Goal: Information Seeking & Learning: Learn about a topic

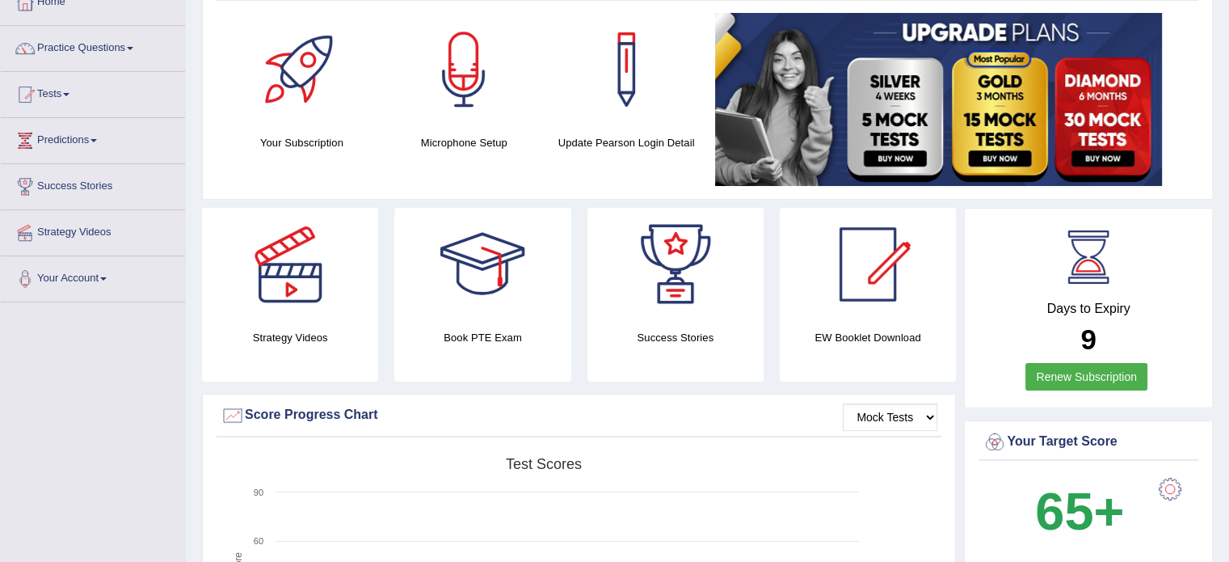
scroll to position [103, 0]
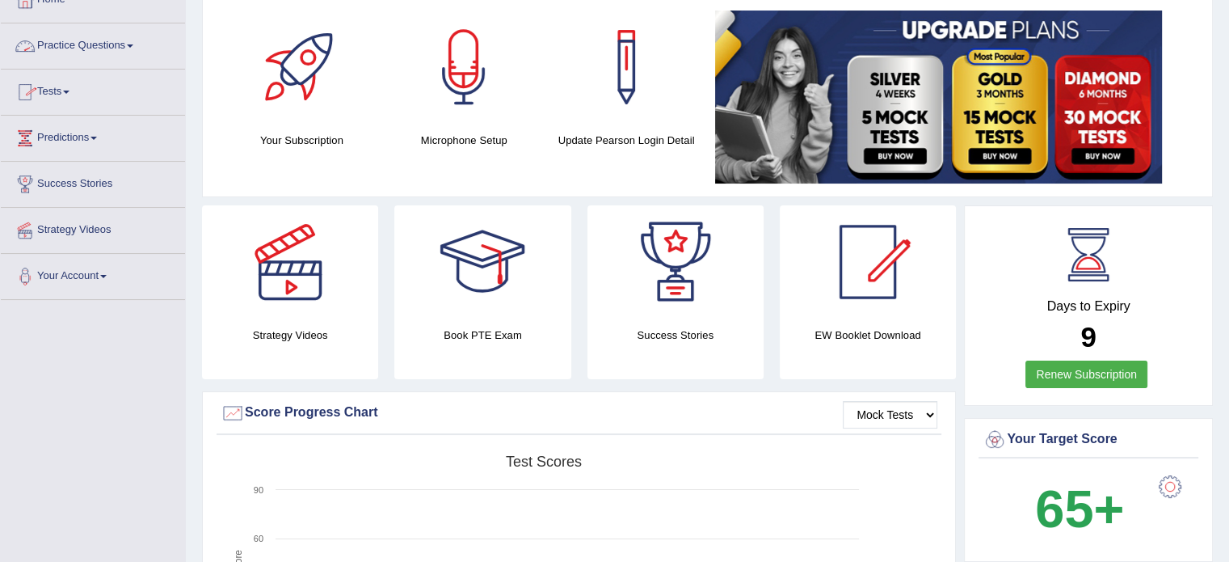
click at [94, 46] on link "Practice Questions" at bounding box center [93, 43] width 184 height 40
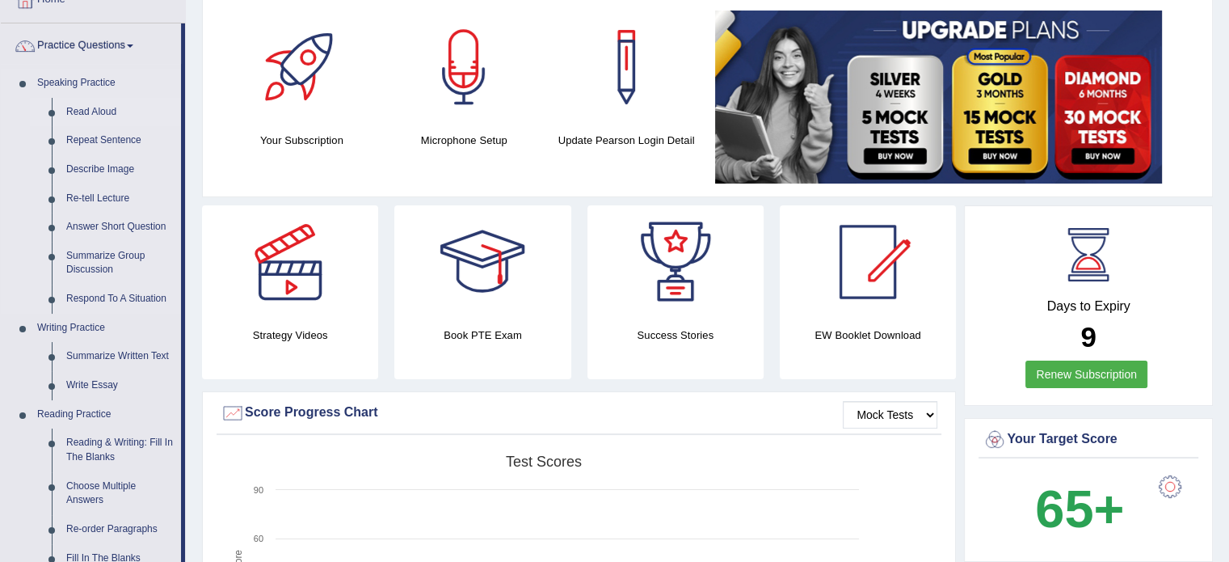
click at [92, 113] on link "Read Aloud" at bounding box center [120, 112] width 122 height 29
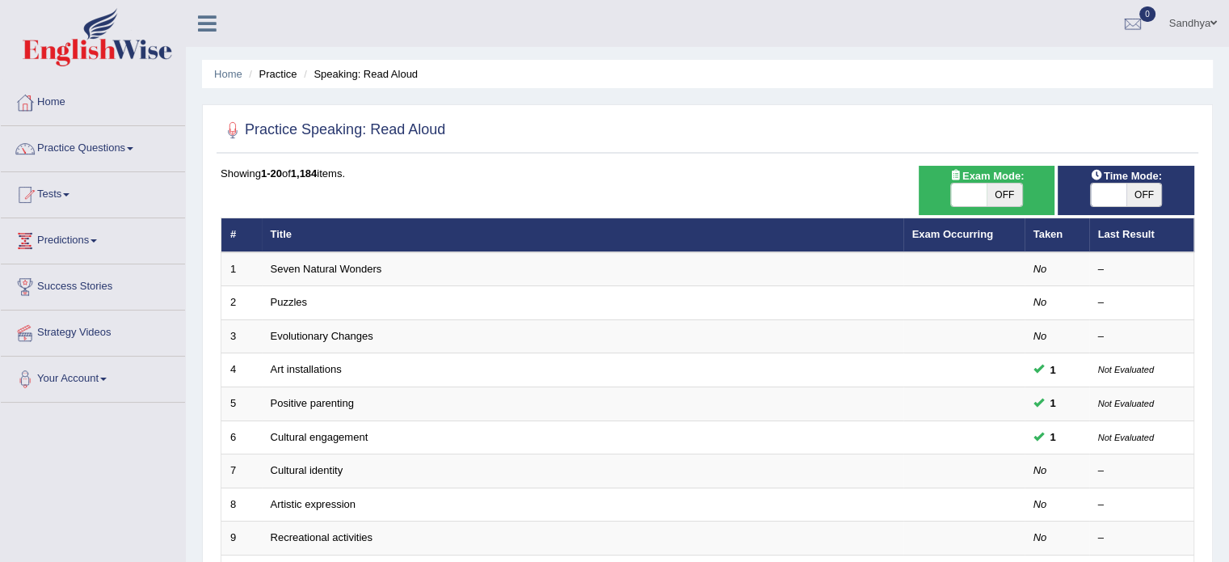
click at [1009, 196] on span "OFF" at bounding box center [1005, 194] width 36 height 23
checkbox input "true"
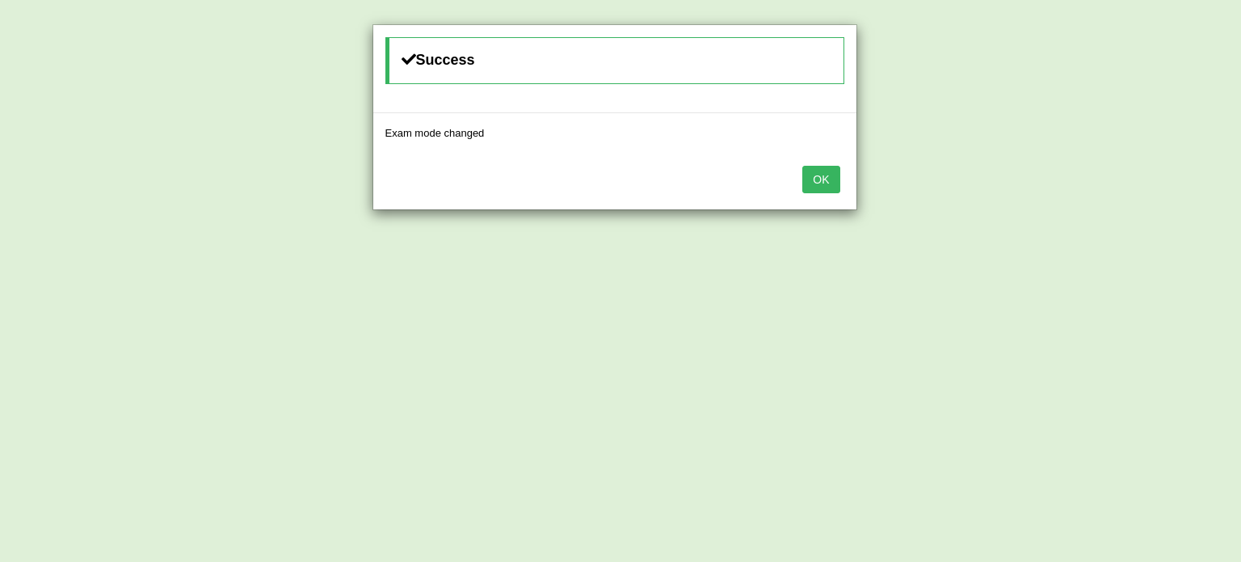
click at [821, 179] on button "OK" at bounding box center [820, 179] width 37 height 27
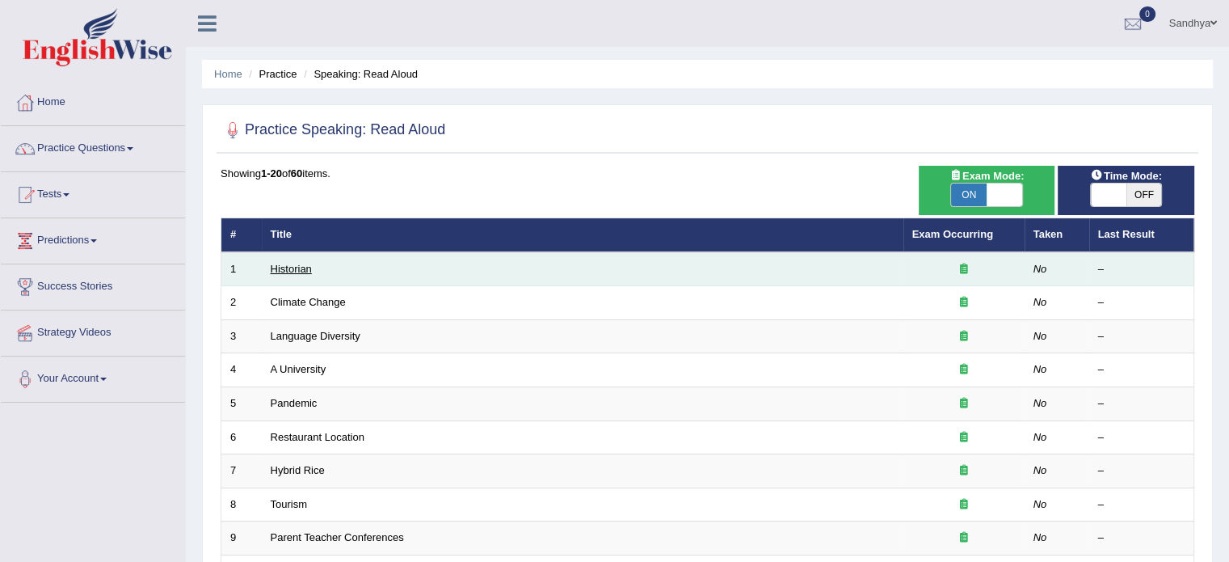
click at [305, 265] on link "Historian" at bounding box center [291, 269] width 41 height 12
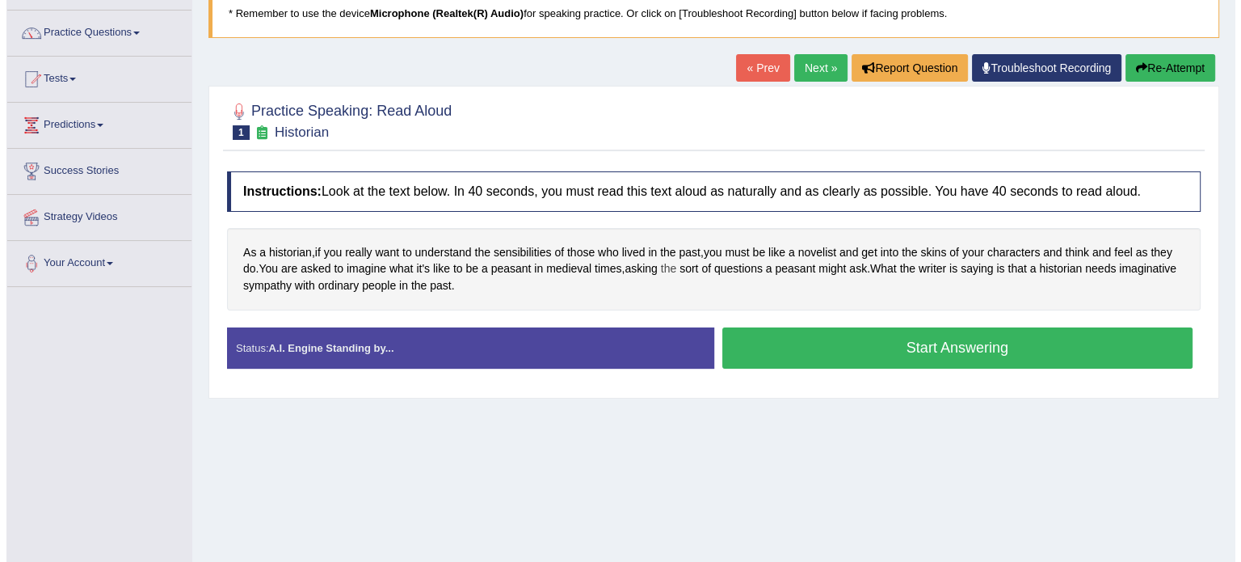
scroll to position [145, 0]
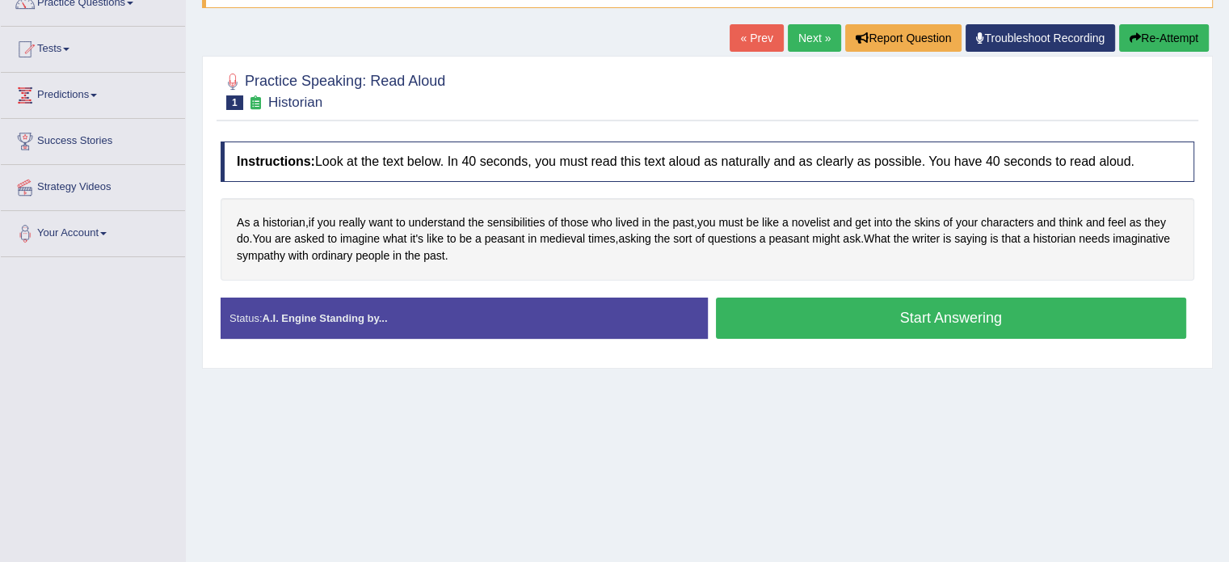
click at [874, 321] on button "Start Answering" at bounding box center [951, 317] width 471 height 41
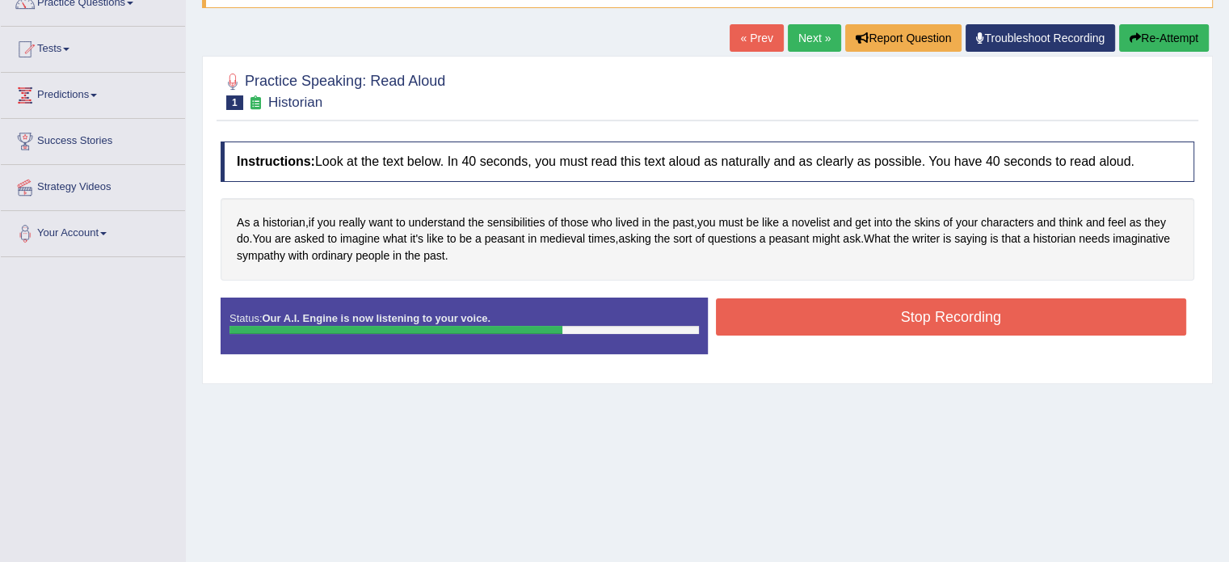
click at [844, 314] on button "Stop Recording" at bounding box center [951, 316] width 471 height 37
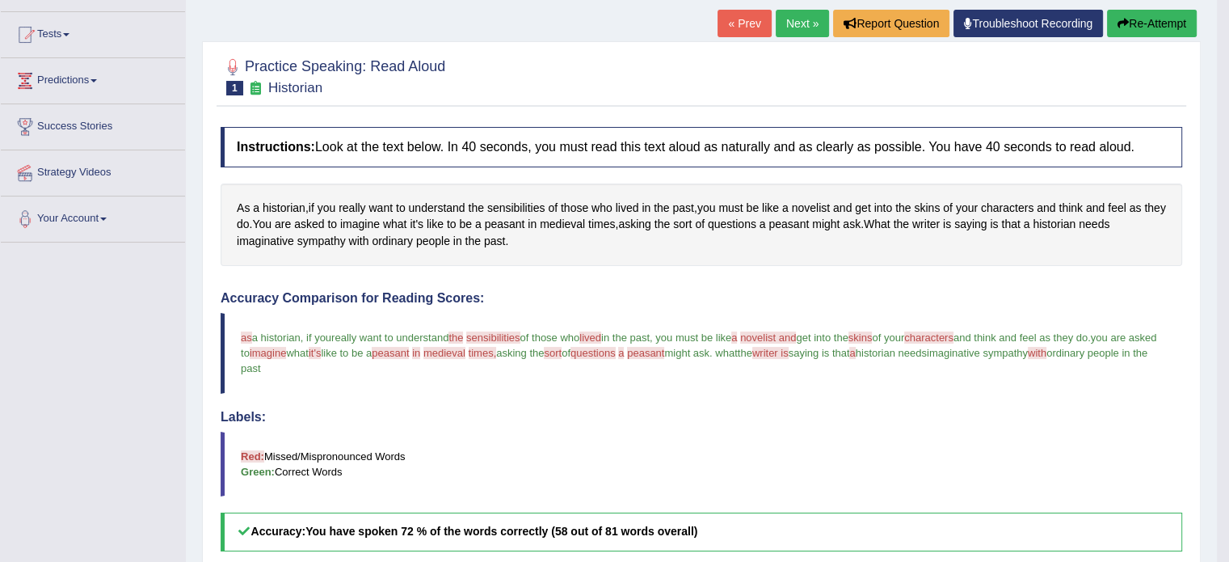
scroll to position [158, 0]
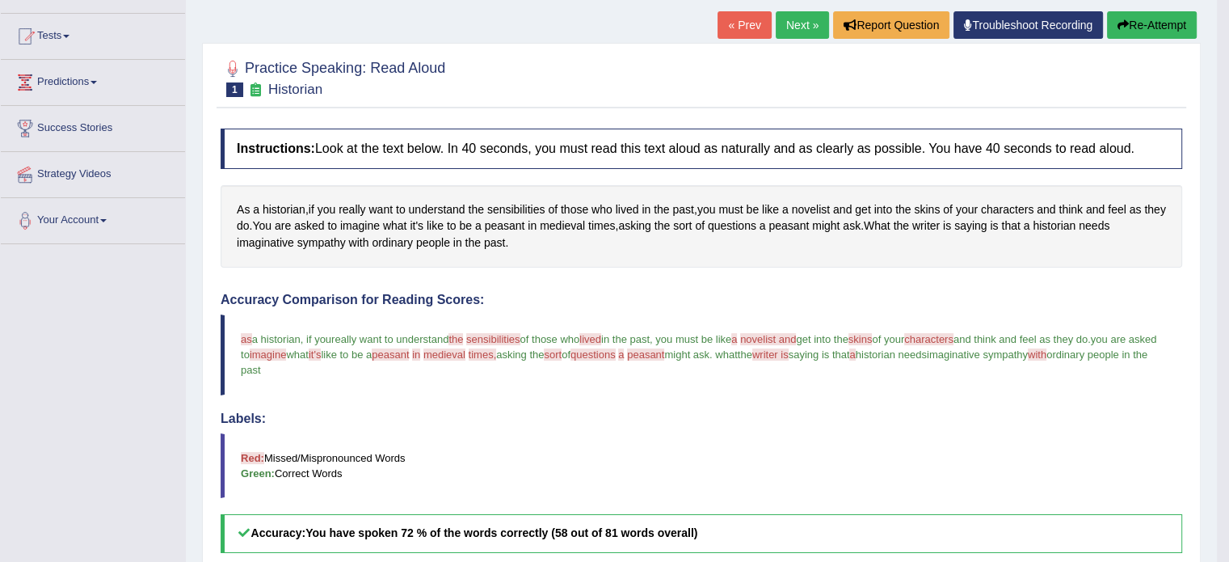
click at [784, 23] on link "Next »" at bounding box center [802, 24] width 53 height 27
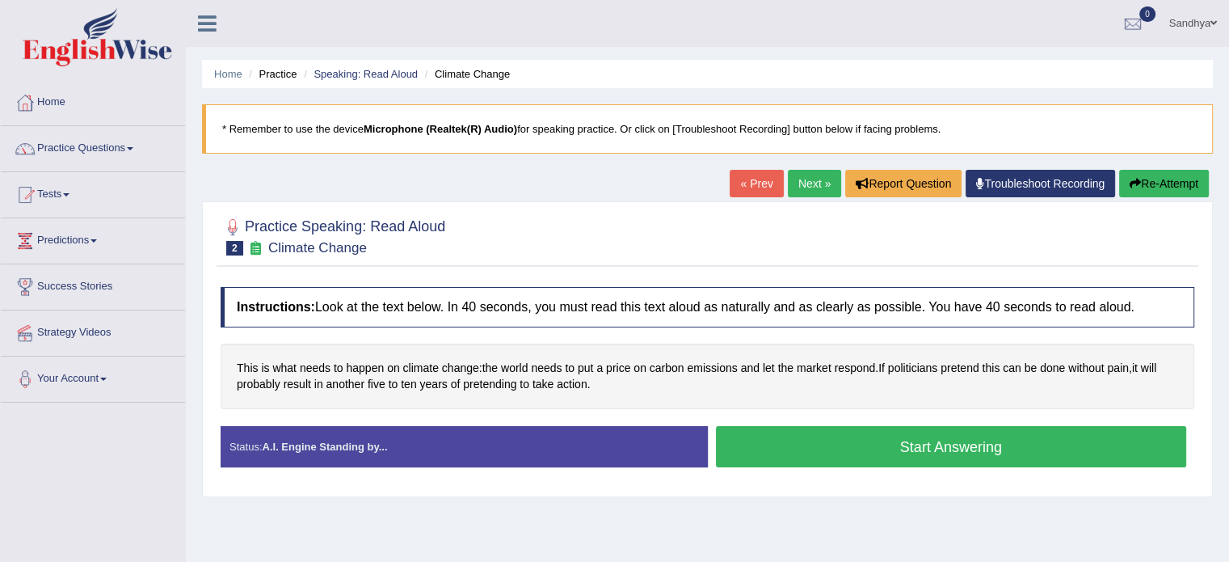
click at [844, 446] on button "Start Answering" at bounding box center [951, 446] width 471 height 41
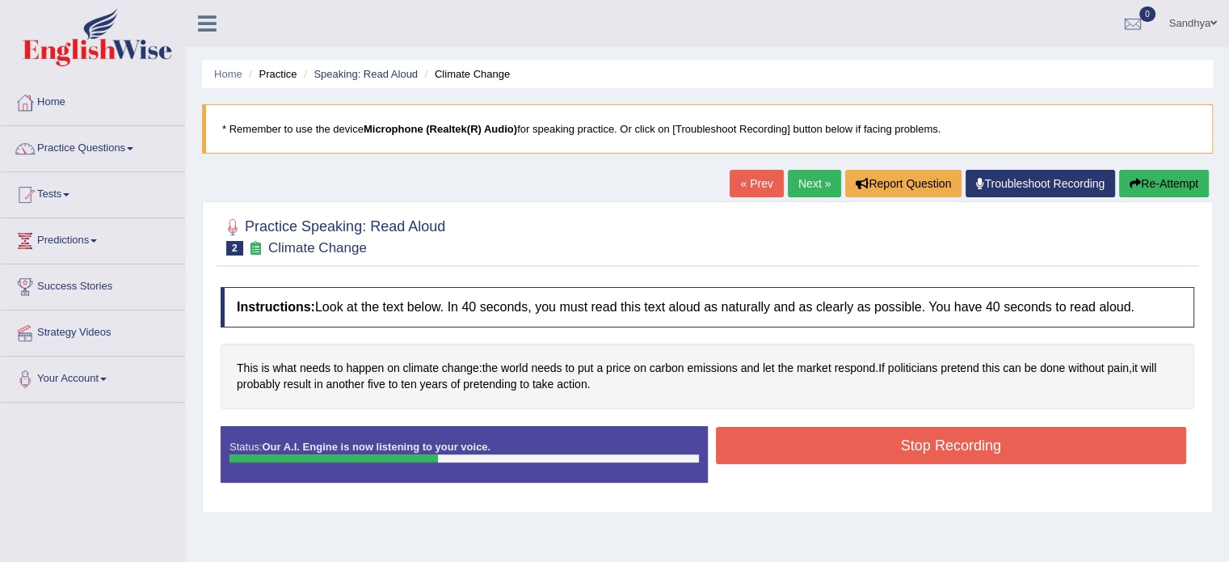
click at [844, 446] on button "Stop Recording" at bounding box center [951, 445] width 471 height 37
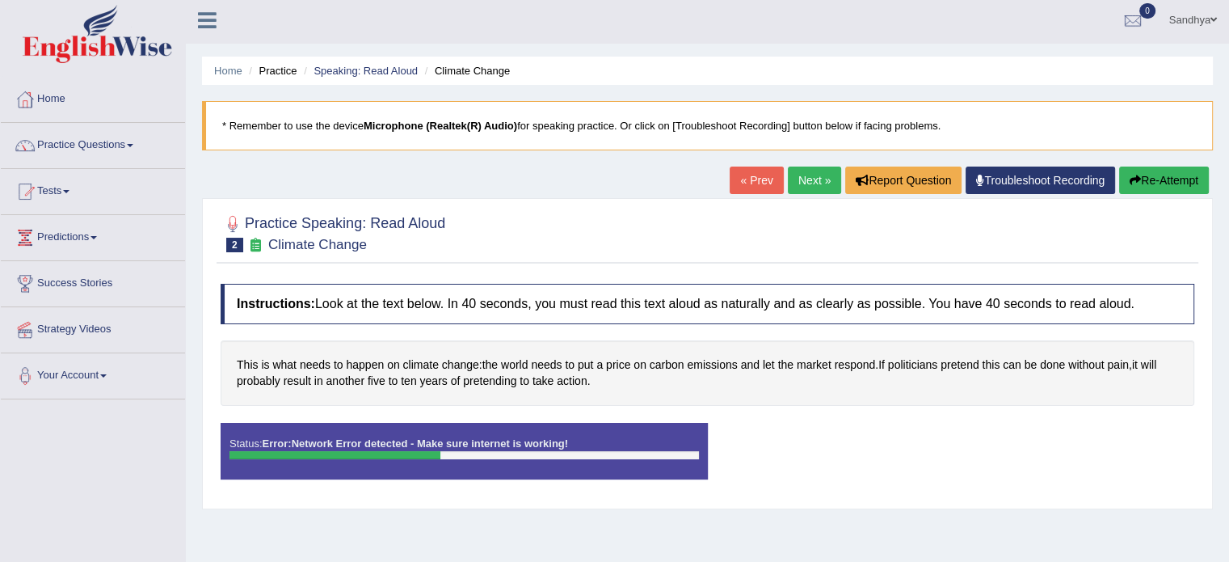
scroll to position [2, 0]
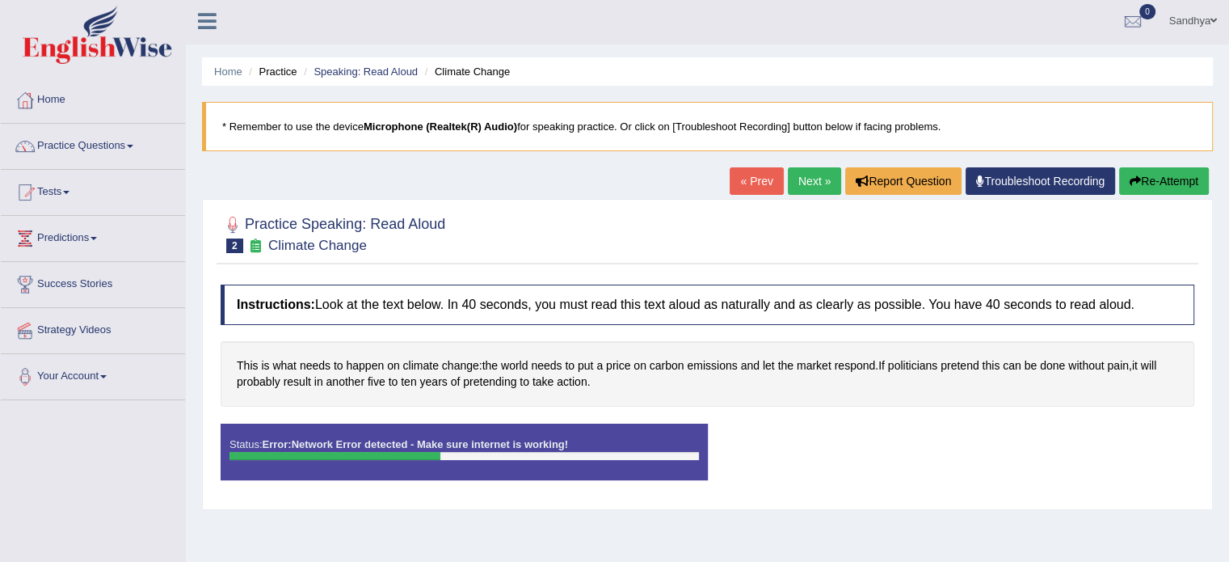
click at [1164, 183] on button "Re-Attempt" at bounding box center [1164, 180] width 90 height 27
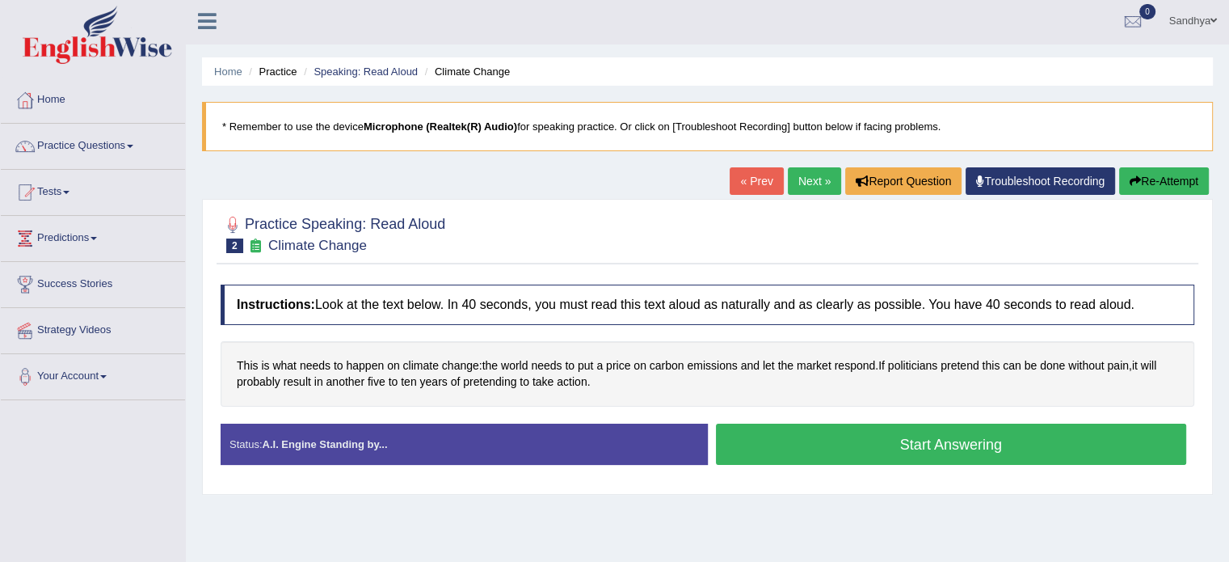
click at [860, 455] on button "Start Answering" at bounding box center [951, 443] width 471 height 41
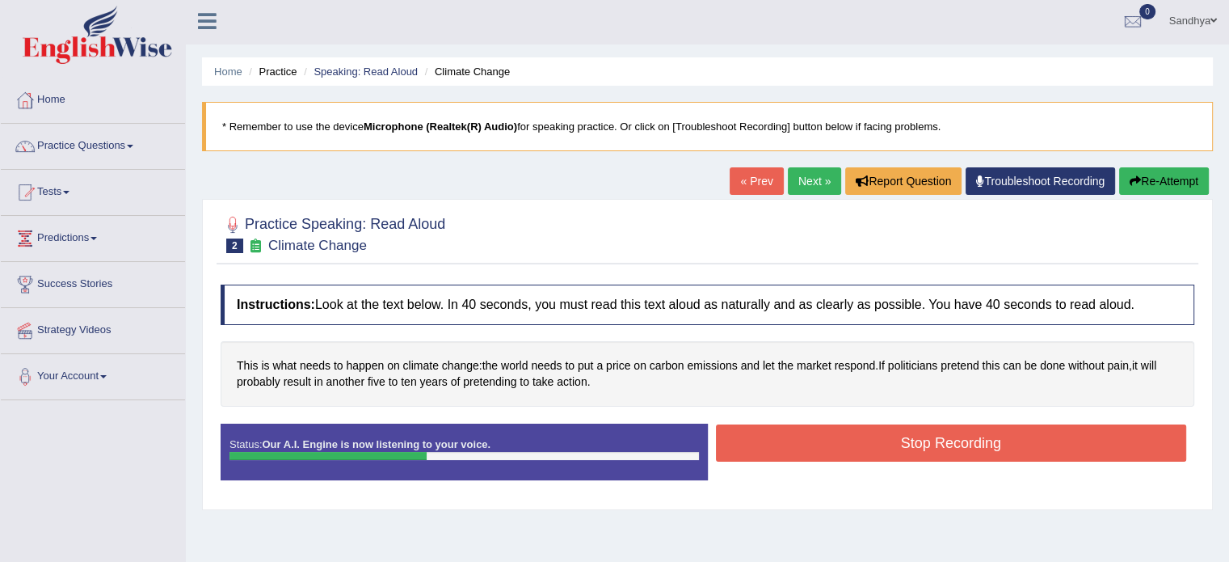
click at [860, 450] on button "Stop Recording" at bounding box center [951, 442] width 471 height 37
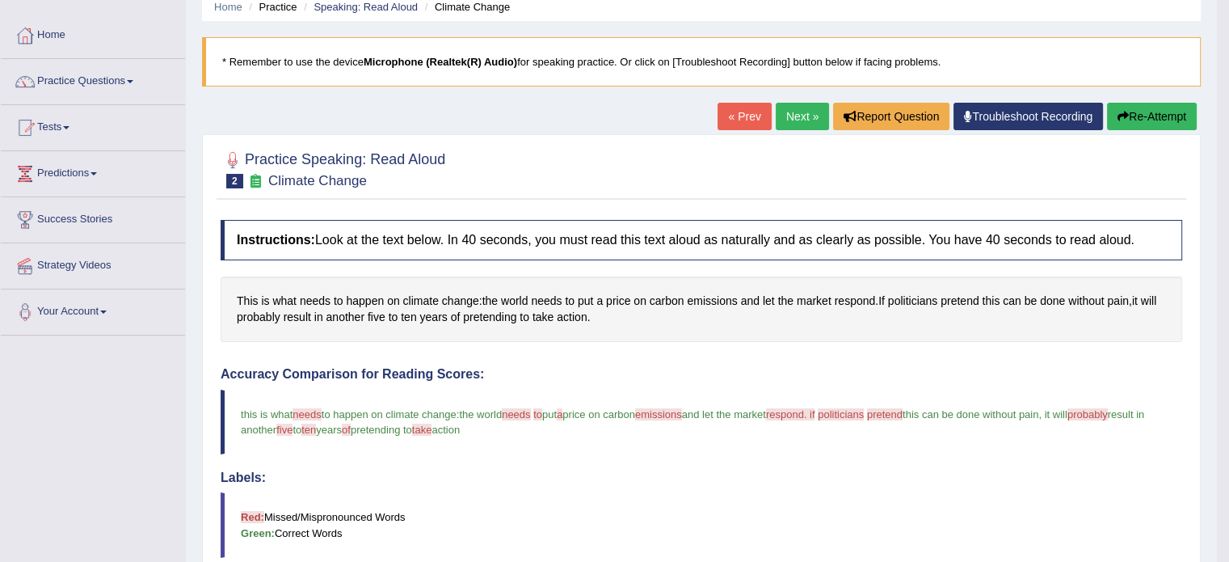
scroll to position [64, 0]
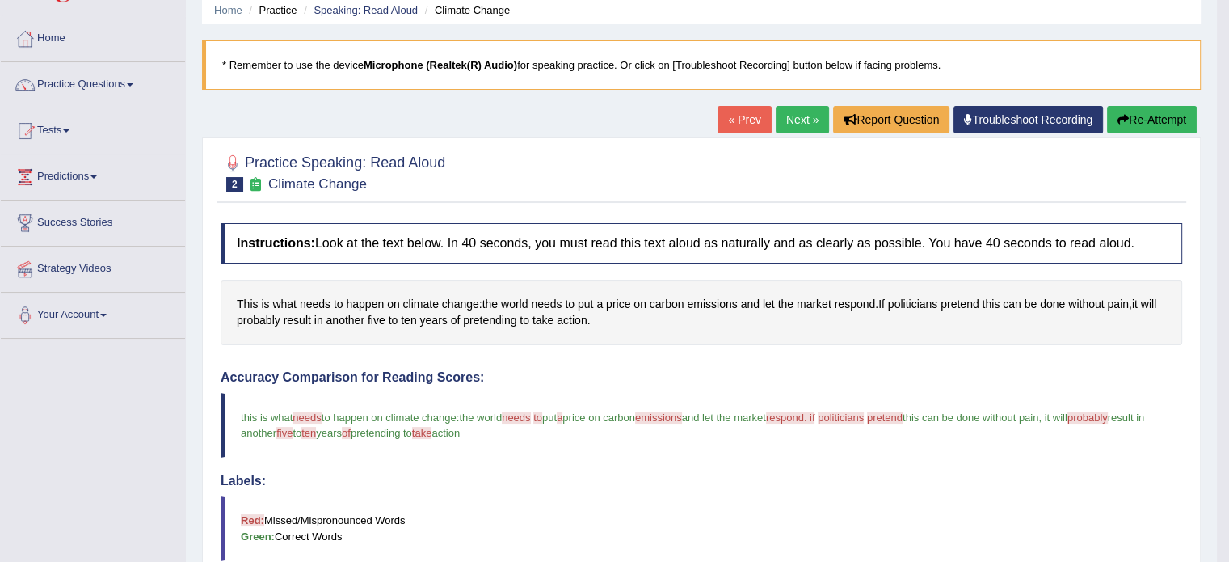
click at [805, 122] on link "Next »" at bounding box center [802, 119] width 53 height 27
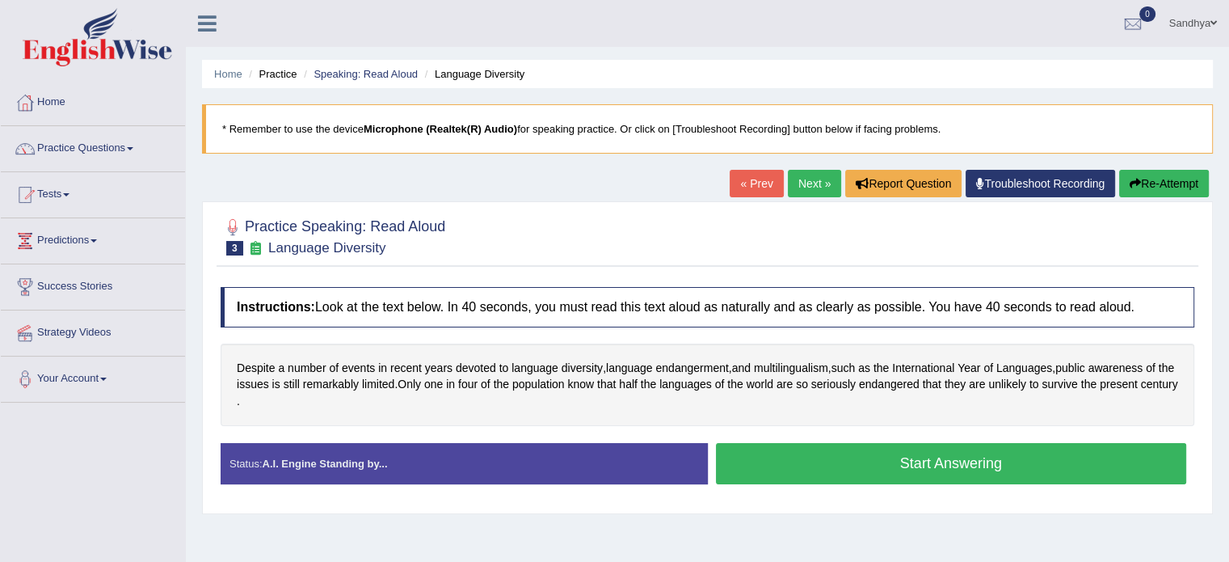
click at [799, 466] on button "Start Answering" at bounding box center [951, 463] width 471 height 41
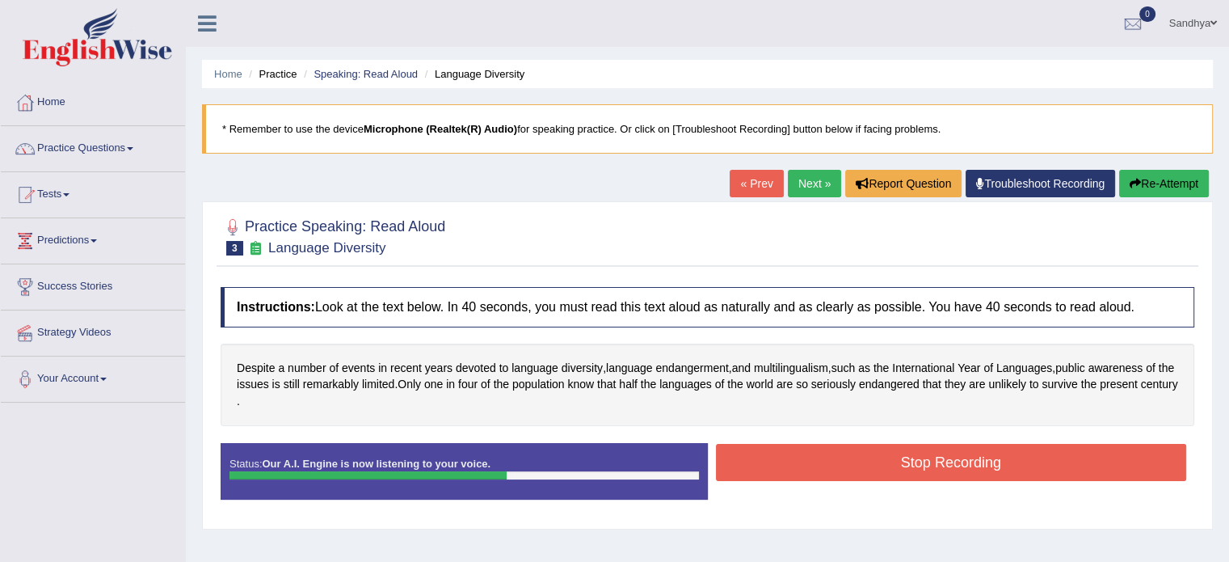
click at [799, 466] on button "Stop Recording" at bounding box center [951, 462] width 471 height 37
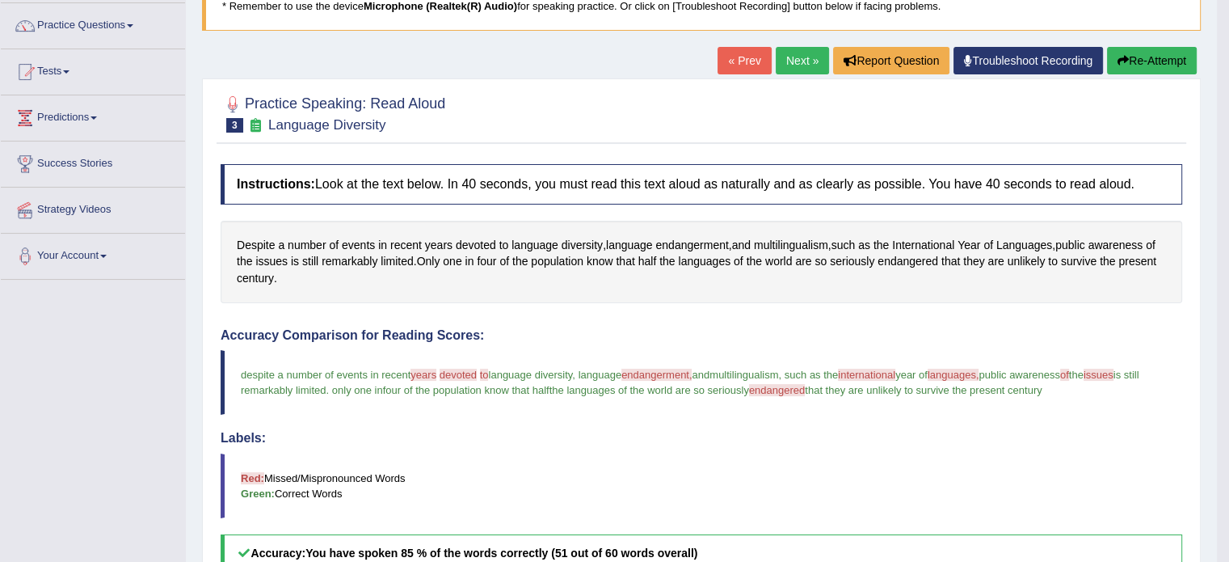
scroll to position [122, 0]
click at [794, 57] on link "Next »" at bounding box center [802, 61] width 53 height 27
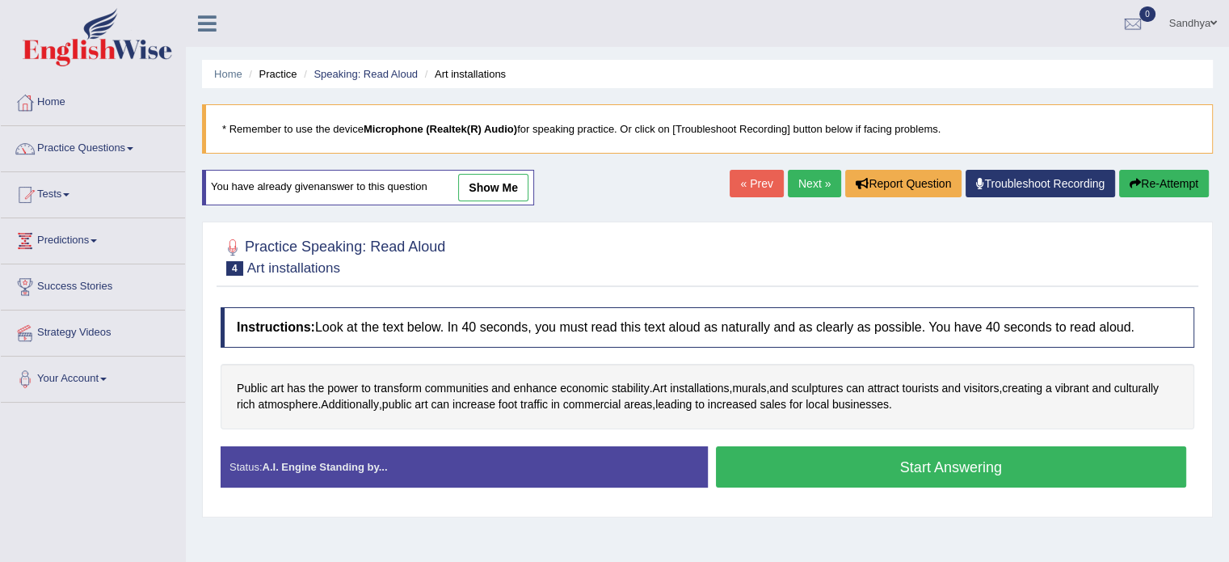
click at [750, 460] on button "Start Answering" at bounding box center [951, 466] width 471 height 41
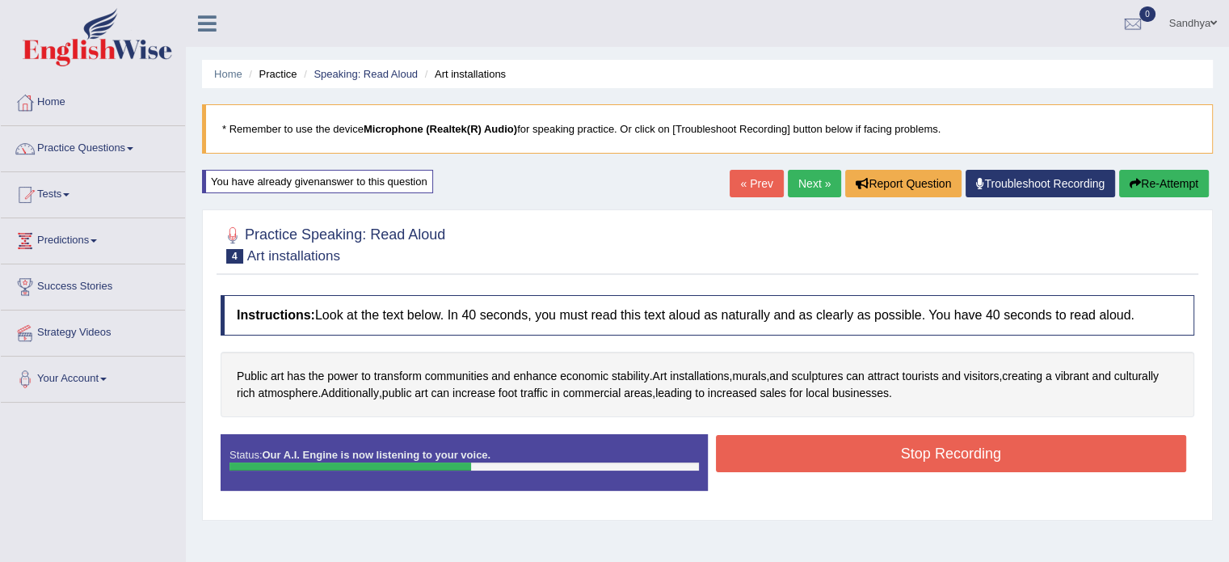
click at [750, 460] on button "Stop Recording" at bounding box center [951, 453] width 471 height 37
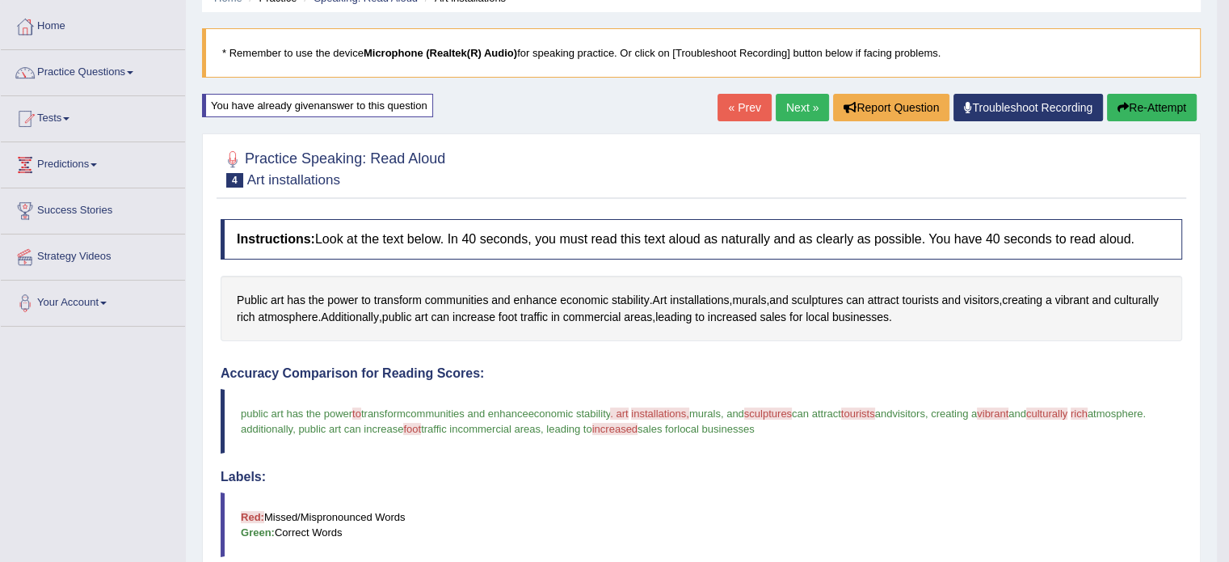
scroll to position [65, 0]
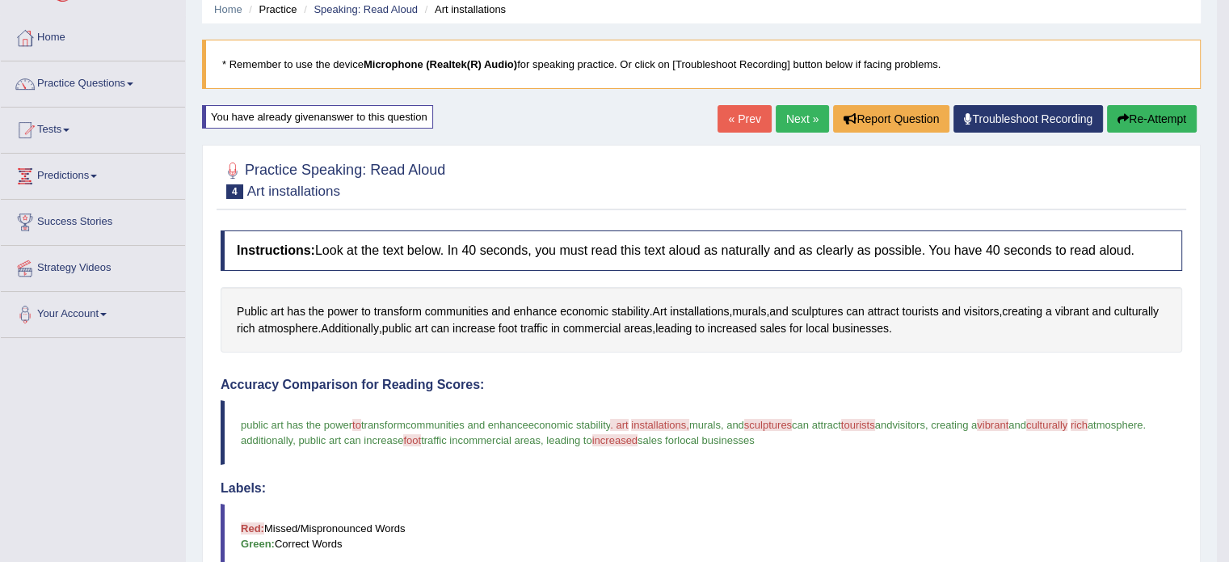
click at [809, 115] on link "Next »" at bounding box center [802, 118] width 53 height 27
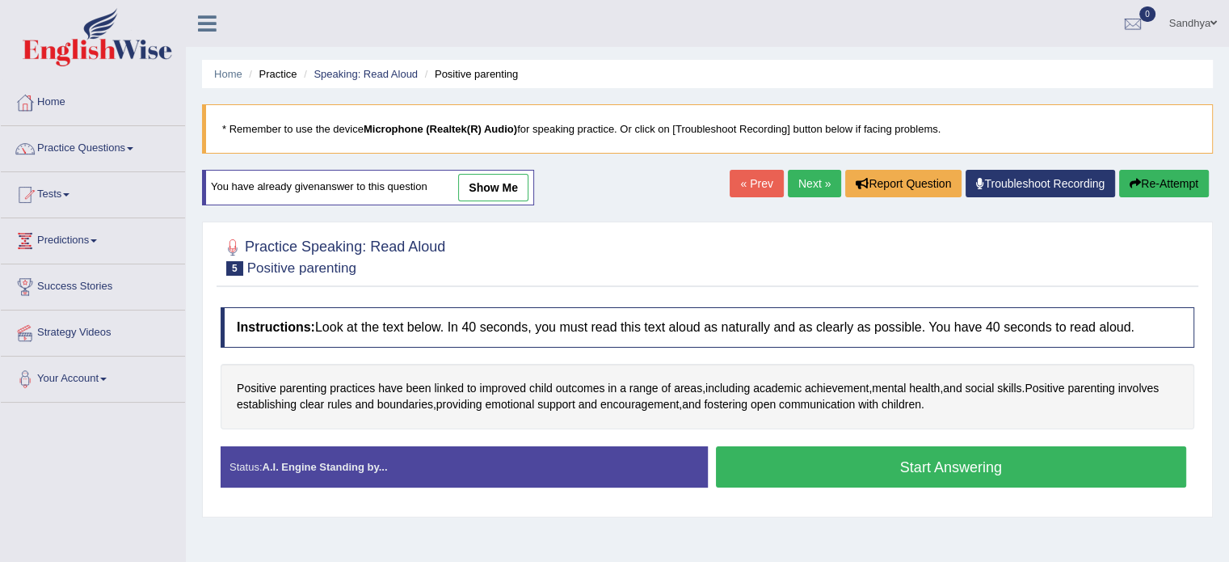
click at [767, 478] on button "Start Answering" at bounding box center [951, 466] width 471 height 41
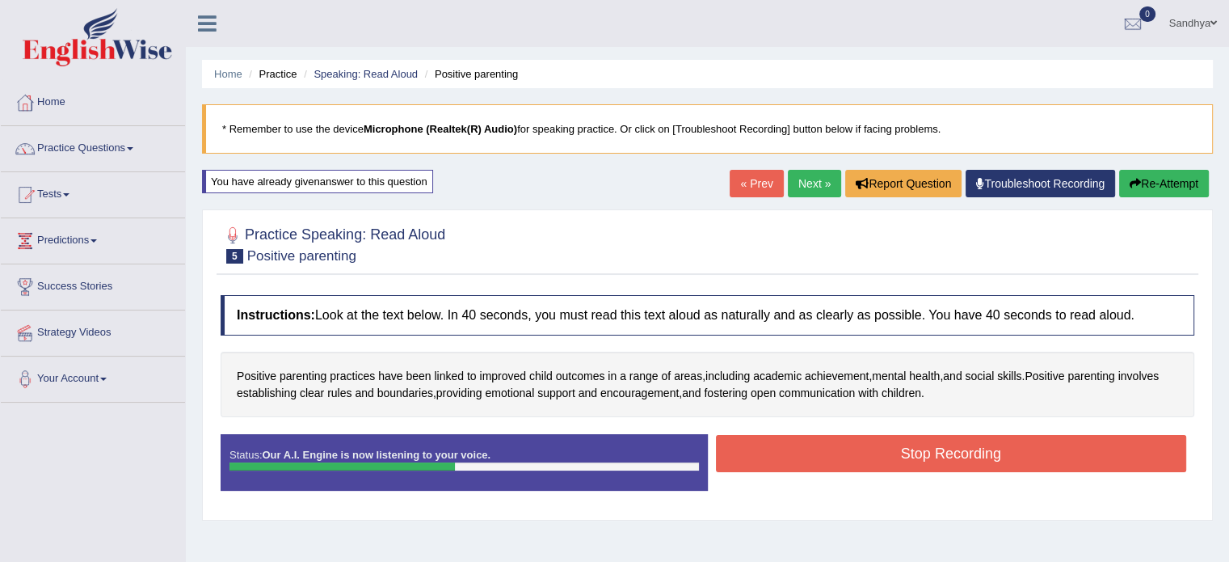
click at [782, 459] on button "Stop Recording" at bounding box center [951, 453] width 471 height 37
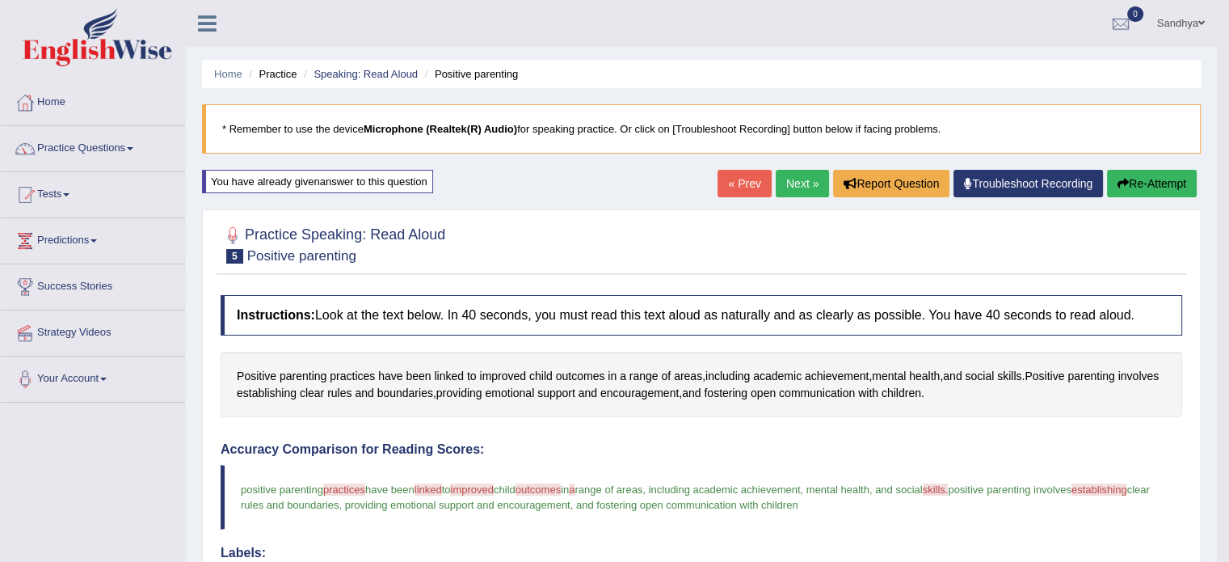
click at [785, 182] on link "Next »" at bounding box center [802, 183] width 53 height 27
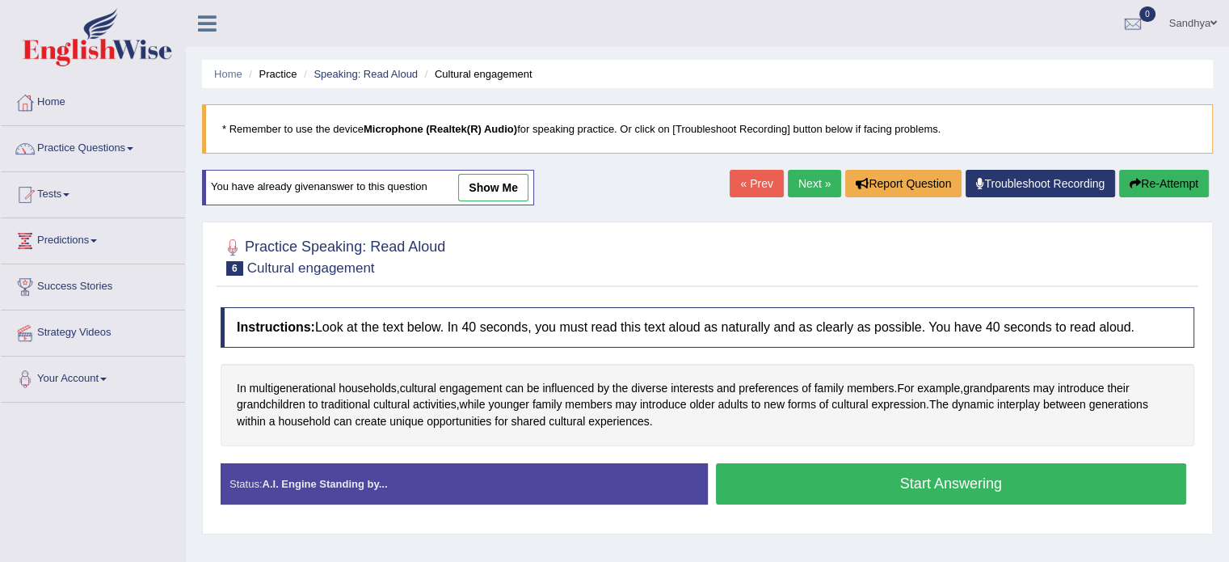
click at [830, 477] on button "Start Answering" at bounding box center [951, 483] width 471 height 41
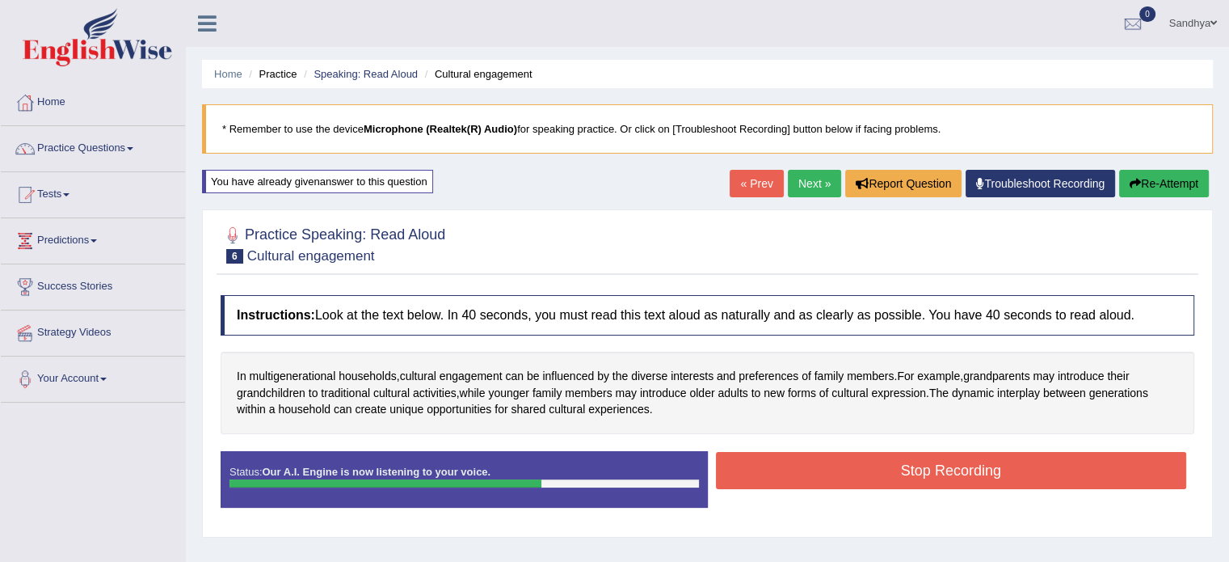
click at [830, 477] on button "Stop Recording" at bounding box center [951, 470] width 471 height 37
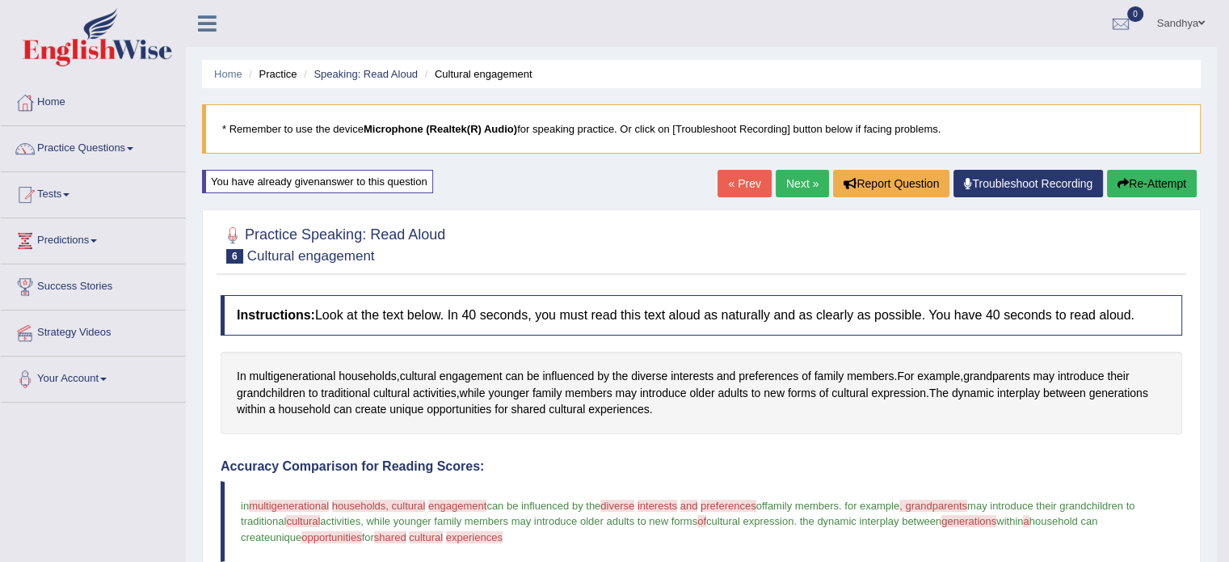
click at [815, 191] on link "Next »" at bounding box center [802, 183] width 53 height 27
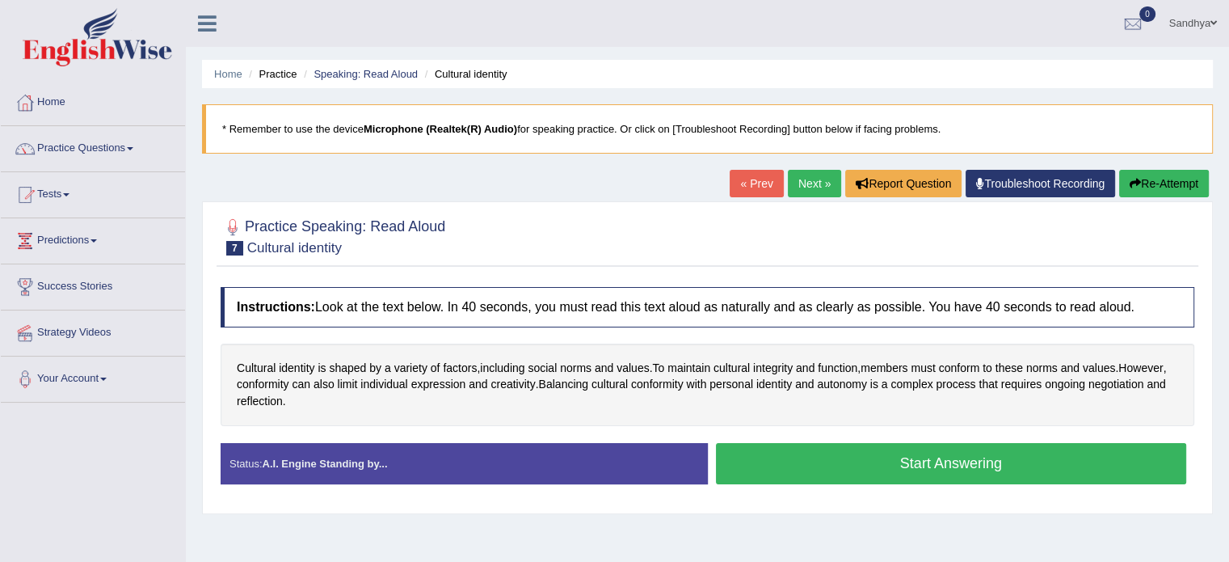
click at [806, 456] on button "Start Answering" at bounding box center [951, 463] width 471 height 41
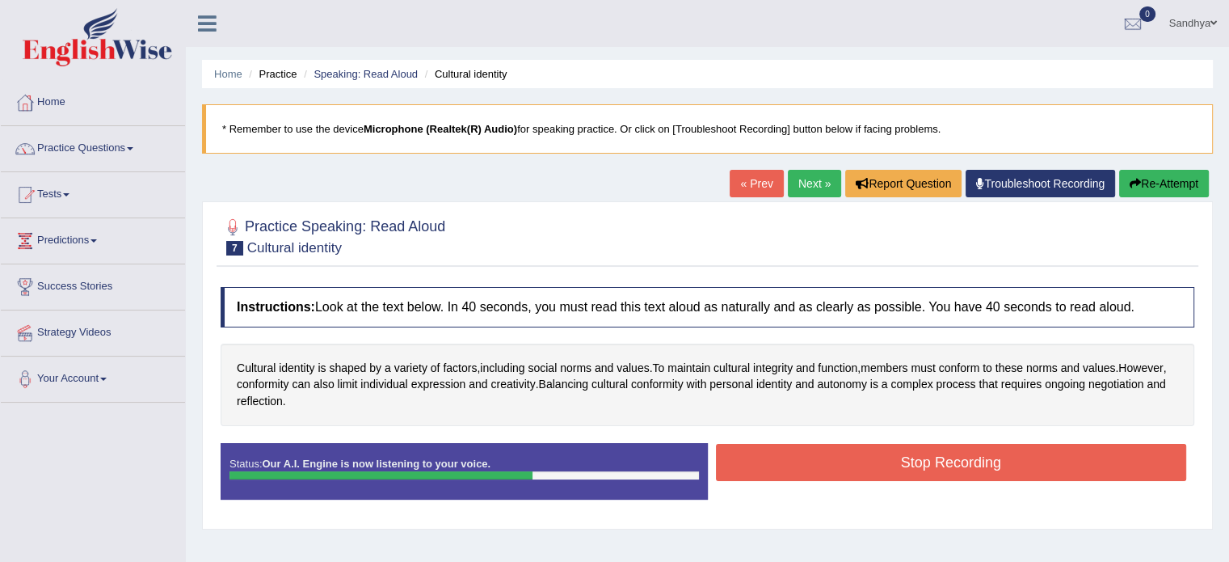
click at [806, 456] on button "Stop Recording" at bounding box center [951, 462] width 471 height 37
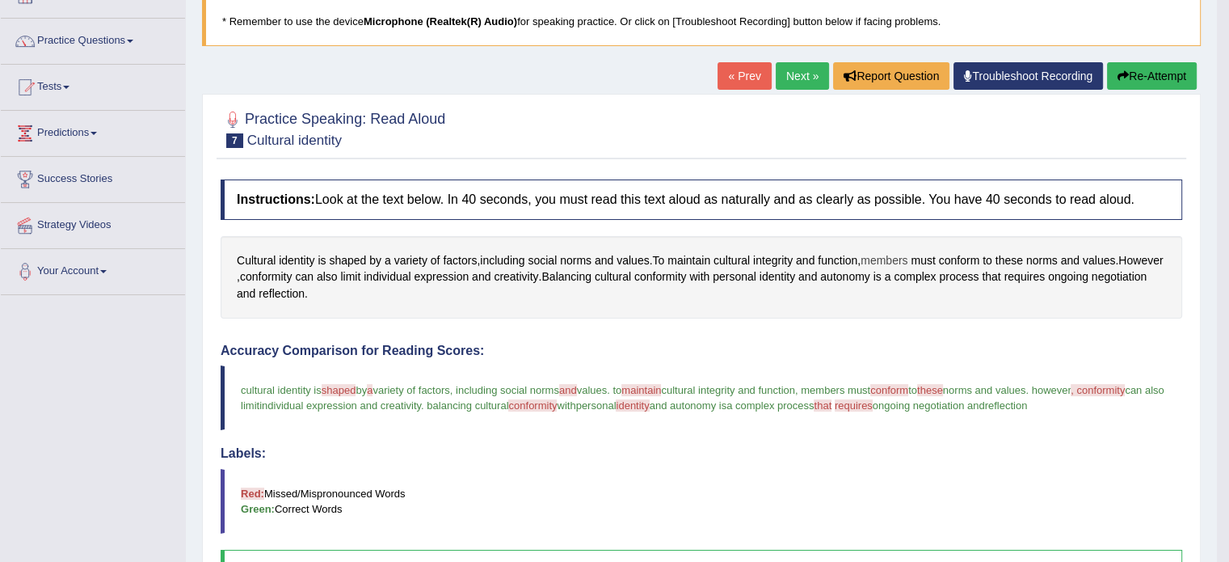
scroll to position [107, 0]
click at [812, 80] on link "Next »" at bounding box center [802, 76] width 53 height 27
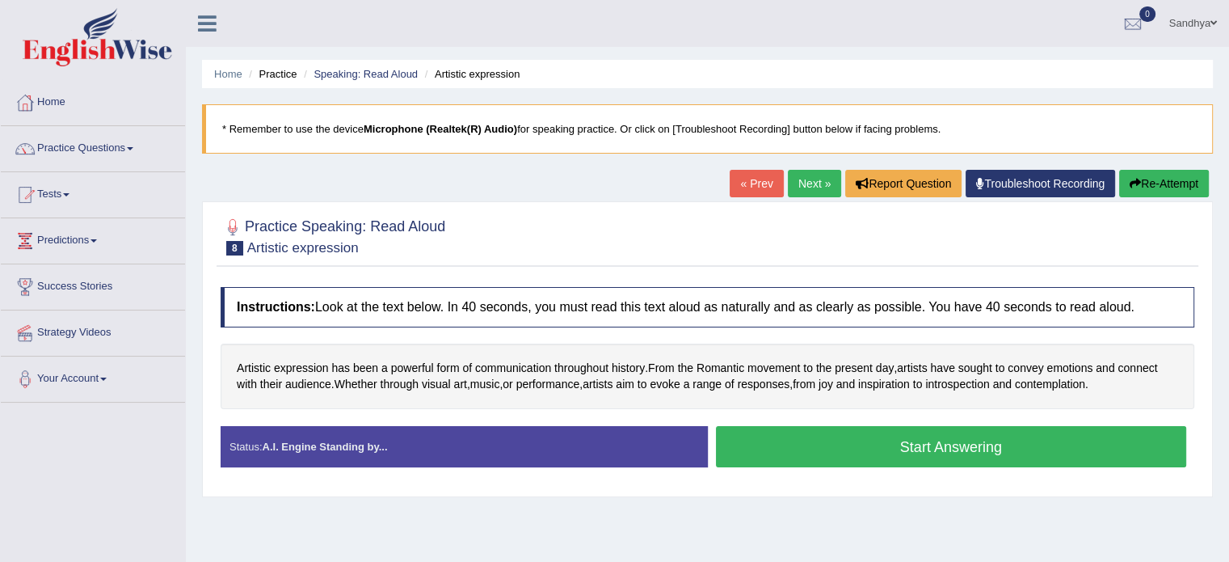
click at [844, 453] on button "Start Answering" at bounding box center [951, 446] width 471 height 41
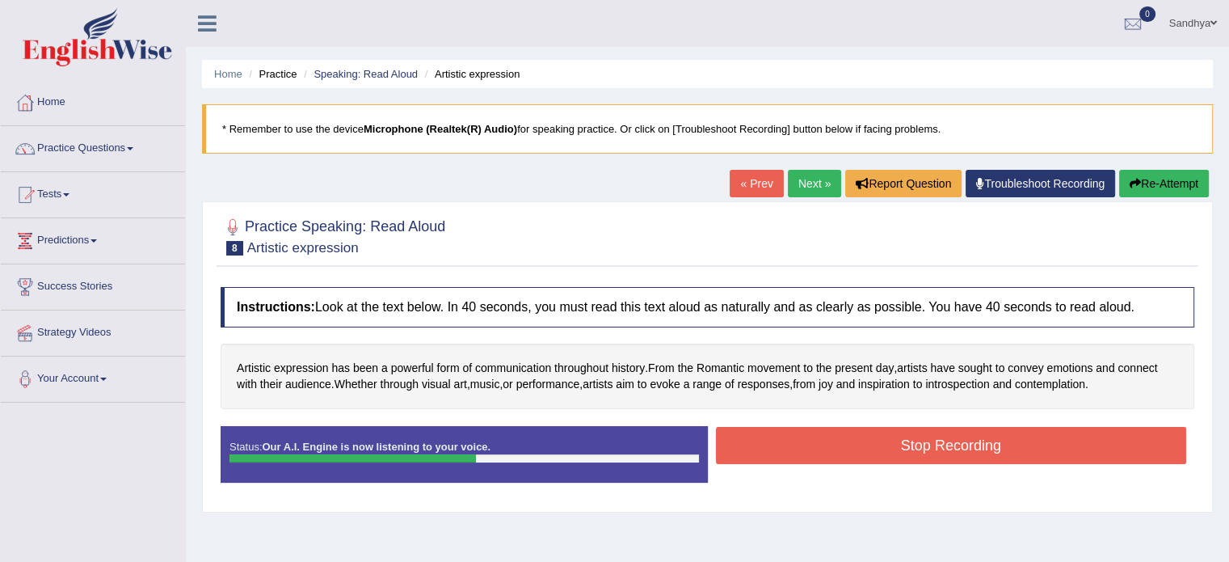
click at [844, 453] on button "Stop Recording" at bounding box center [951, 445] width 471 height 37
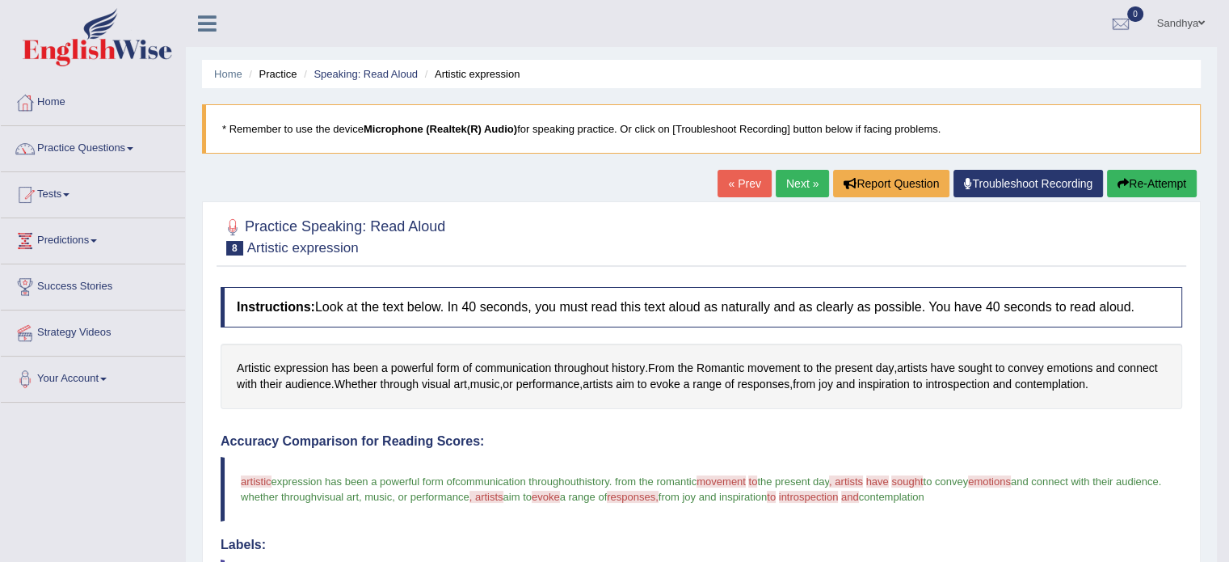
click at [808, 187] on link "Next »" at bounding box center [802, 183] width 53 height 27
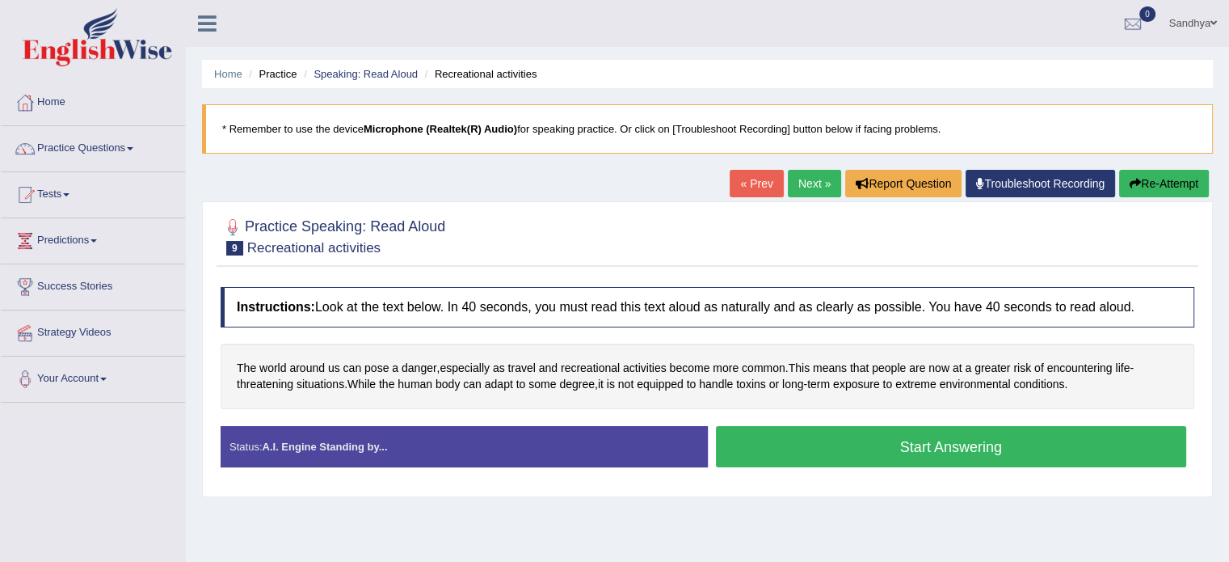
click at [839, 449] on button "Start Answering" at bounding box center [951, 446] width 471 height 41
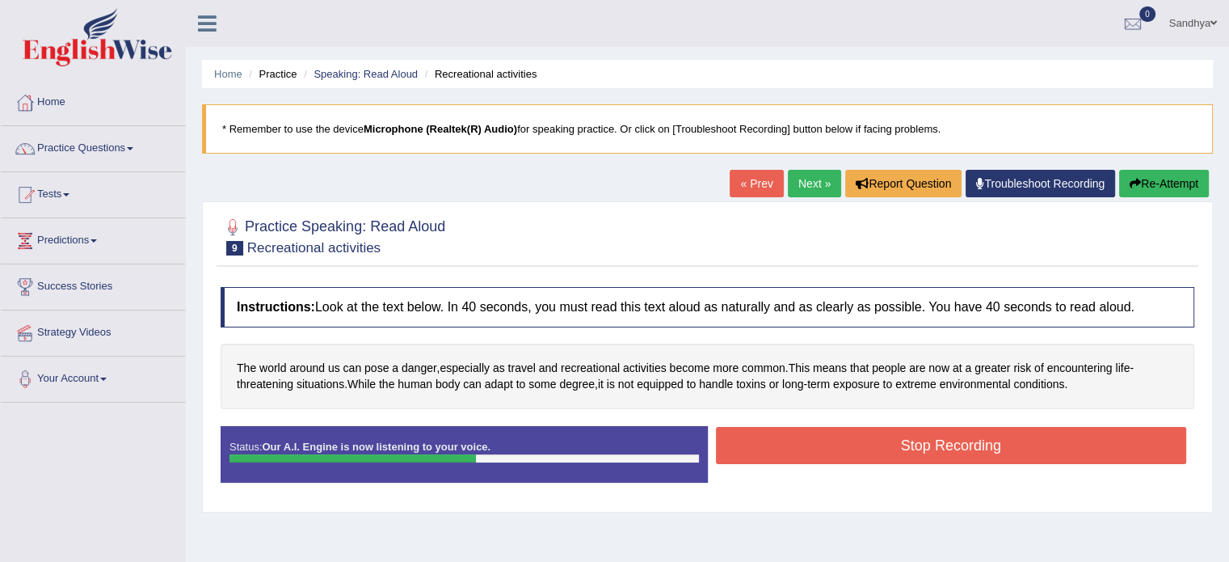
click at [839, 449] on button "Stop Recording" at bounding box center [951, 445] width 471 height 37
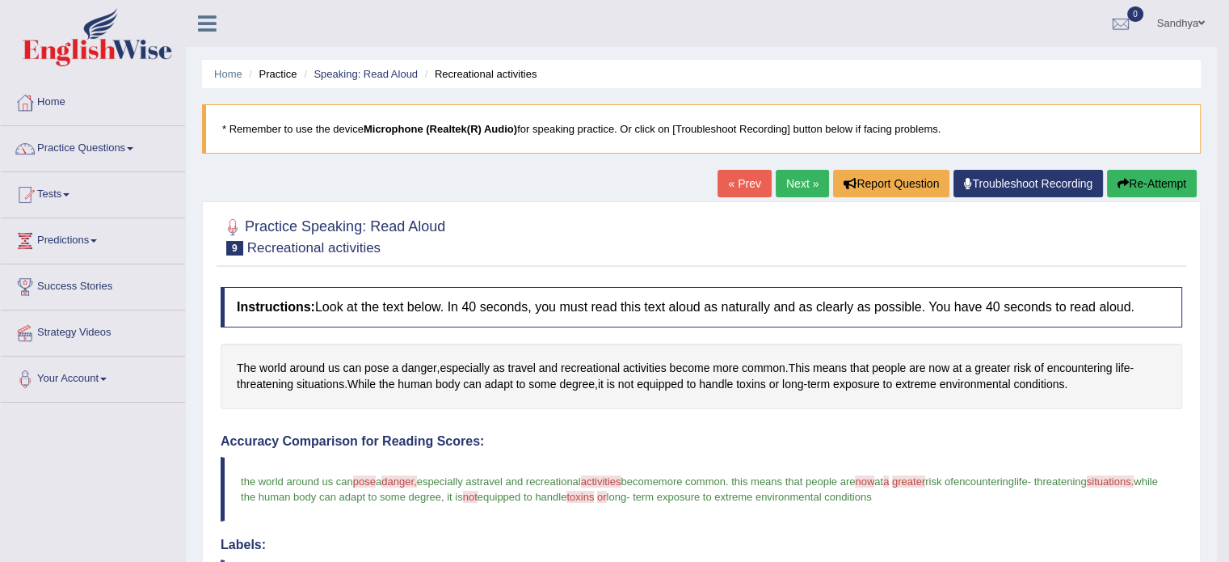
click at [795, 182] on link "Next »" at bounding box center [802, 183] width 53 height 27
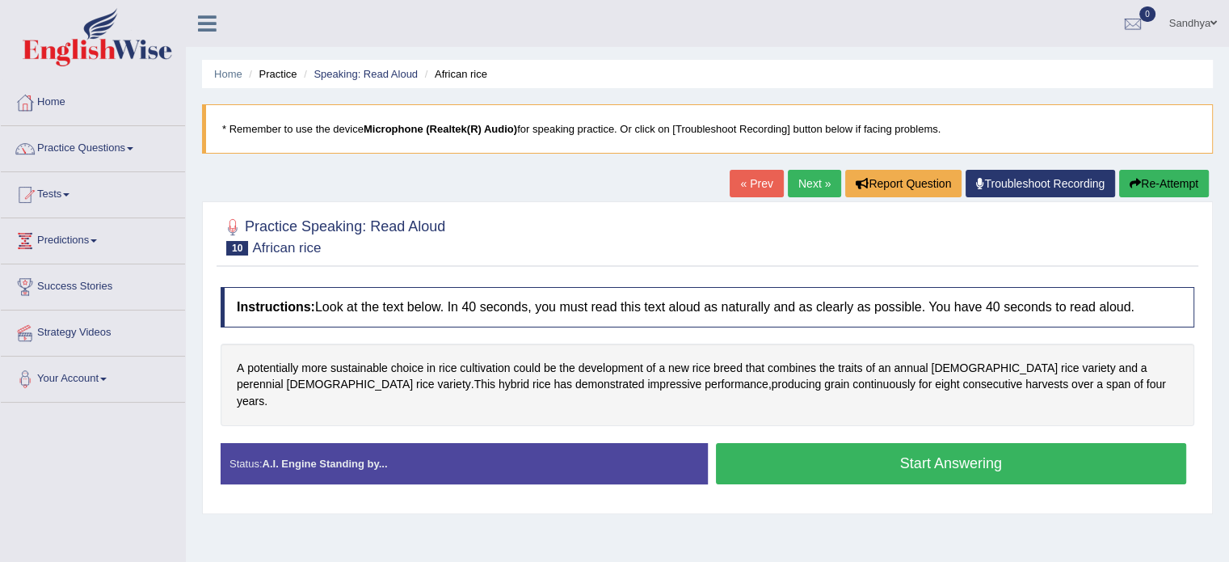
click at [881, 450] on button "Start Answering" at bounding box center [951, 463] width 471 height 41
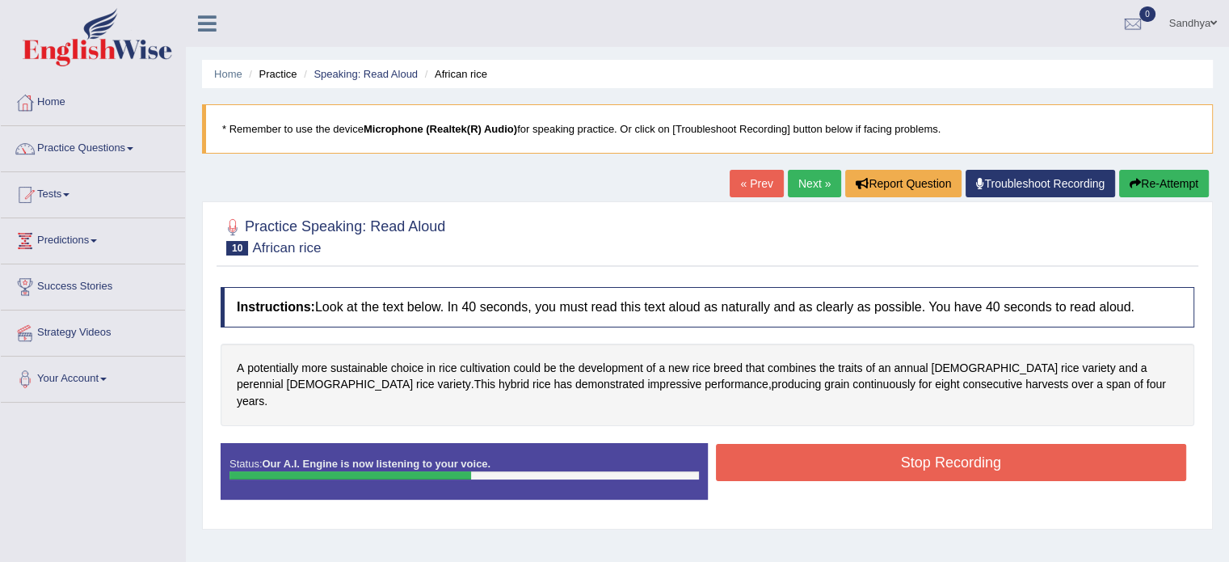
click at [881, 450] on button "Stop Recording" at bounding box center [951, 462] width 471 height 37
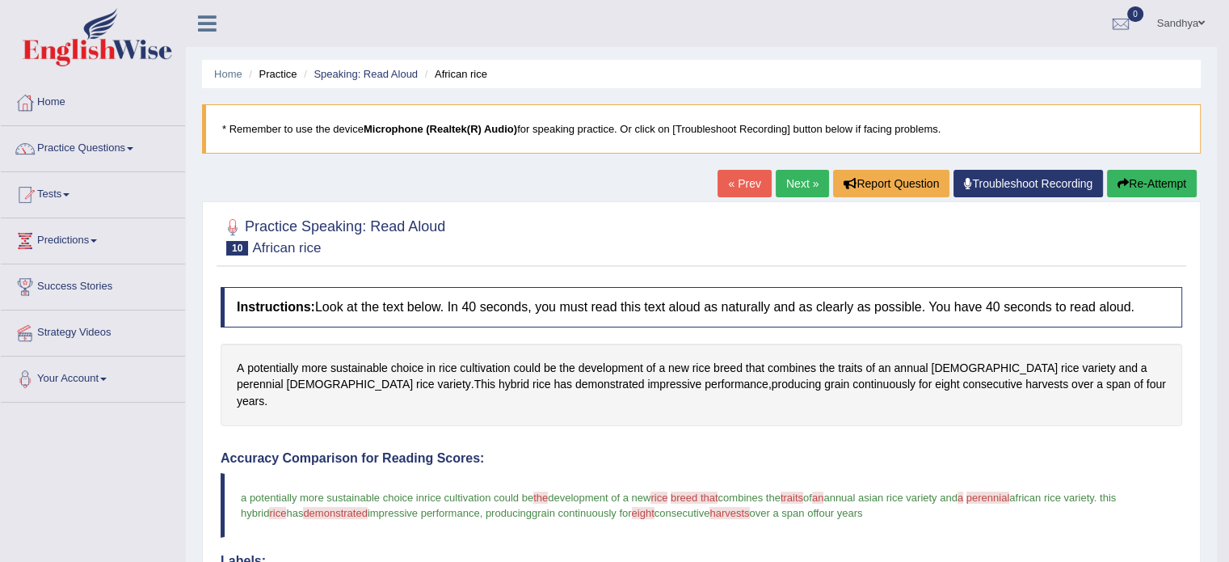
click at [786, 185] on link "Next »" at bounding box center [802, 183] width 53 height 27
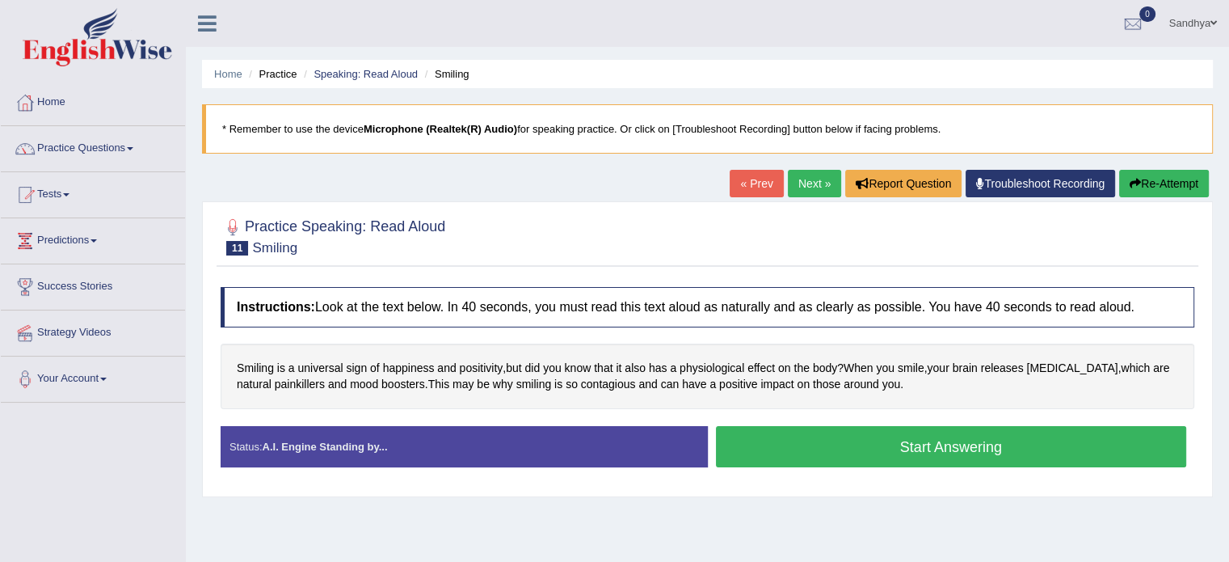
click at [789, 445] on button "Start Answering" at bounding box center [951, 446] width 471 height 41
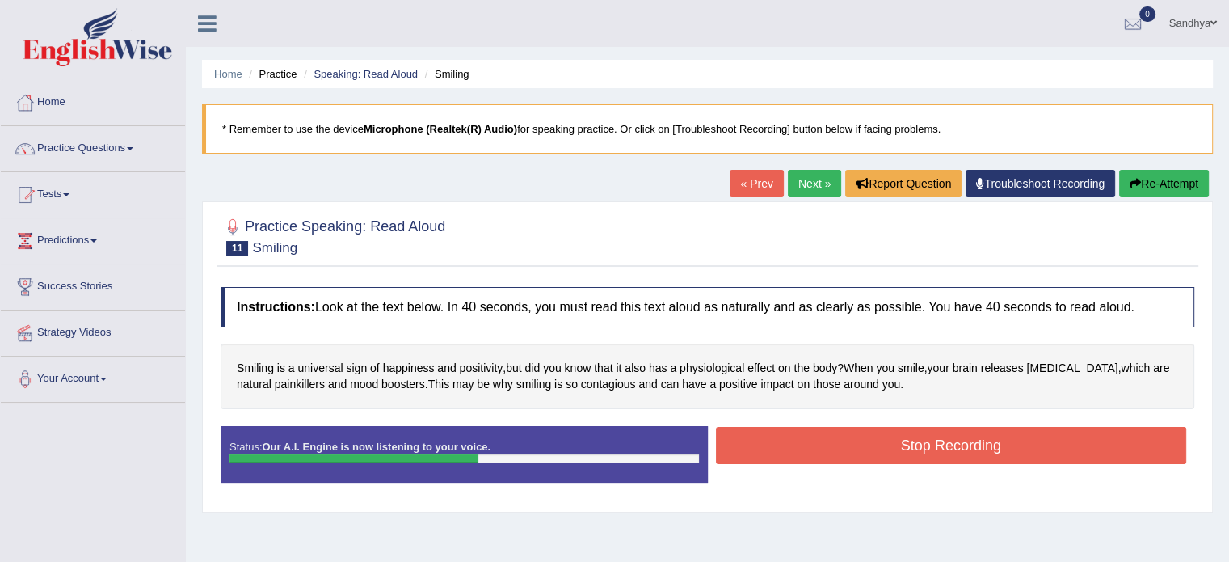
click at [789, 445] on button "Stop Recording" at bounding box center [951, 445] width 471 height 37
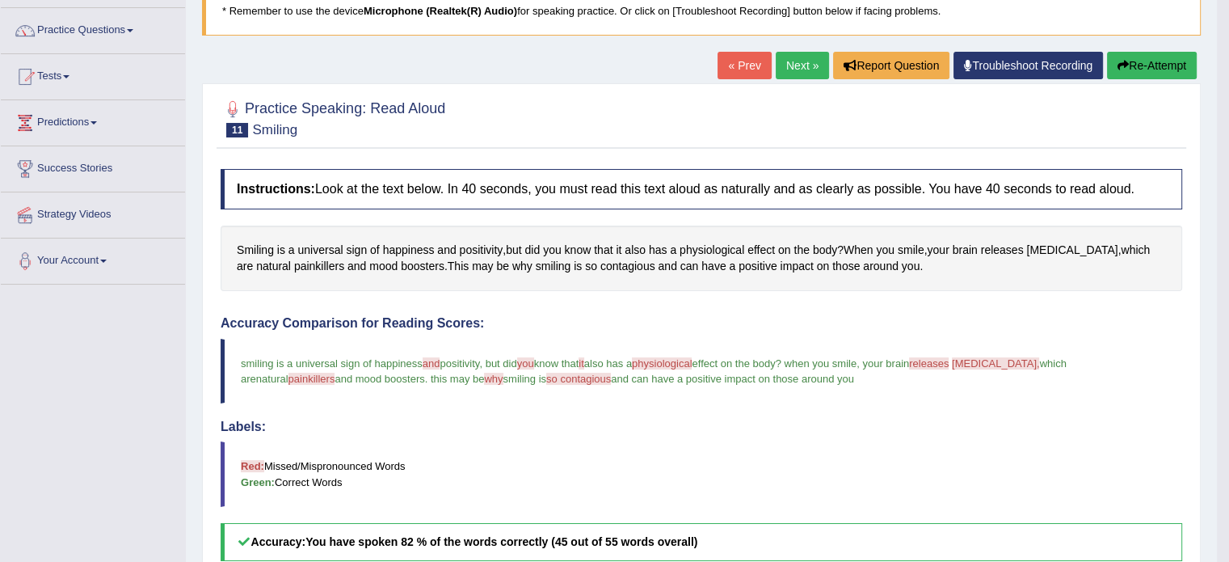
scroll to position [113, 0]
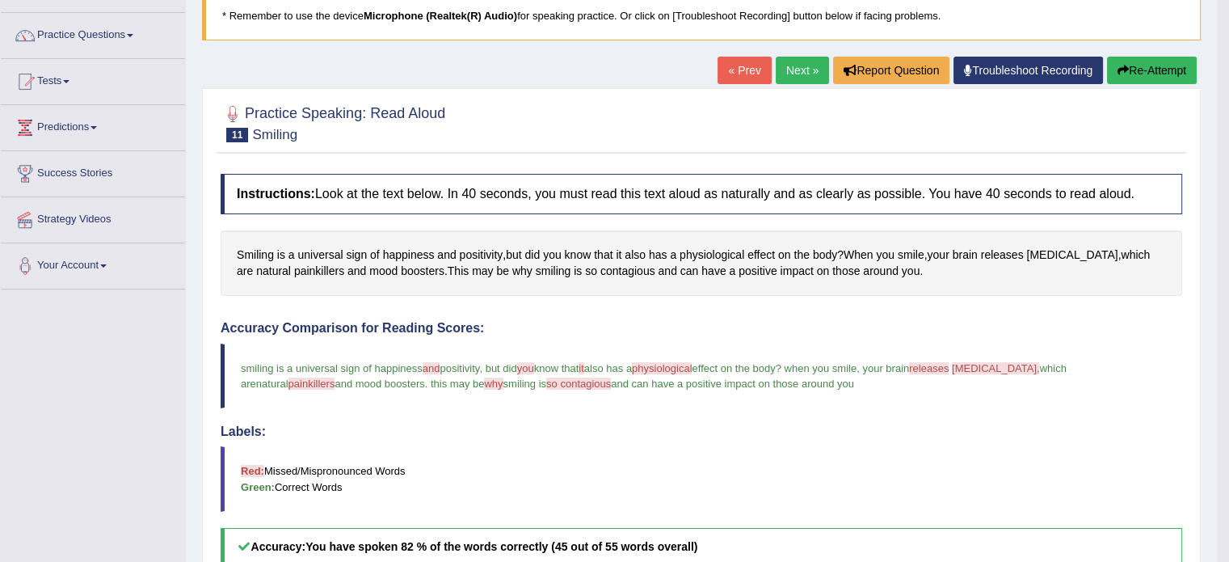
click at [802, 60] on link "Next »" at bounding box center [802, 70] width 53 height 27
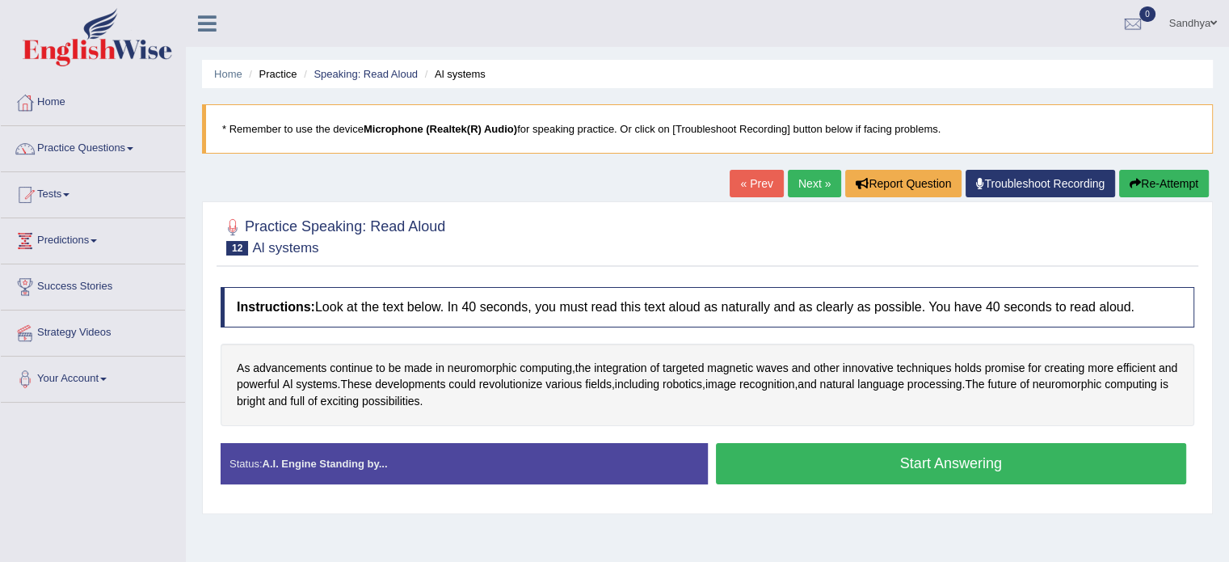
click at [788, 463] on button "Start Answering" at bounding box center [951, 463] width 471 height 41
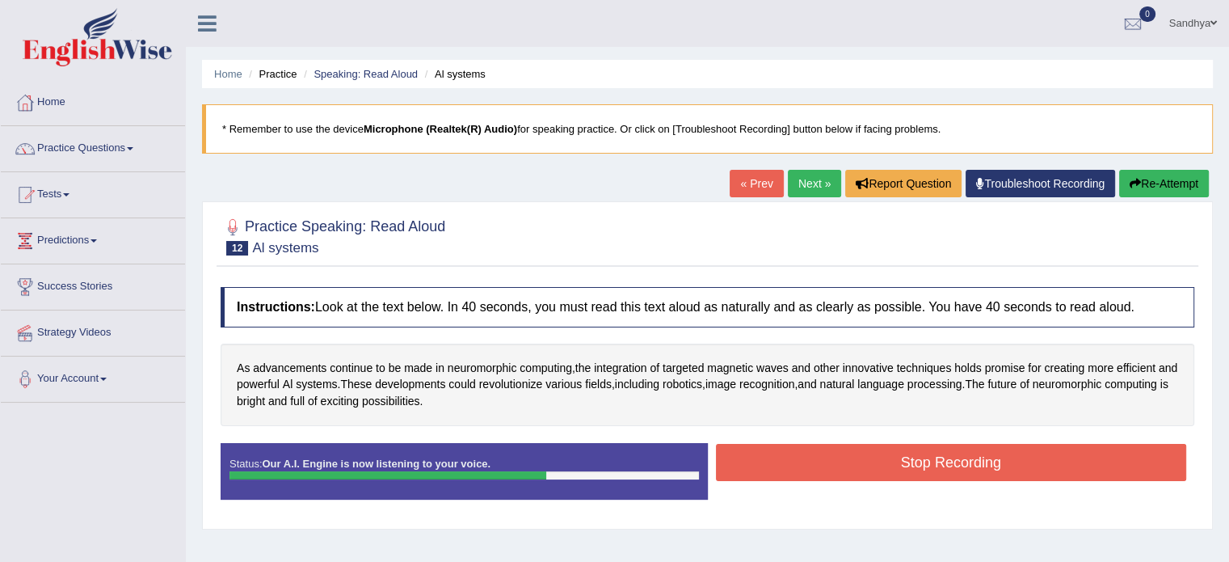
click at [788, 463] on button "Stop Recording" at bounding box center [951, 462] width 471 height 37
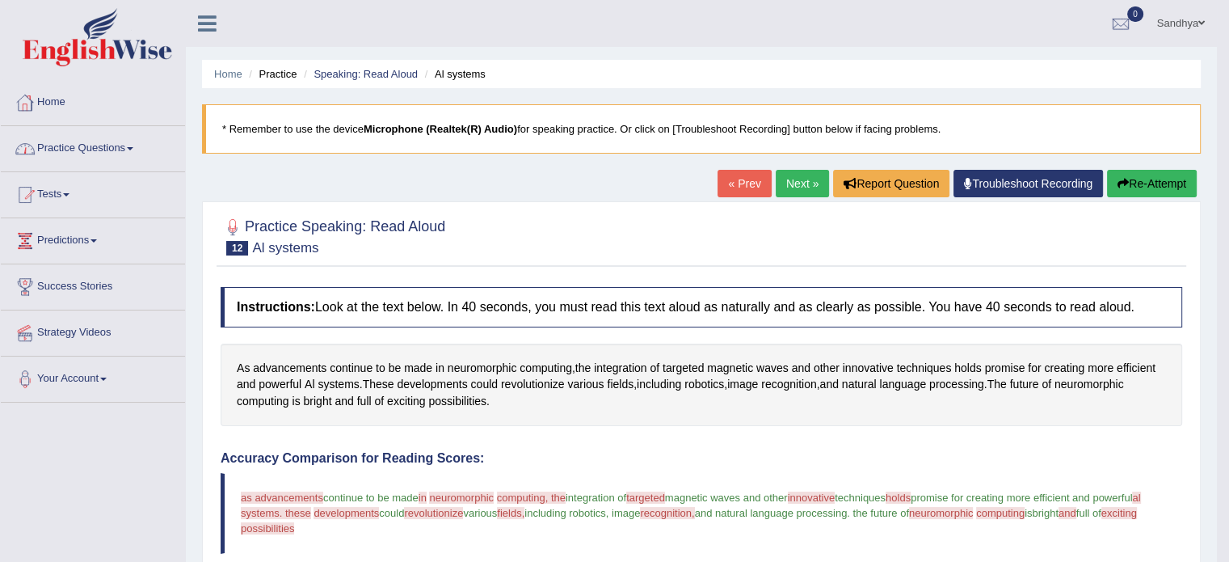
click at [114, 146] on link "Practice Questions" at bounding box center [93, 146] width 184 height 40
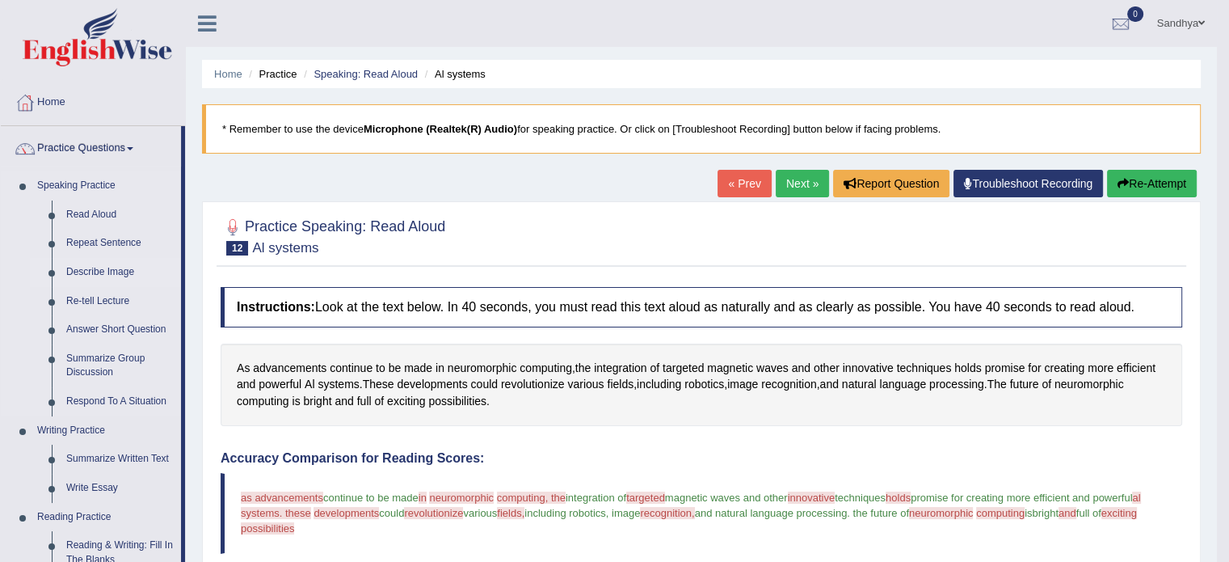
click at [82, 269] on link "Describe Image" at bounding box center [120, 272] width 122 height 29
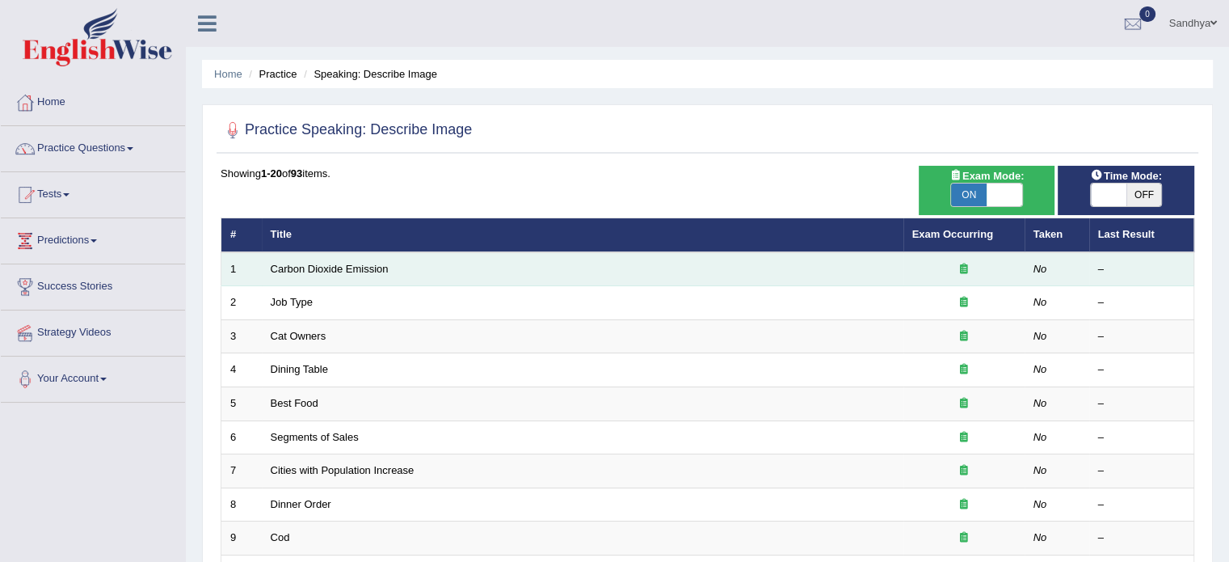
click at [415, 263] on td "Carbon Dioxide Emission" at bounding box center [583, 269] width 642 height 34
click at [361, 269] on link "Carbon Dioxide Emission" at bounding box center [330, 269] width 118 height 12
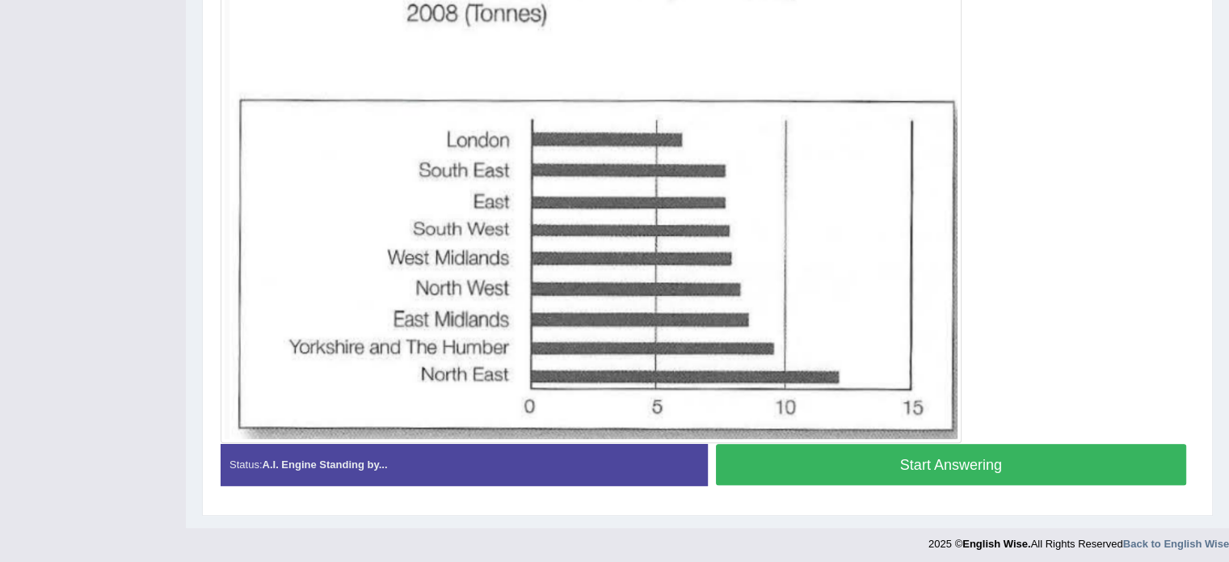
scroll to position [407, 0]
click at [860, 461] on button "Start Answering" at bounding box center [951, 464] width 471 height 41
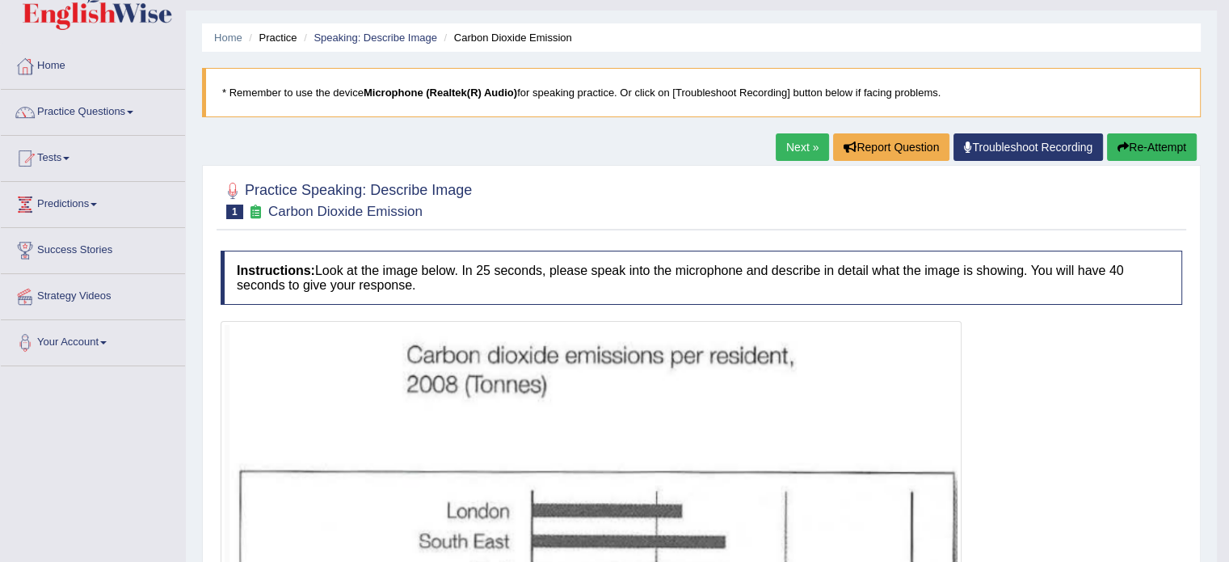
scroll to position [0, 0]
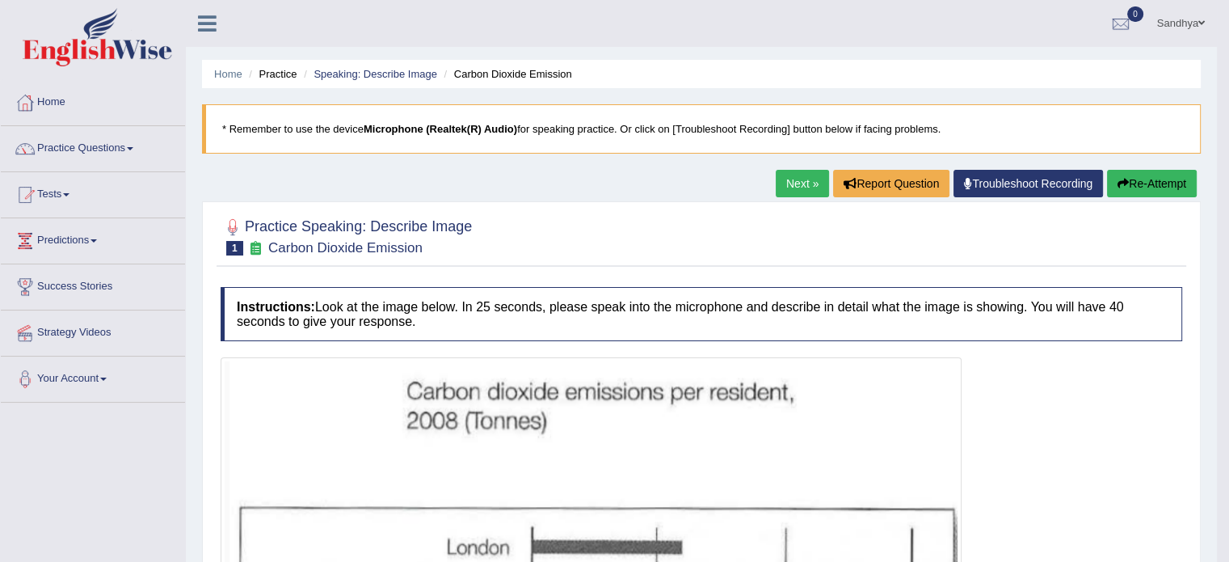
click at [798, 176] on link "Next »" at bounding box center [802, 183] width 53 height 27
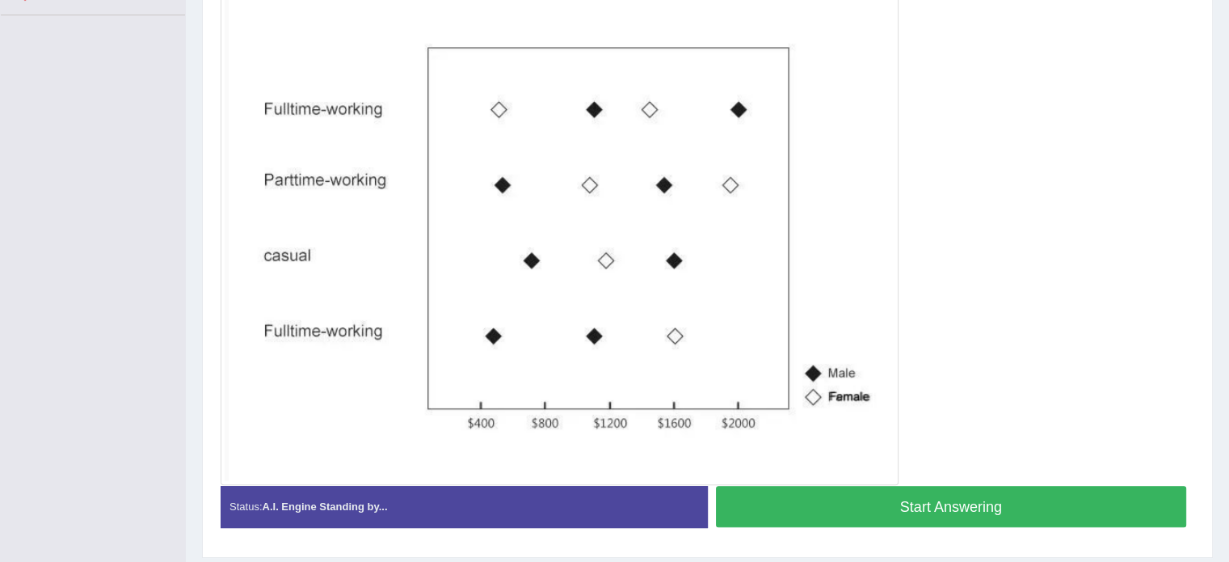
scroll to position [388, 0]
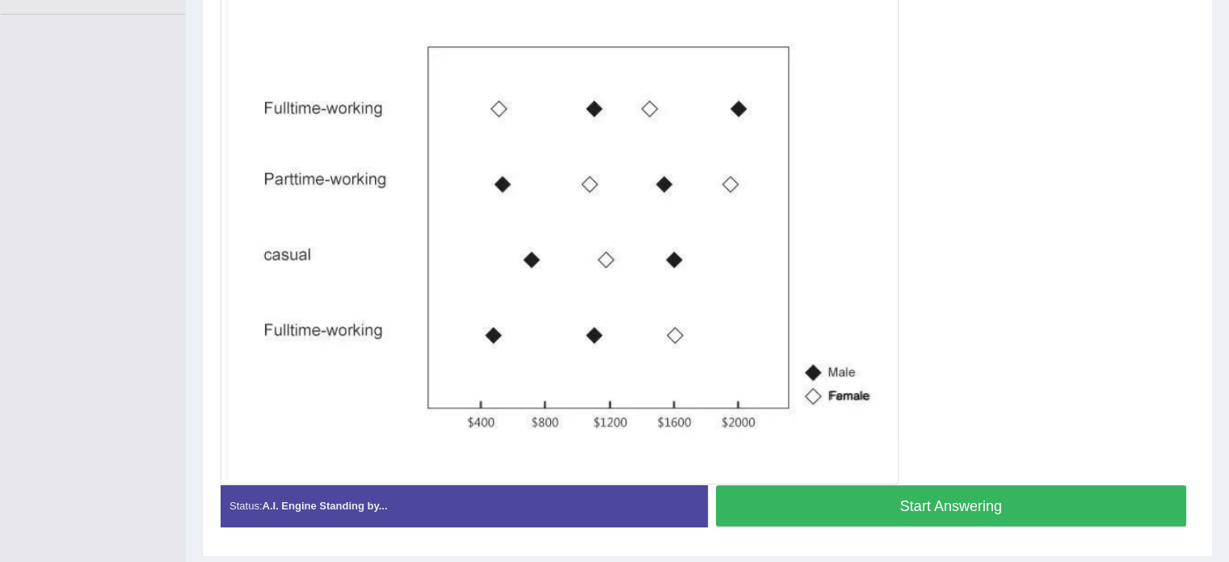
click at [772, 491] on button "Start Answering" at bounding box center [951, 505] width 471 height 41
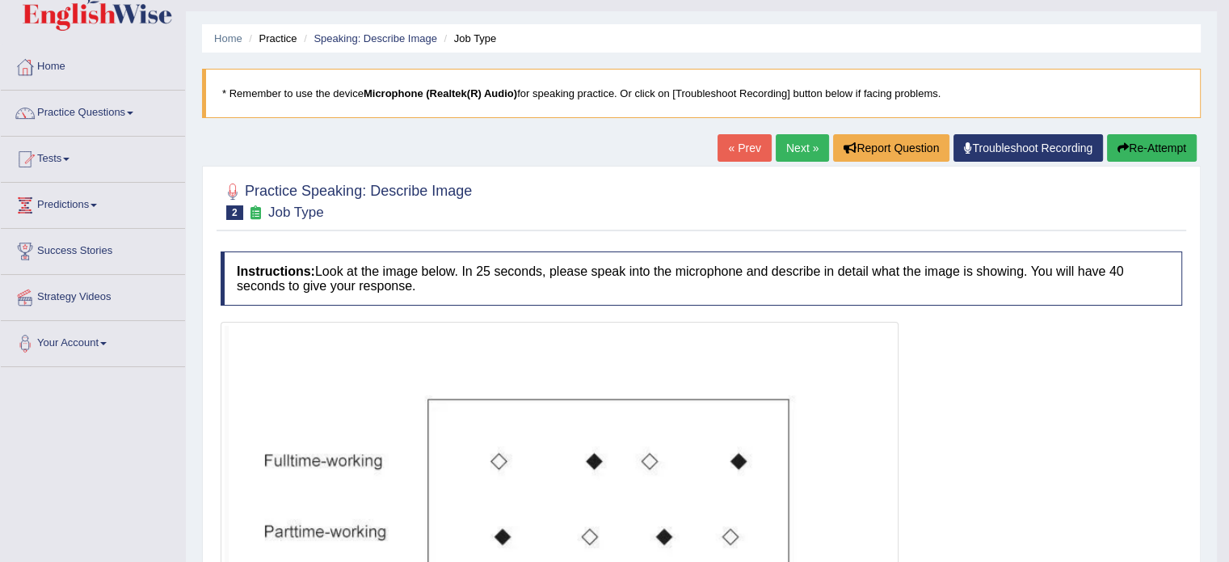
scroll to position [31, 0]
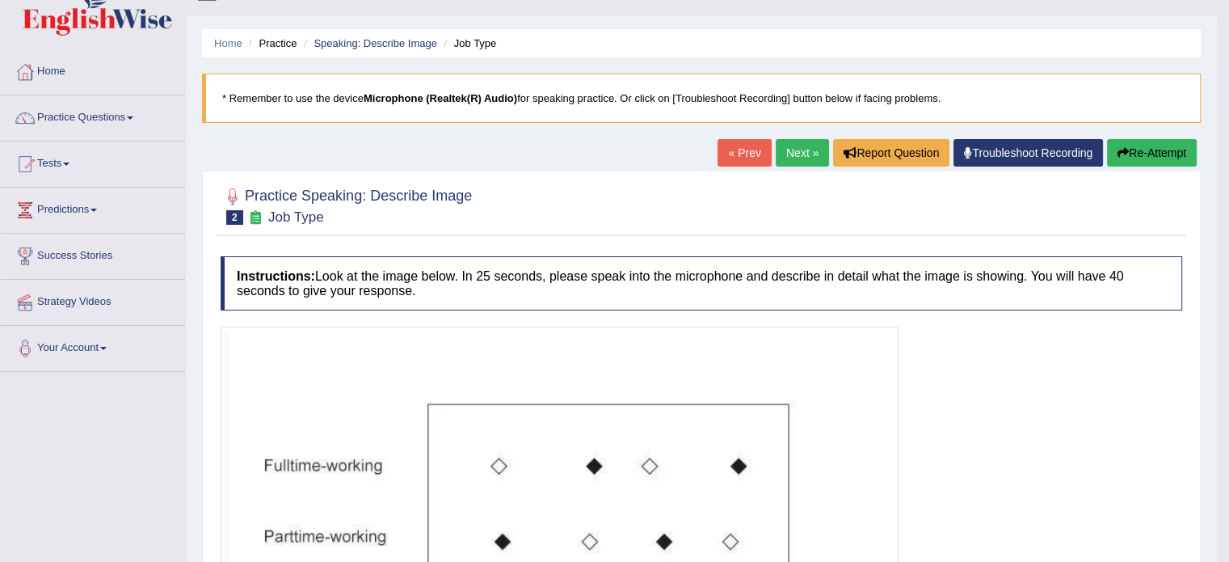
click at [806, 151] on link "Next »" at bounding box center [802, 152] width 53 height 27
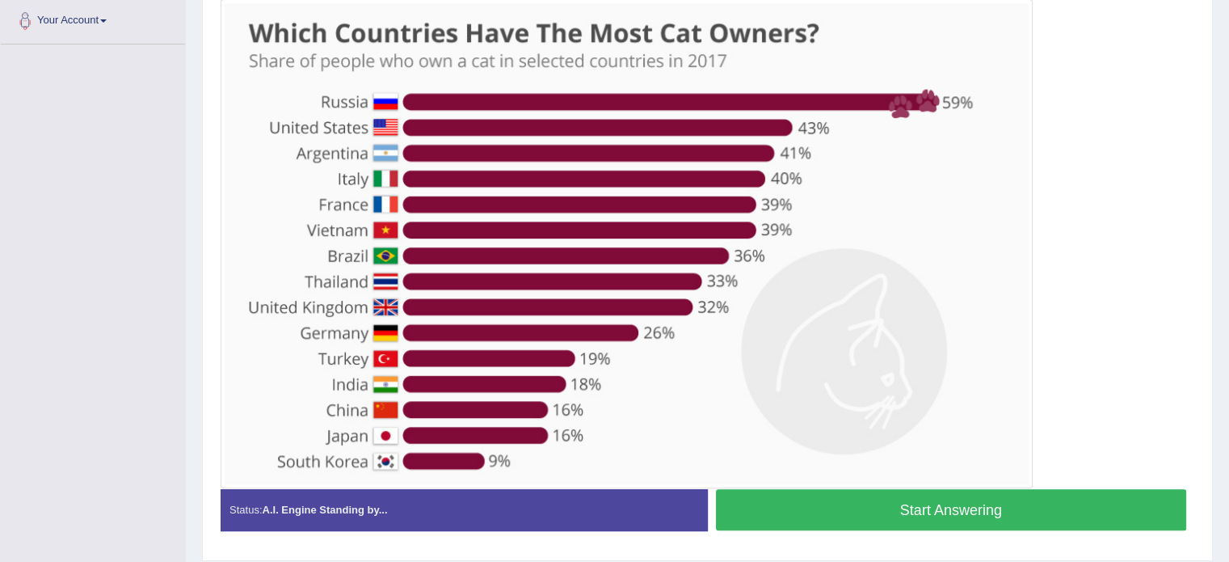
scroll to position [362, 0]
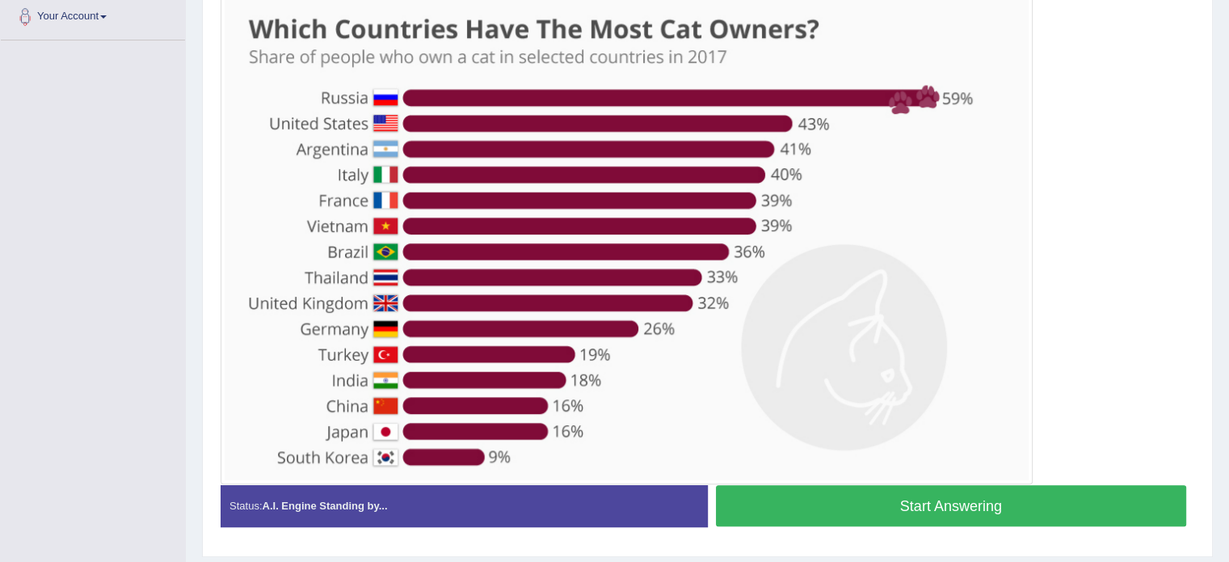
click at [785, 503] on button "Start Answering" at bounding box center [951, 505] width 471 height 41
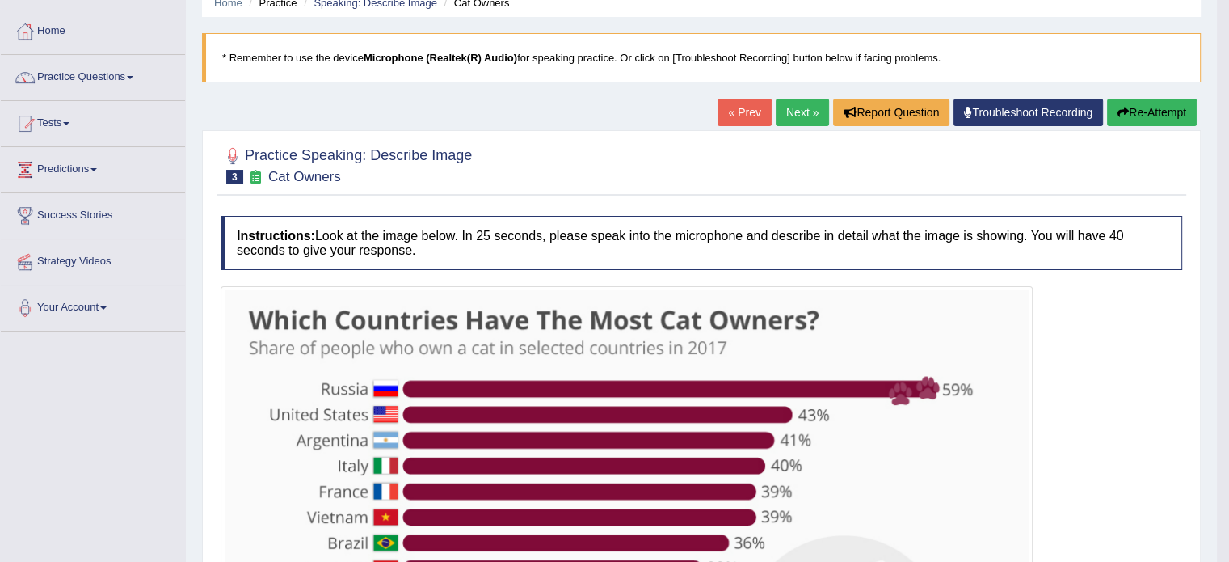
scroll to position [44, 0]
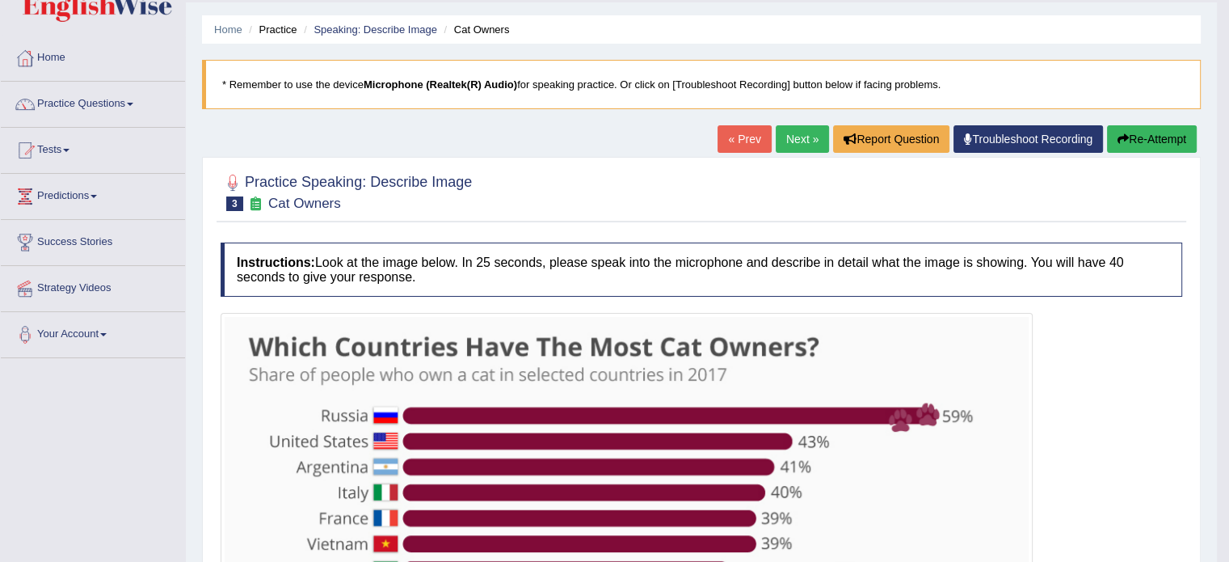
click at [807, 141] on link "Next »" at bounding box center [802, 138] width 53 height 27
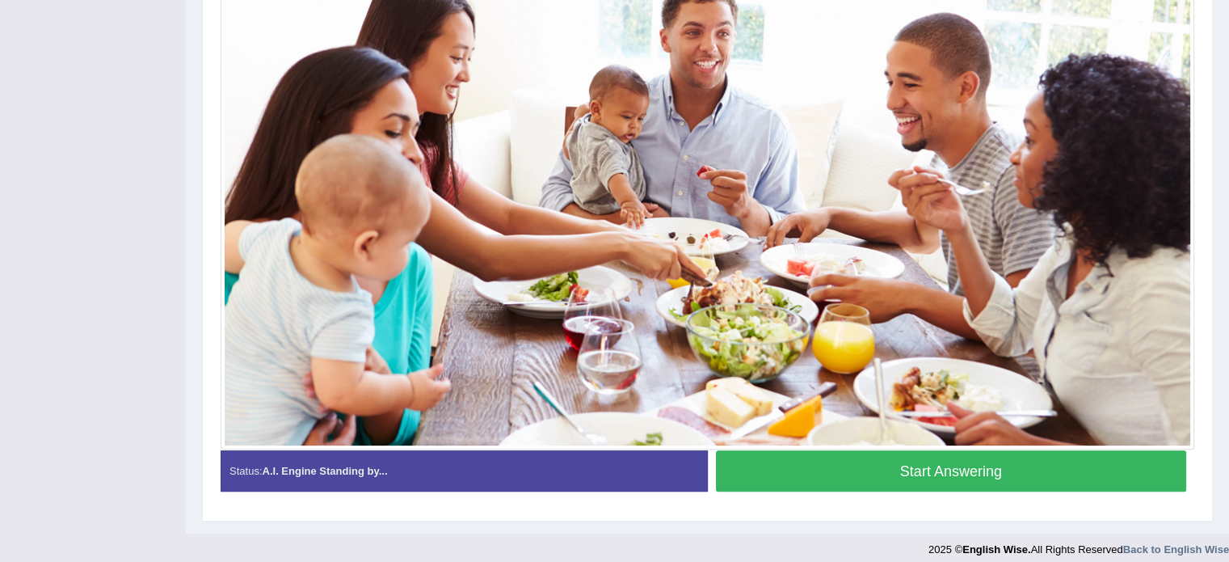
scroll to position [423, 0]
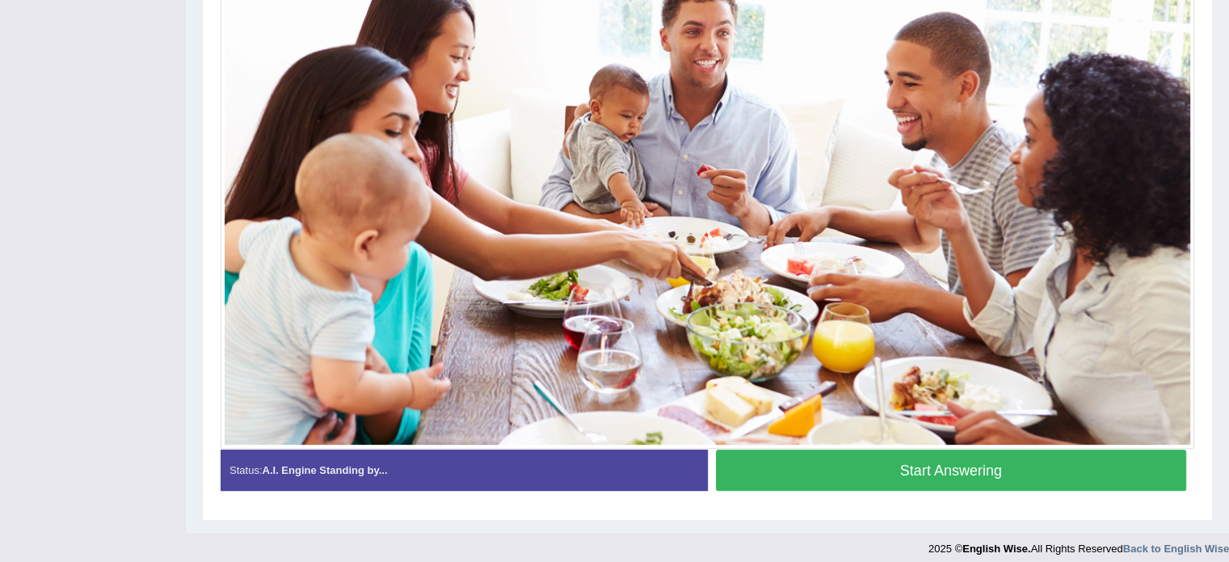
click at [791, 474] on button "Start Answering" at bounding box center [951, 469] width 471 height 41
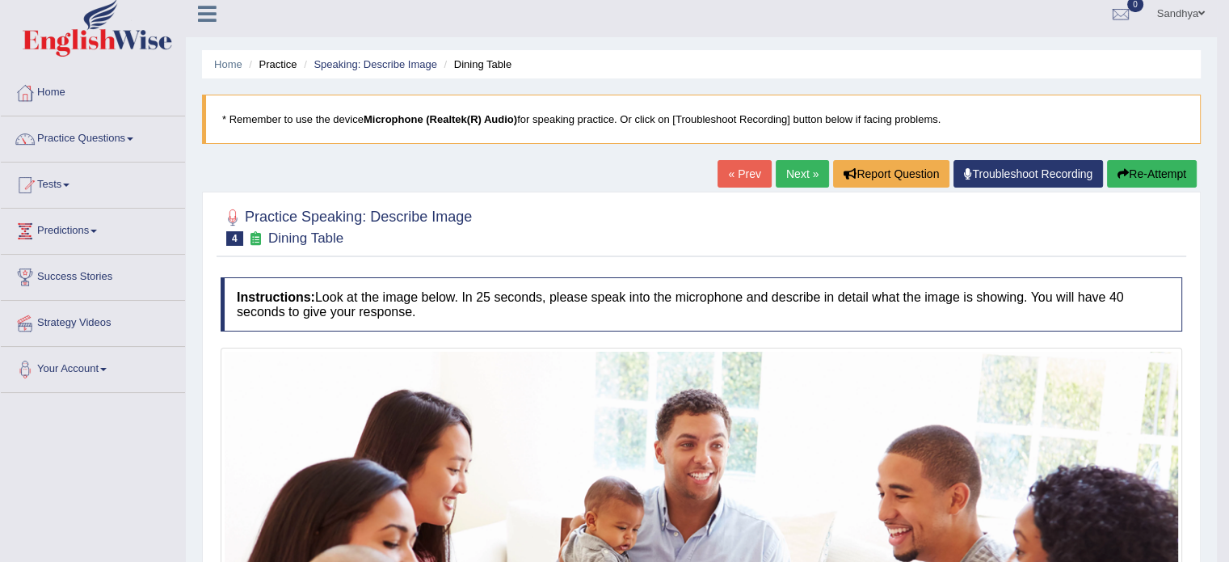
scroll to position [0, 0]
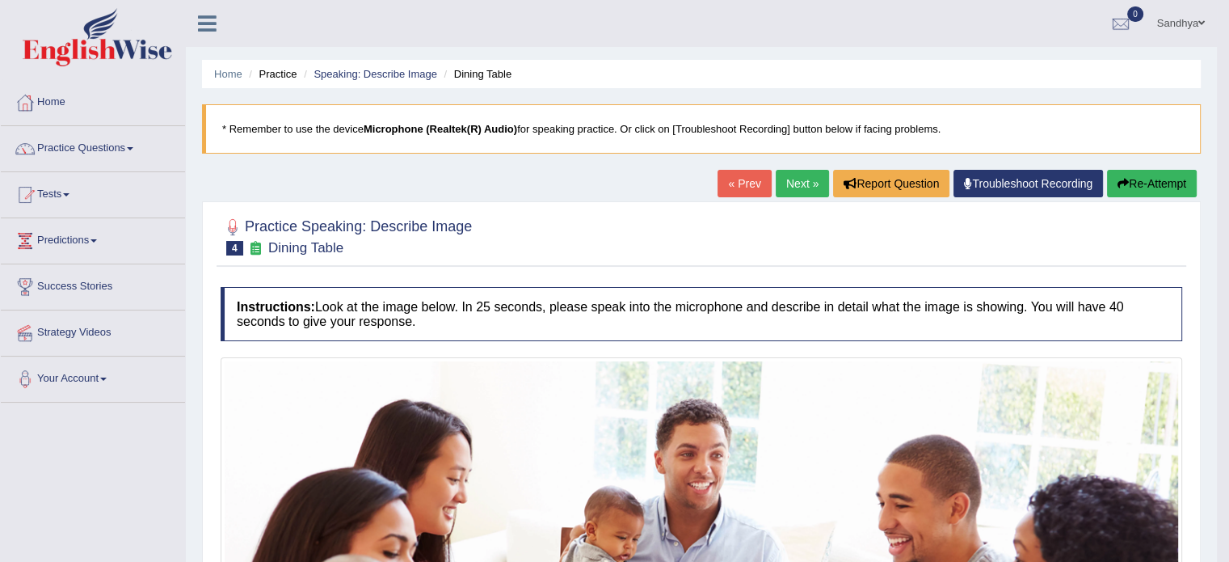
click at [795, 190] on link "Next »" at bounding box center [802, 183] width 53 height 27
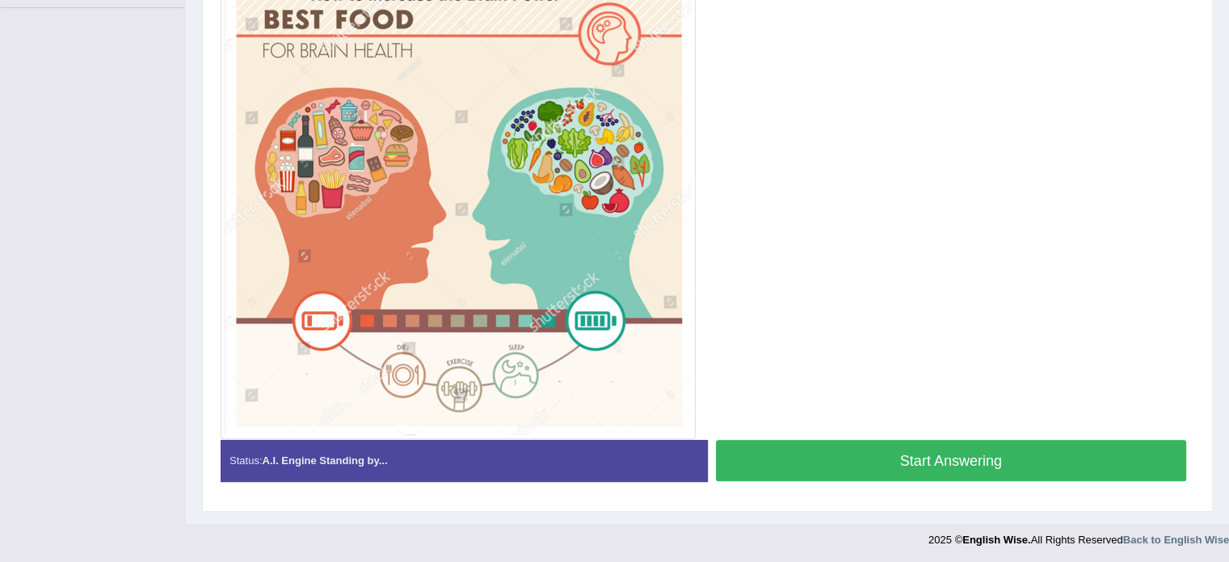
scroll to position [394, 0]
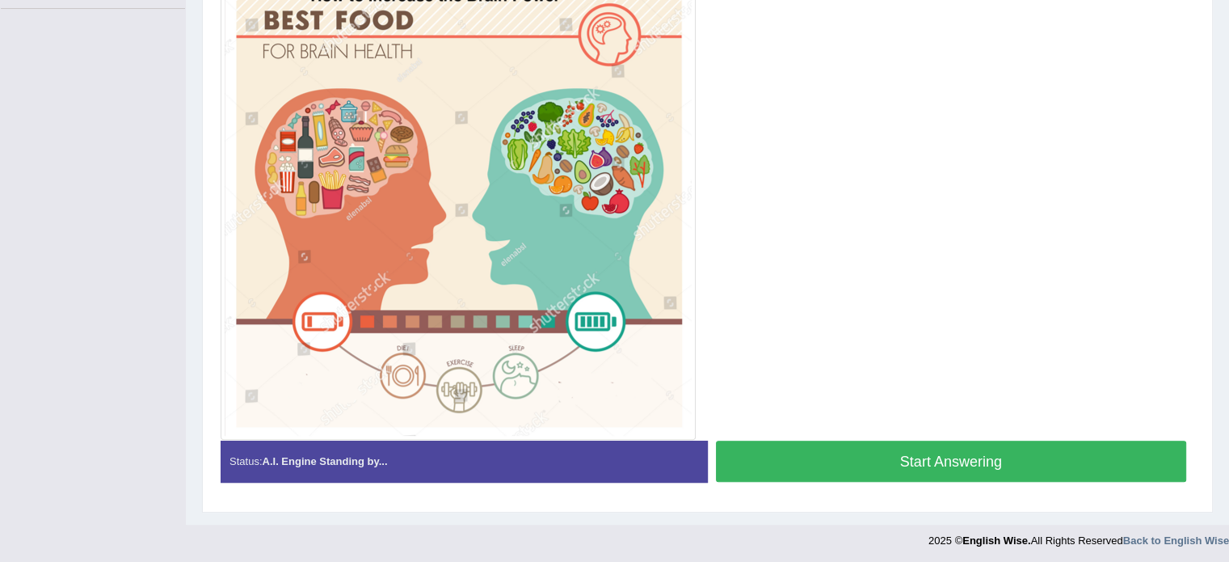
click at [857, 452] on button "Start Answering" at bounding box center [951, 460] width 471 height 41
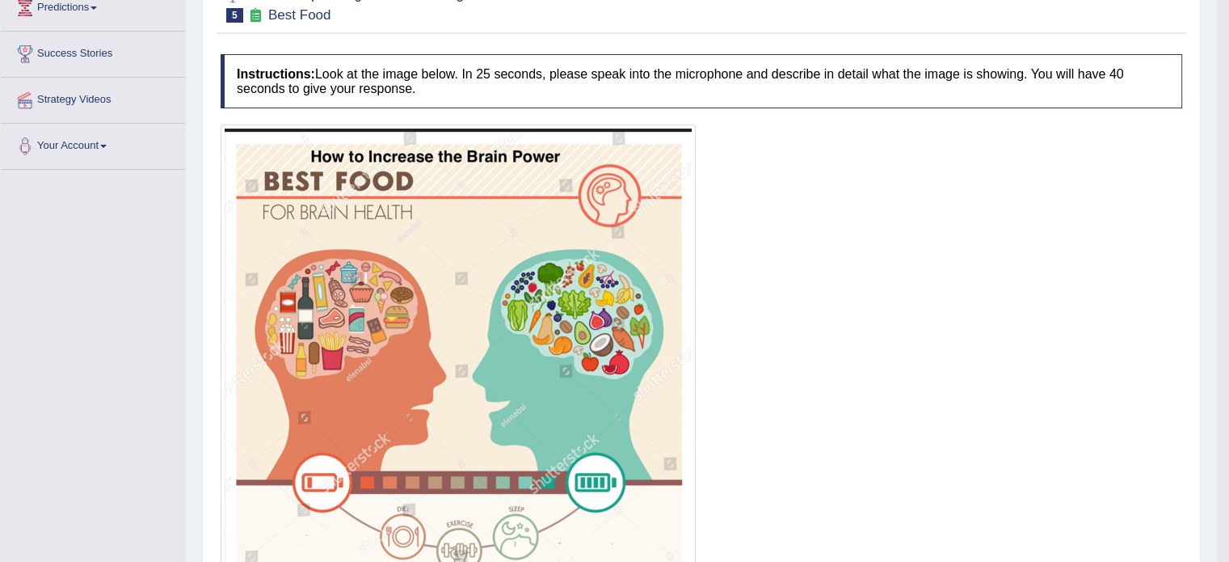
scroll to position [0, 0]
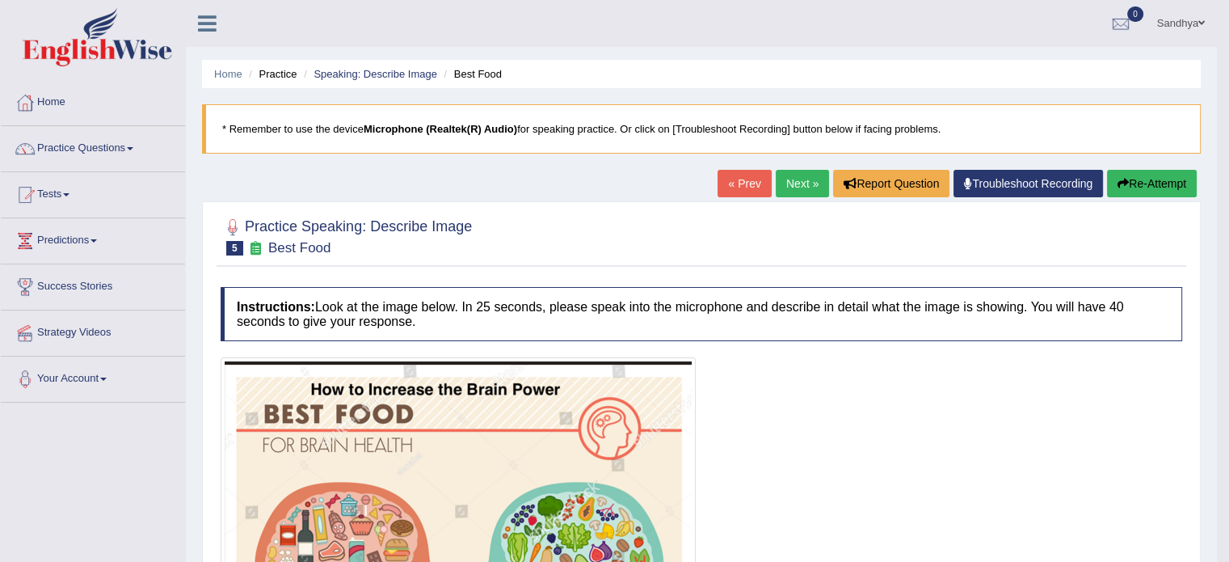
click at [777, 183] on link "Next »" at bounding box center [802, 183] width 53 height 27
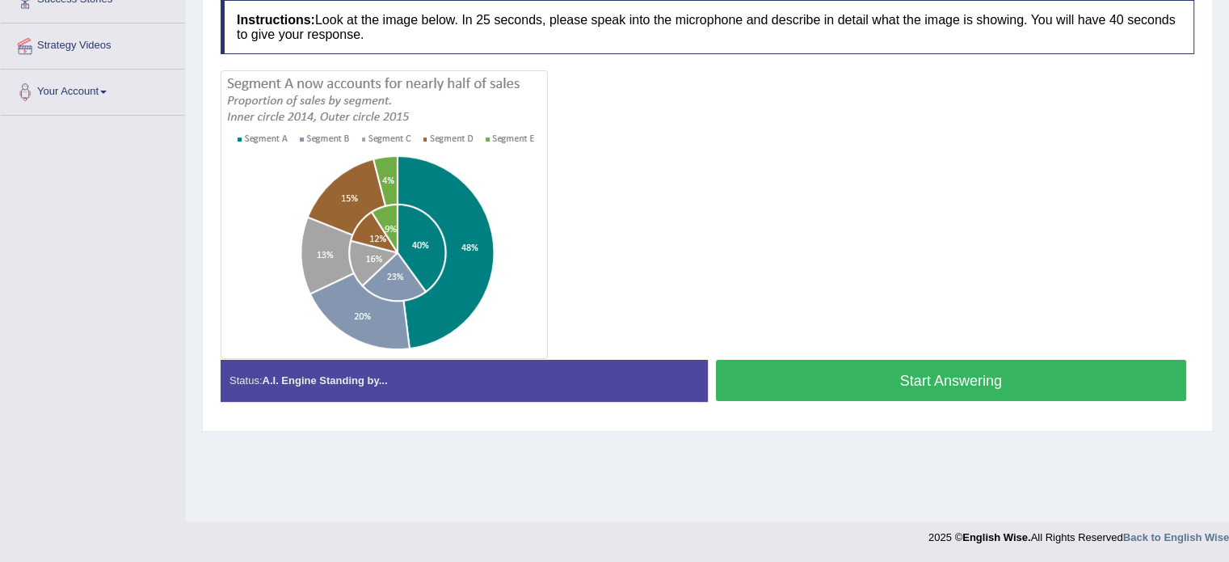
click at [781, 371] on button "Start Answering" at bounding box center [951, 380] width 471 height 41
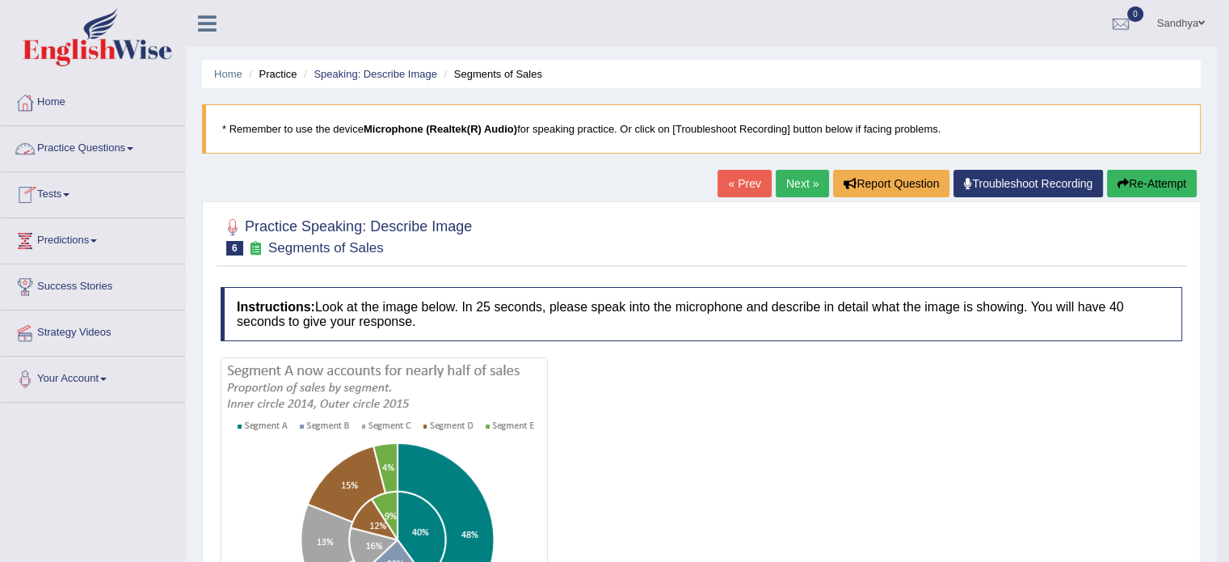
click at [133, 155] on link "Practice Questions" at bounding box center [93, 146] width 184 height 40
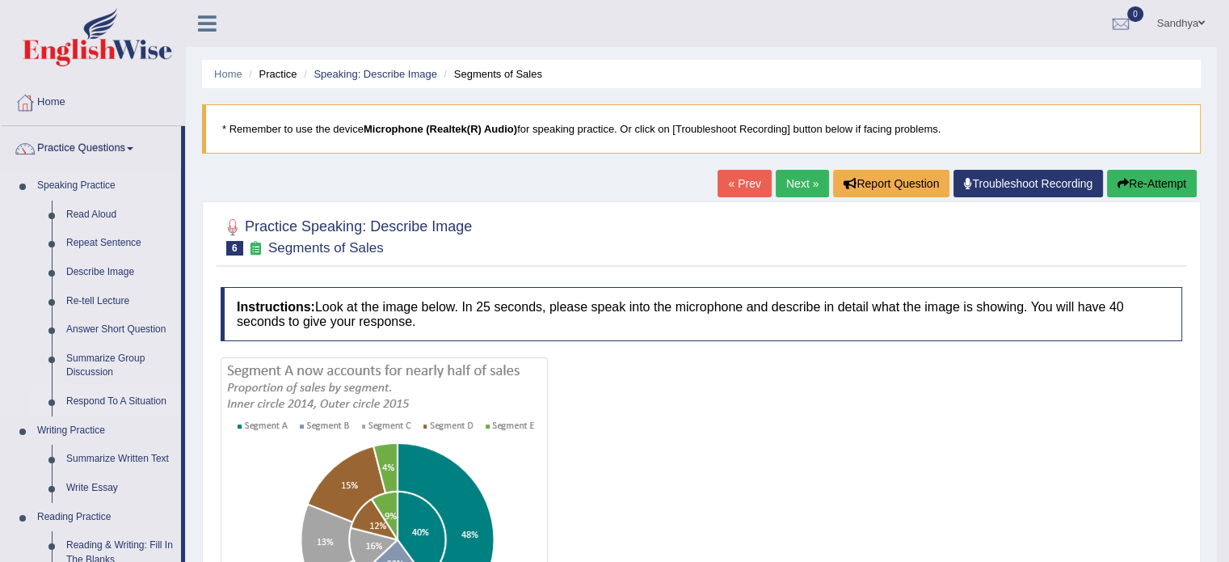
click at [136, 400] on link "Respond To A Situation" at bounding box center [120, 401] width 122 height 29
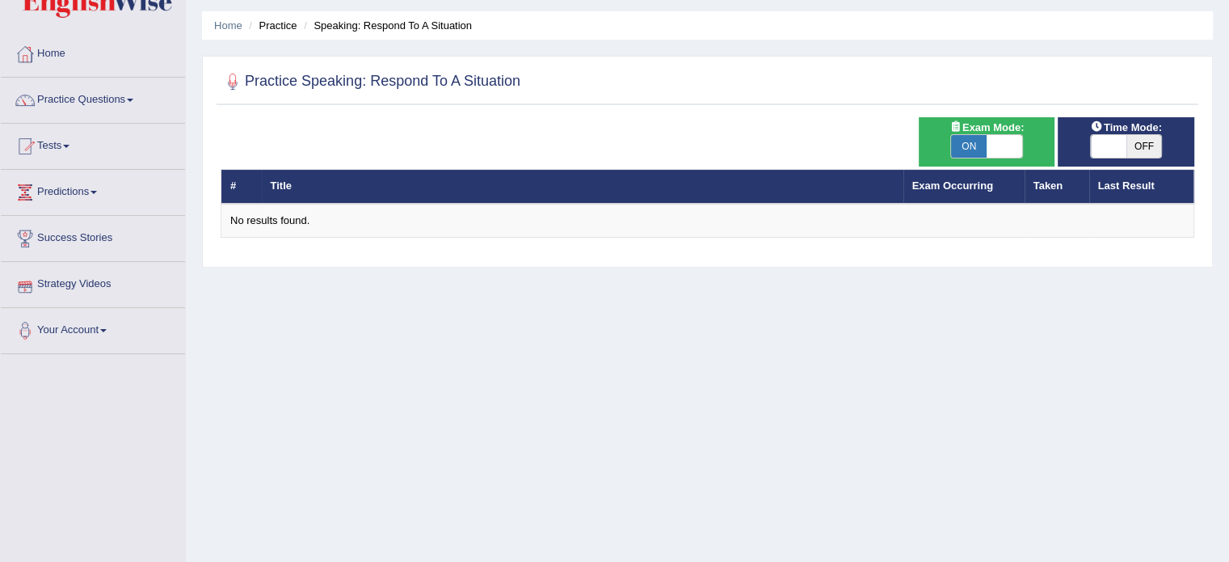
scroll to position [47, 0]
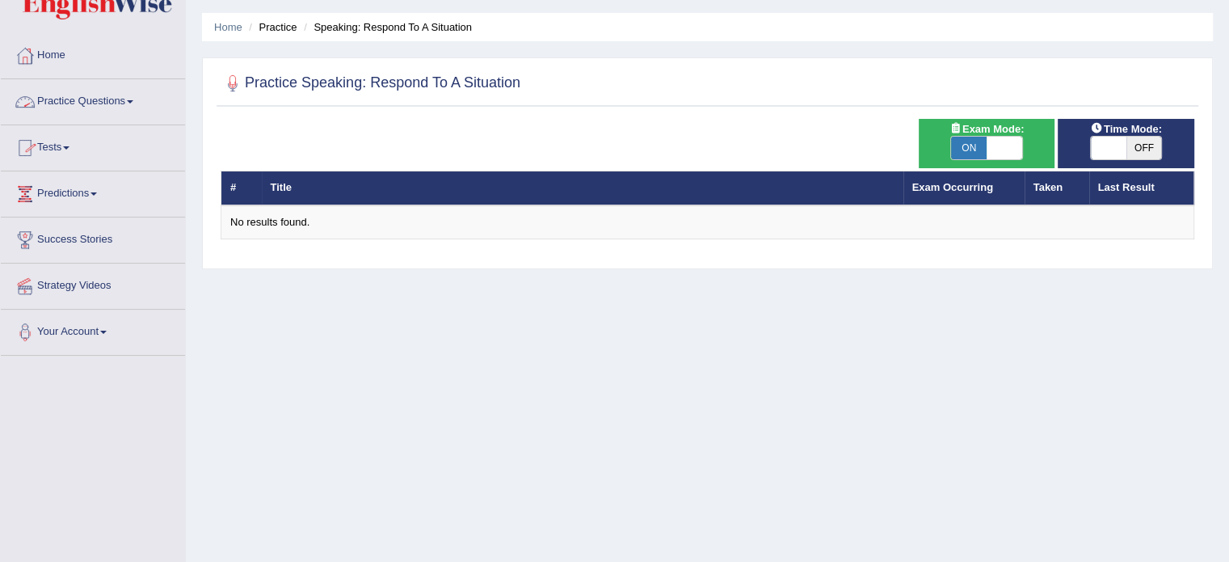
click at [126, 98] on link "Practice Questions" at bounding box center [93, 99] width 184 height 40
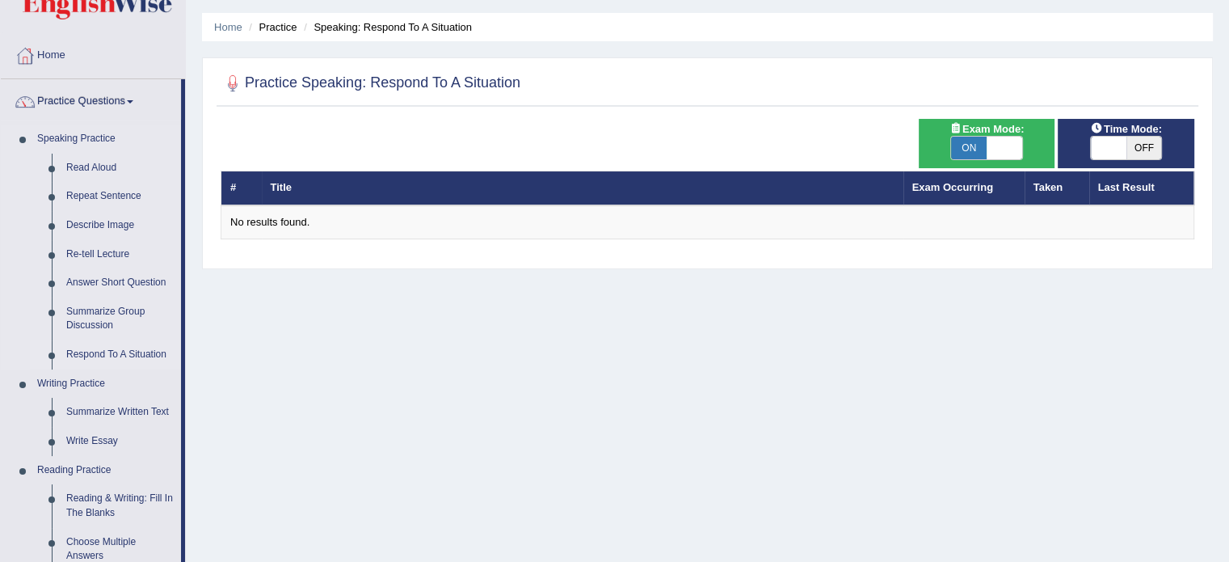
click at [106, 350] on link "Respond To A Situation" at bounding box center [120, 354] width 122 height 29
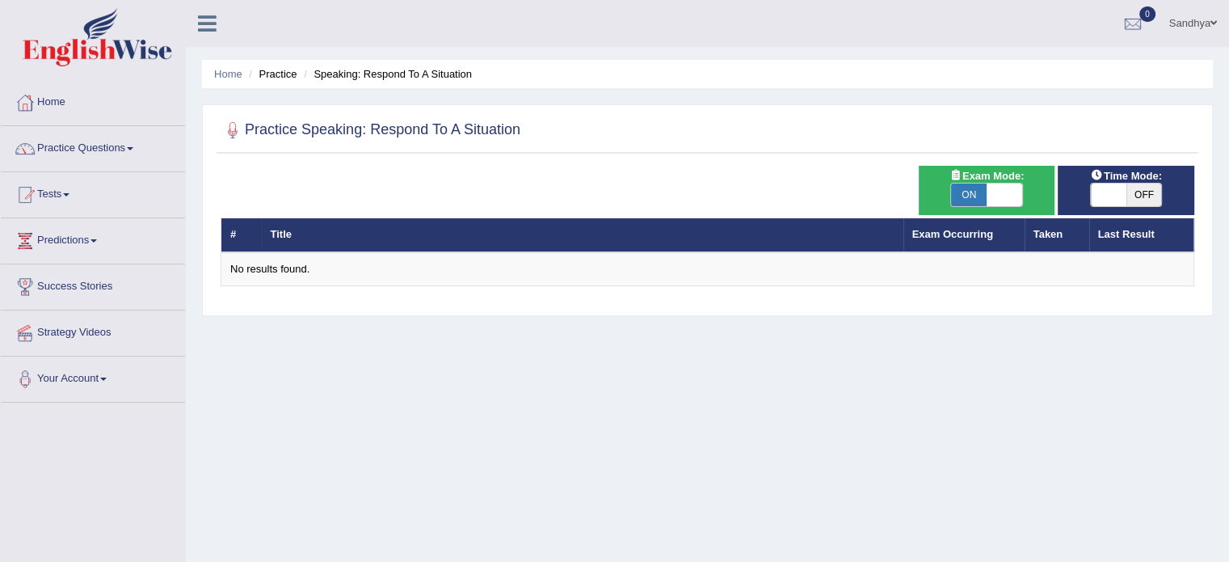
click at [968, 187] on span "ON" at bounding box center [969, 194] width 36 height 23
checkbox input "false"
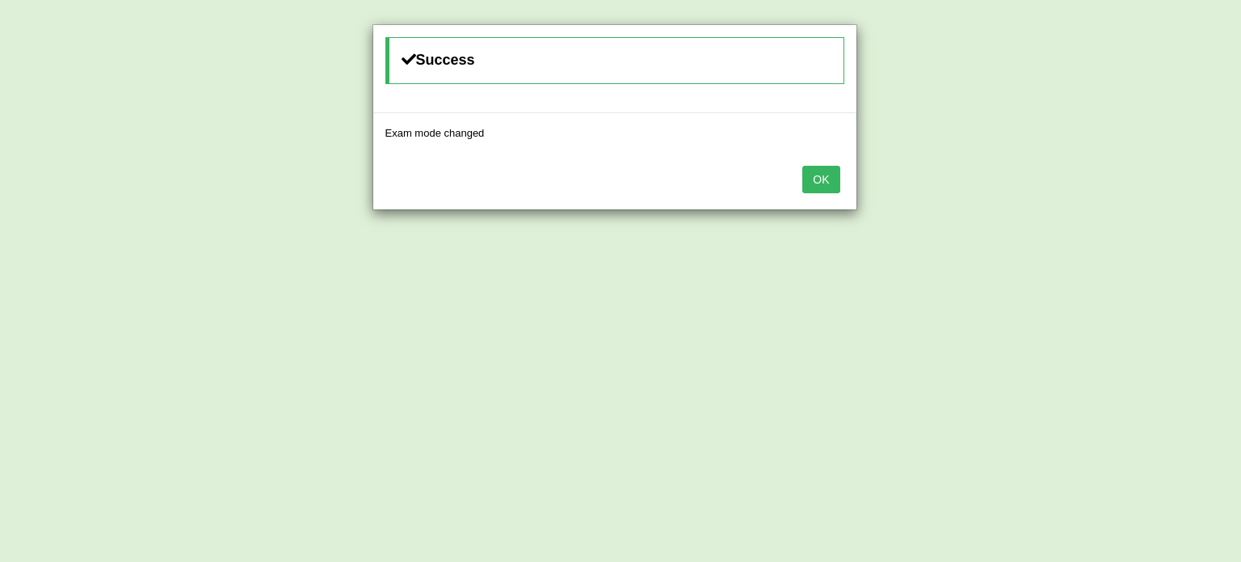
click at [818, 174] on button "OK" at bounding box center [820, 179] width 37 height 27
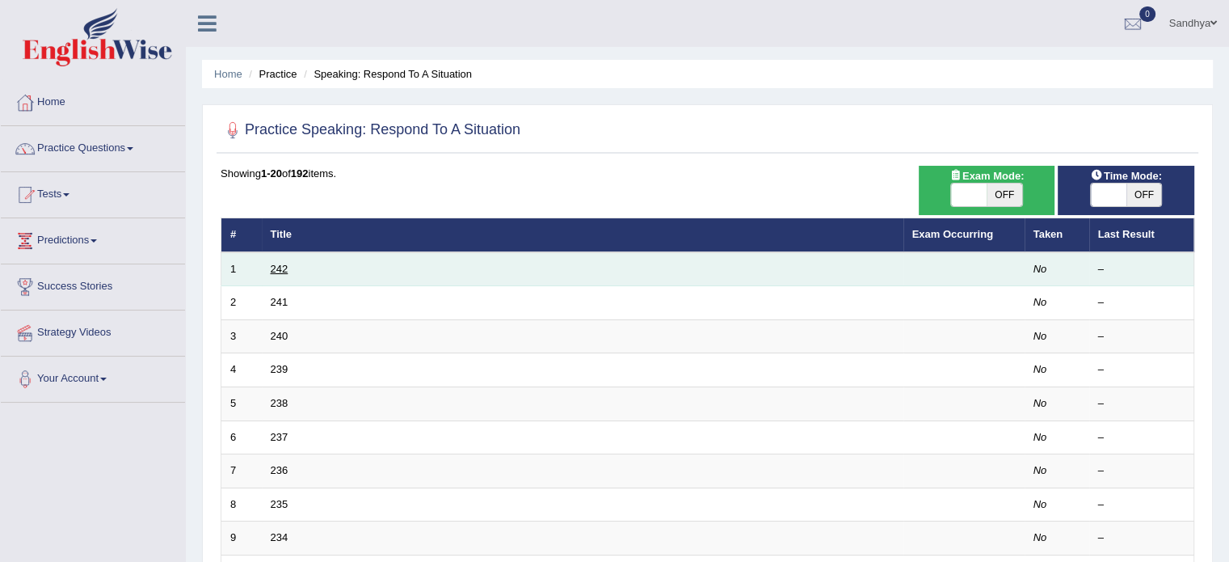
click at [275, 264] on link "242" at bounding box center [280, 269] width 18 height 12
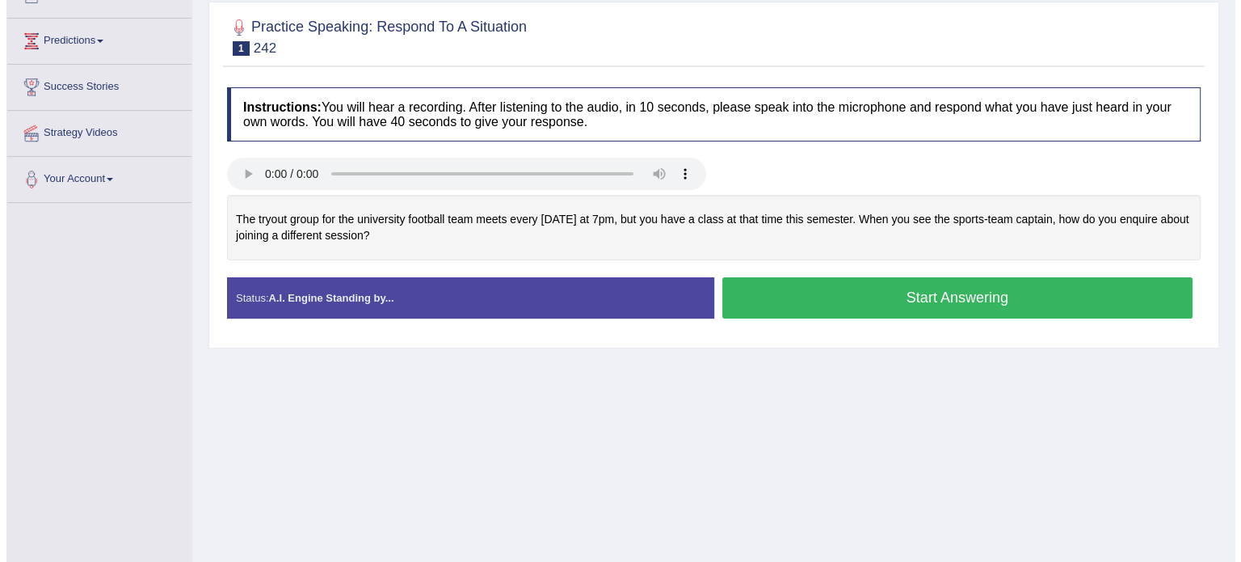
scroll to position [200, 0]
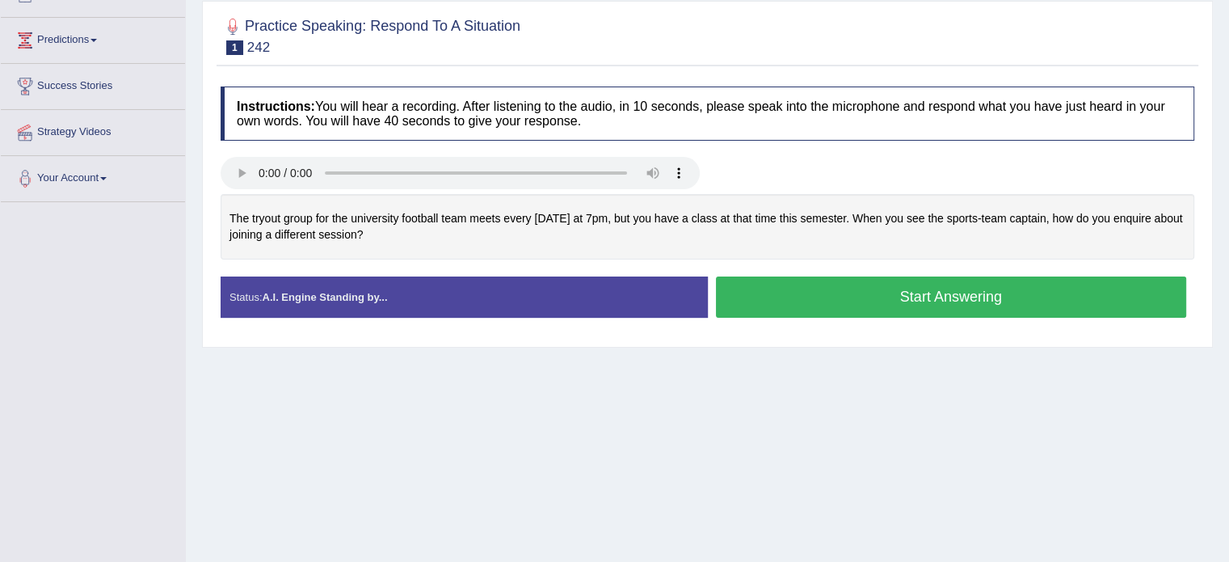
click at [881, 293] on button "Start Answering" at bounding box center [951, 296] width 471 height 41
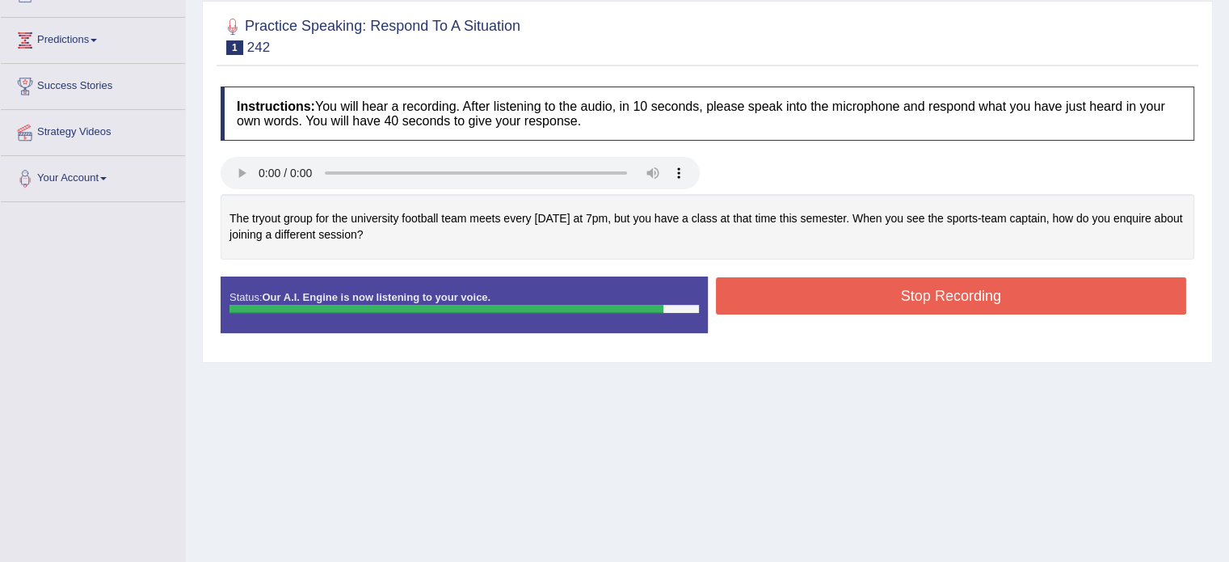
click at [881, 293] on button "Stop Recording" at bounding box center [951, 295] width 471 height 37
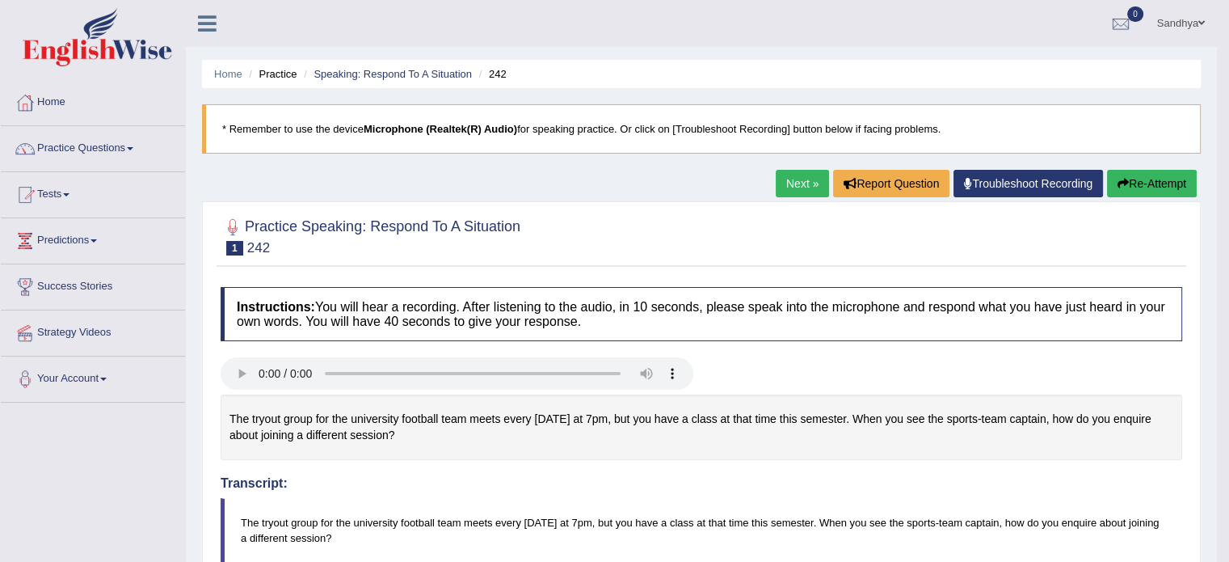
scroll to position [13, 0]
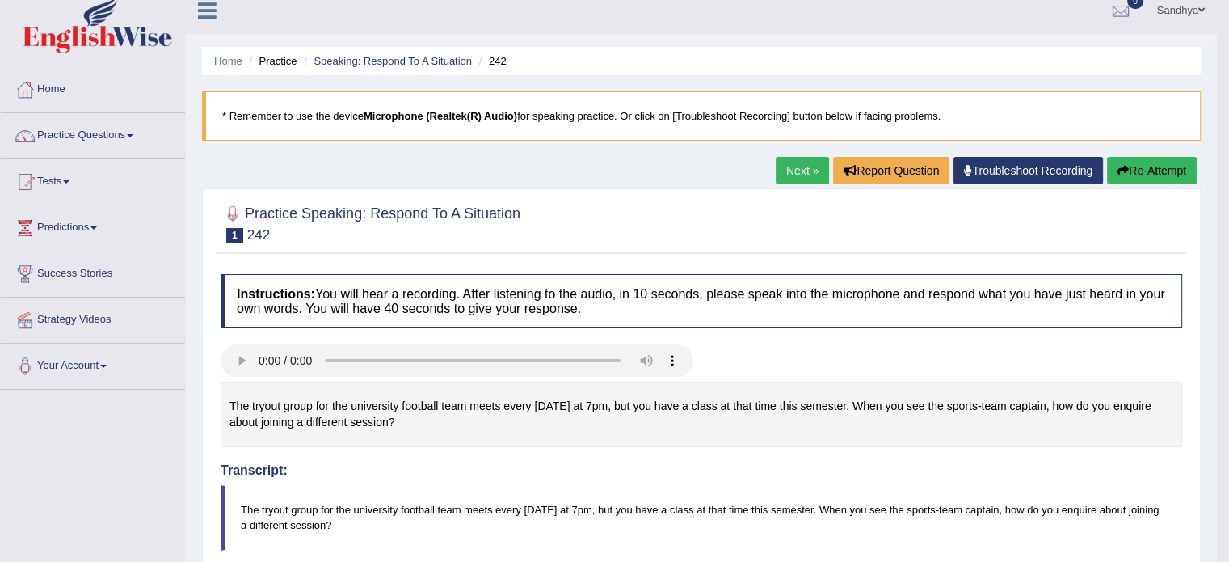
click at [798, 167] on link "Next »" at bounding box center [802, 170] width 53 height 27
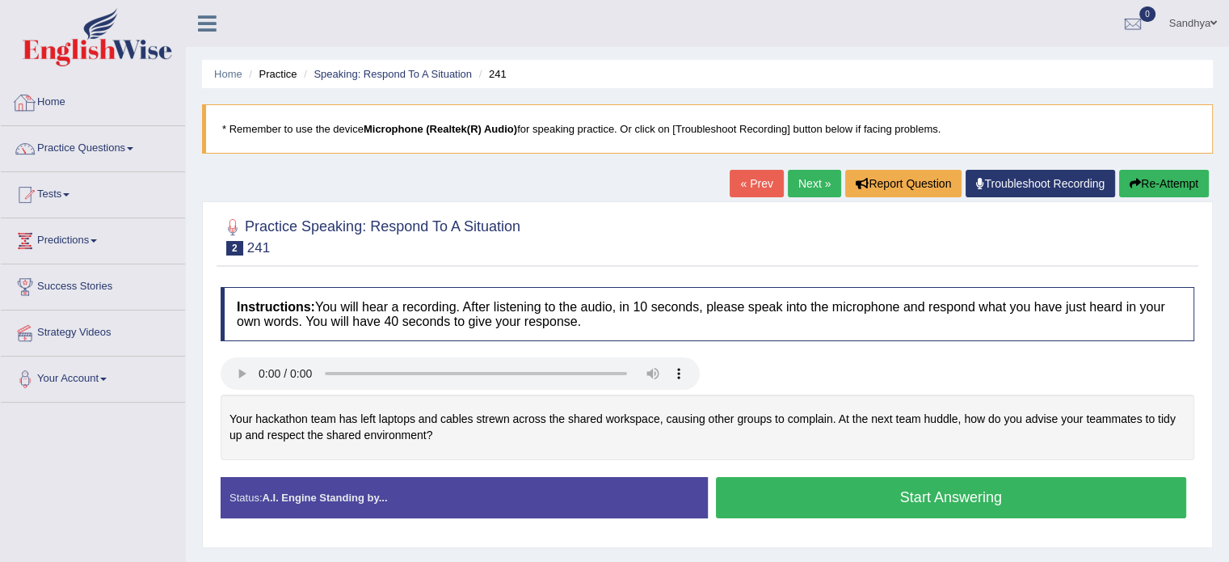
click at [77, 91] on link "Home" at bounding box center [93, 100] width 184 height 40
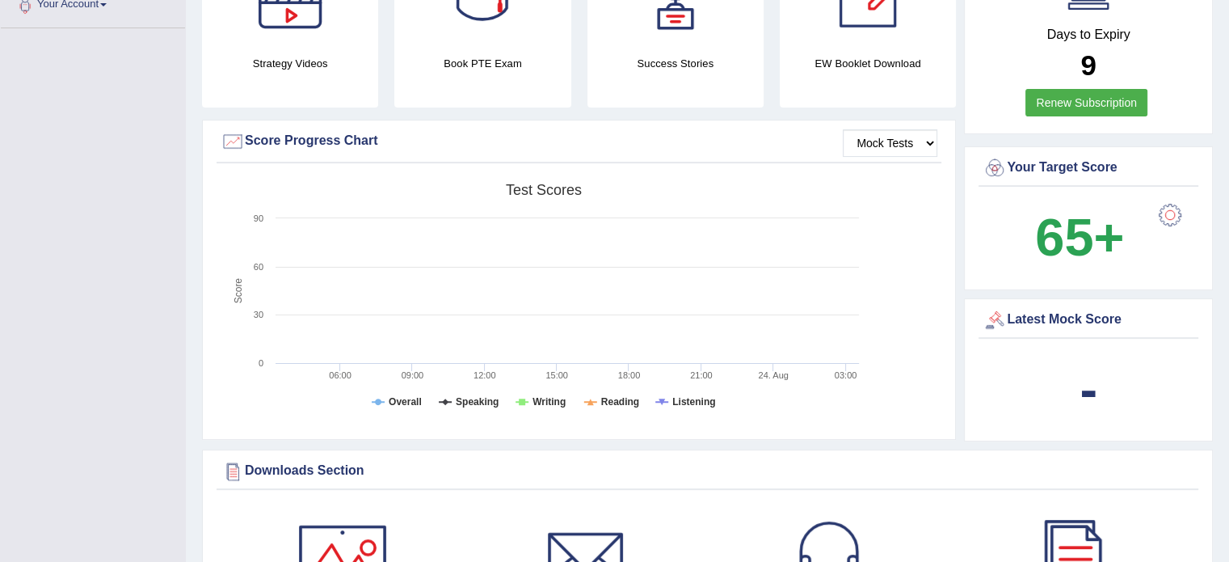
scroll to position [370, 0]
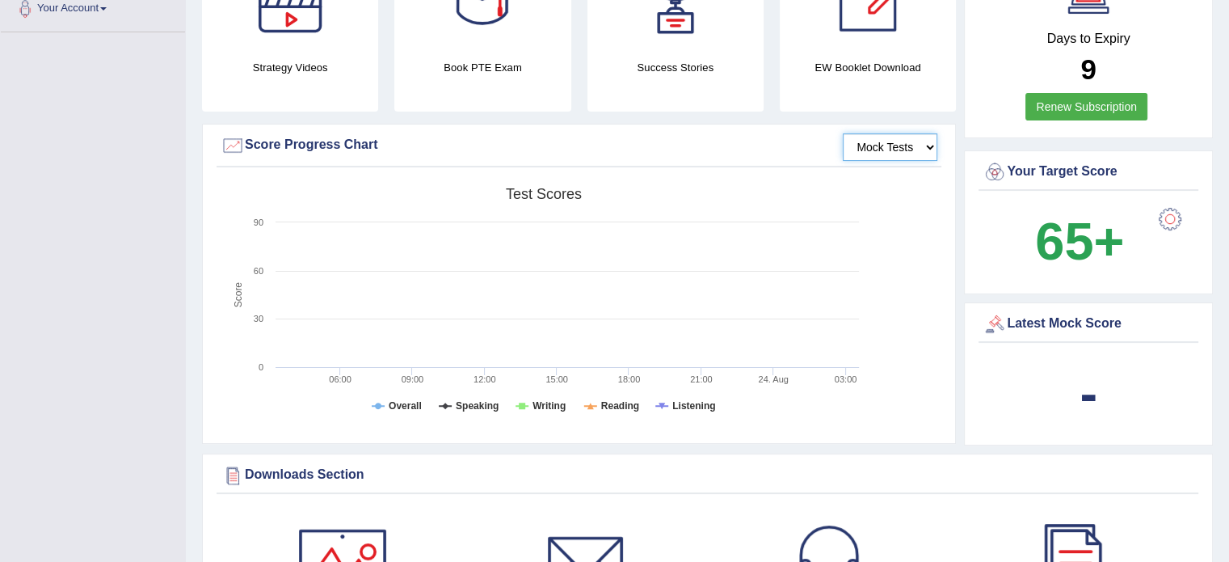
click at [923, 148] on select "Mock Tests" at bounding box center [890, 146] width 95 height 27
click at [844, 133] on select "Mock Tests" at bounding box center [890, 146] width 95 height 27
click at [895, 149] on select "Mock Tests" at bounding box center [890, 146] width 95 height 27
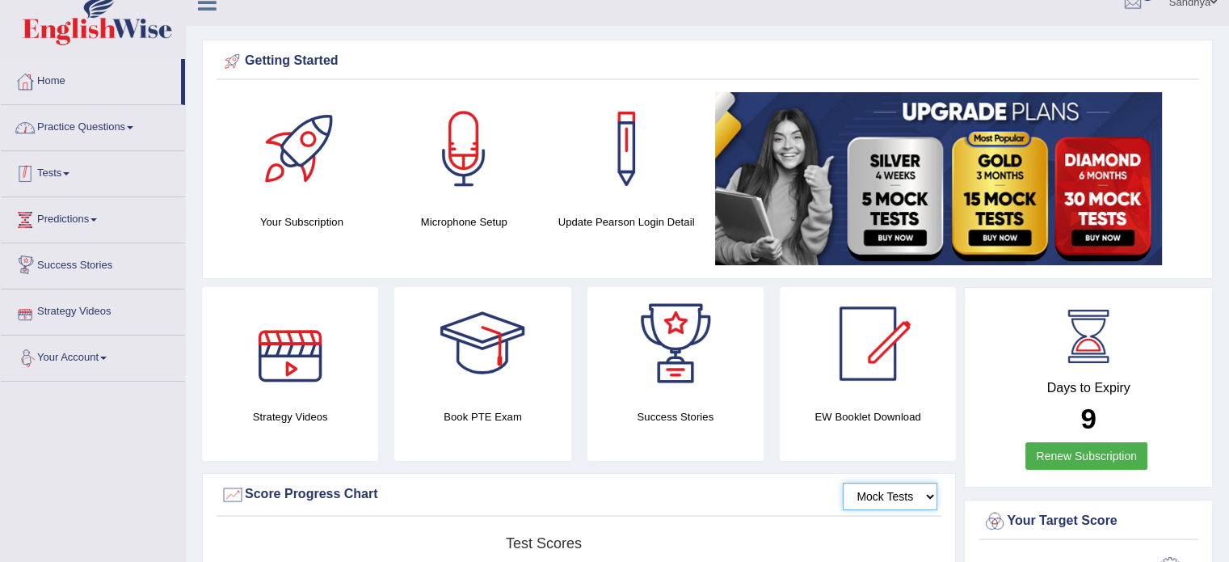
scroll to position [22, 0]
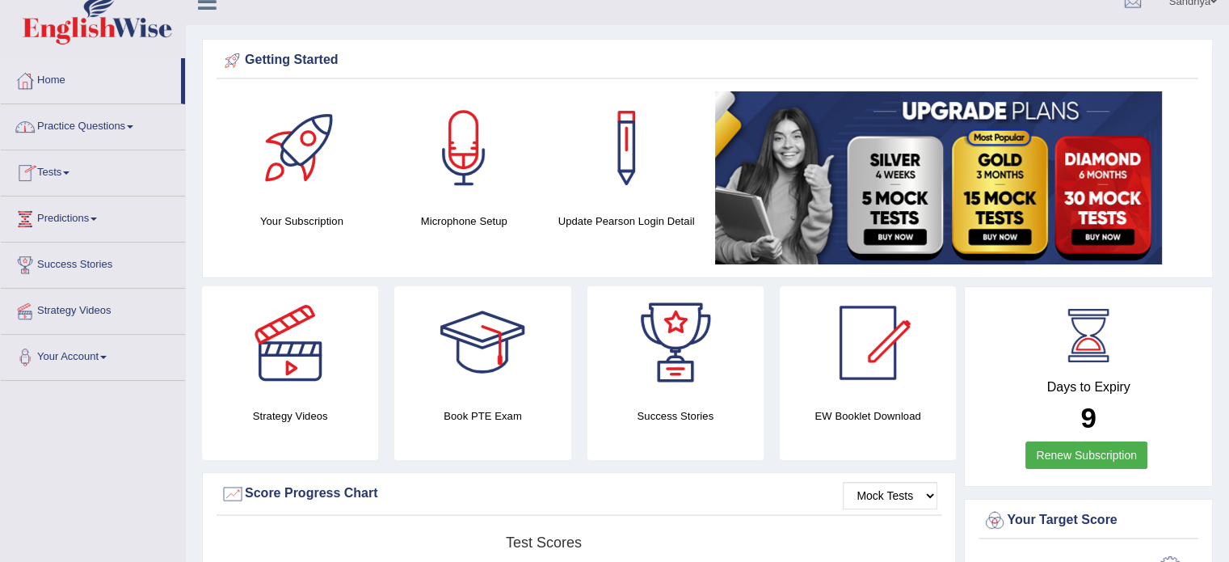
click at [69, 174] on span at bounding box center [66, 172] width 6 height 3
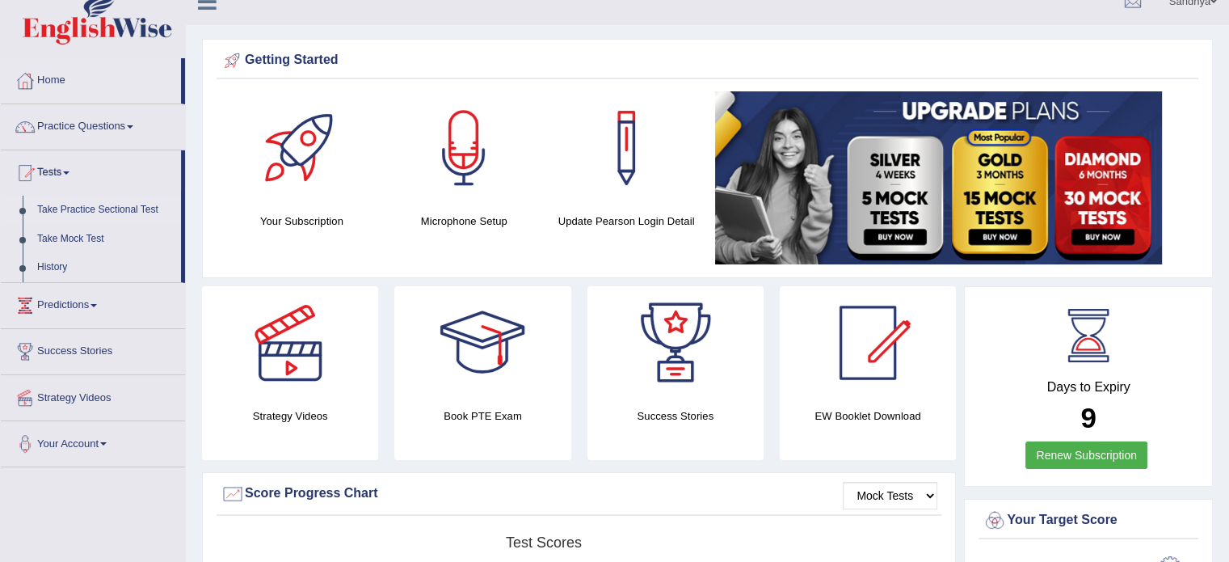
click at [99, 213] on link "Take Practice Sectional Test" at bounding box center [105, 210] width 151 height 29
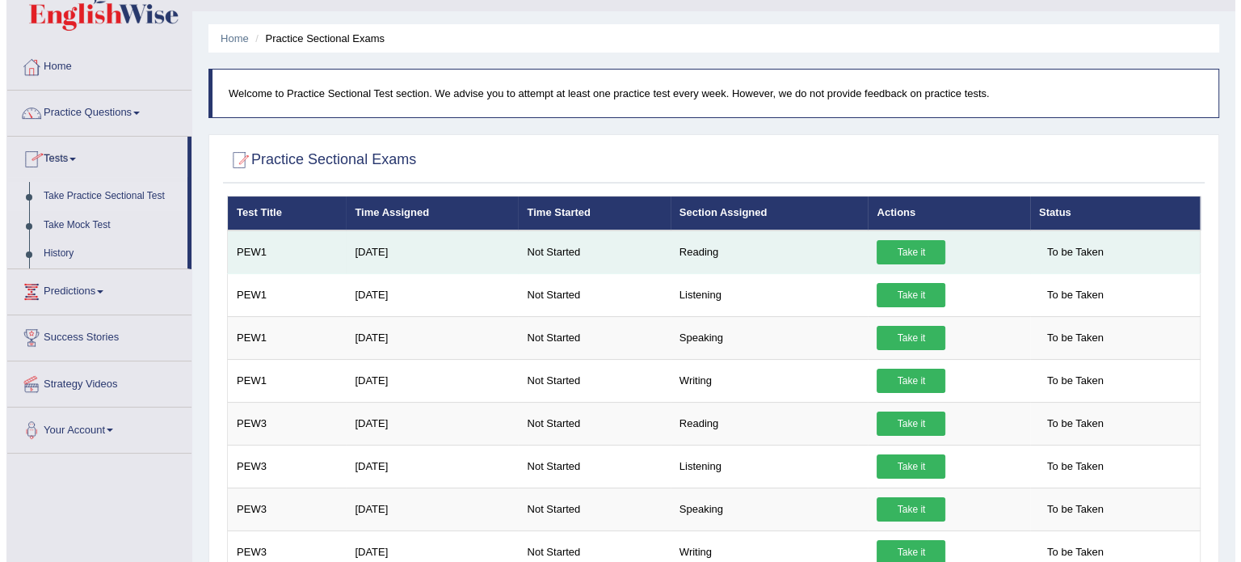
scroll to position [42, 0]
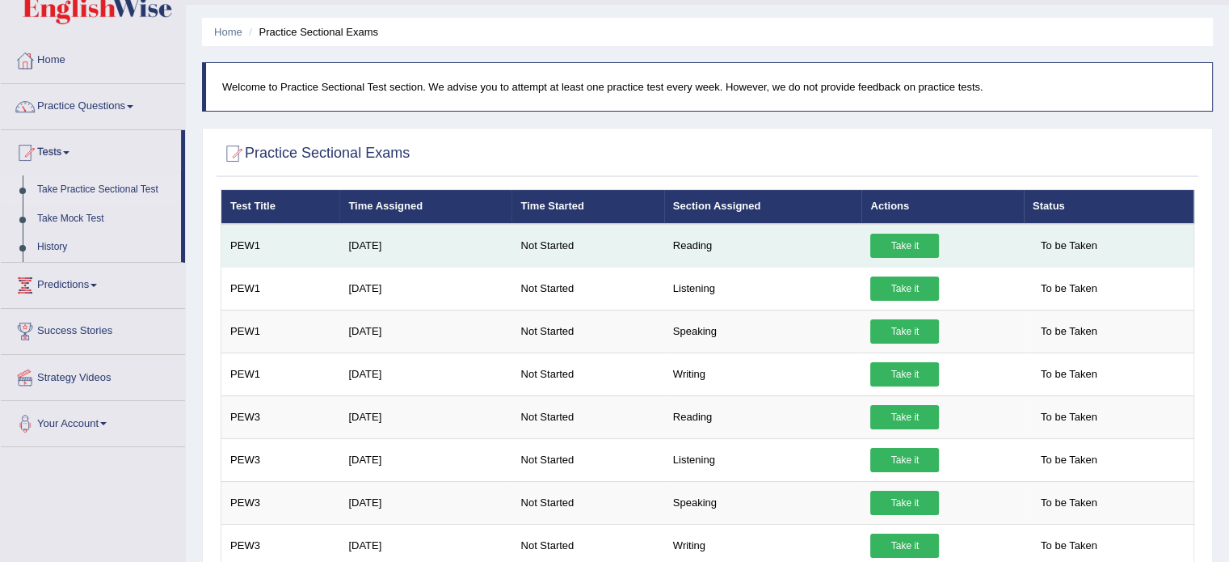
click at [889, 242] on link "Take it" at bounding box center [904, 246] width 69 height 24
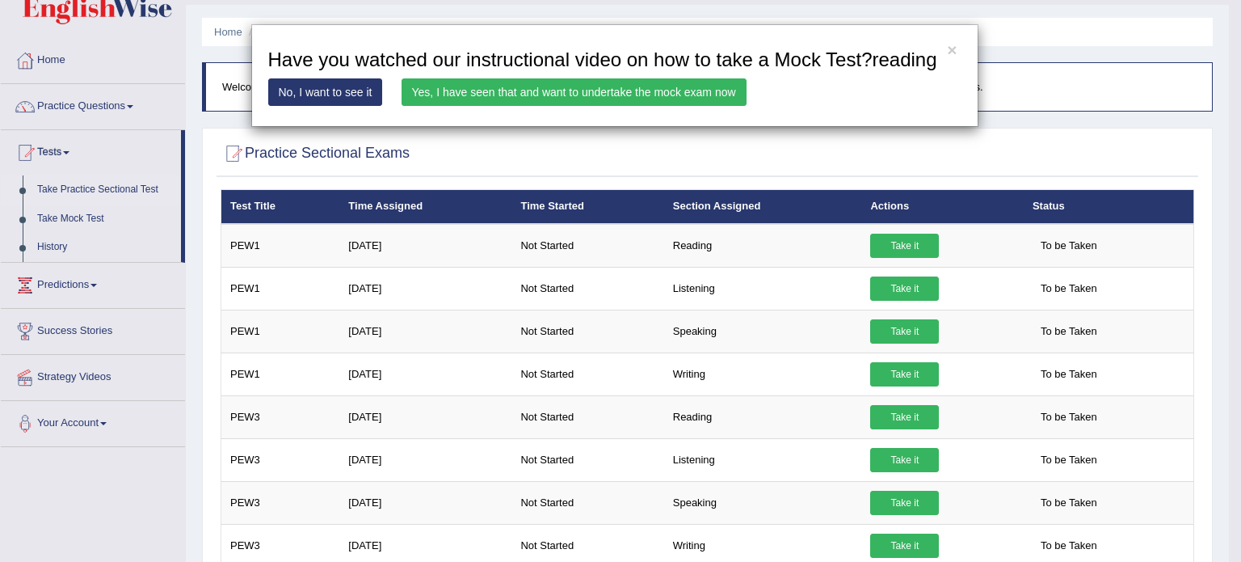
click at [722, 96] on link "Yes, I have seen that and want to undertake the mock exam now" at bounding box center [574, 91] width 345 height 27
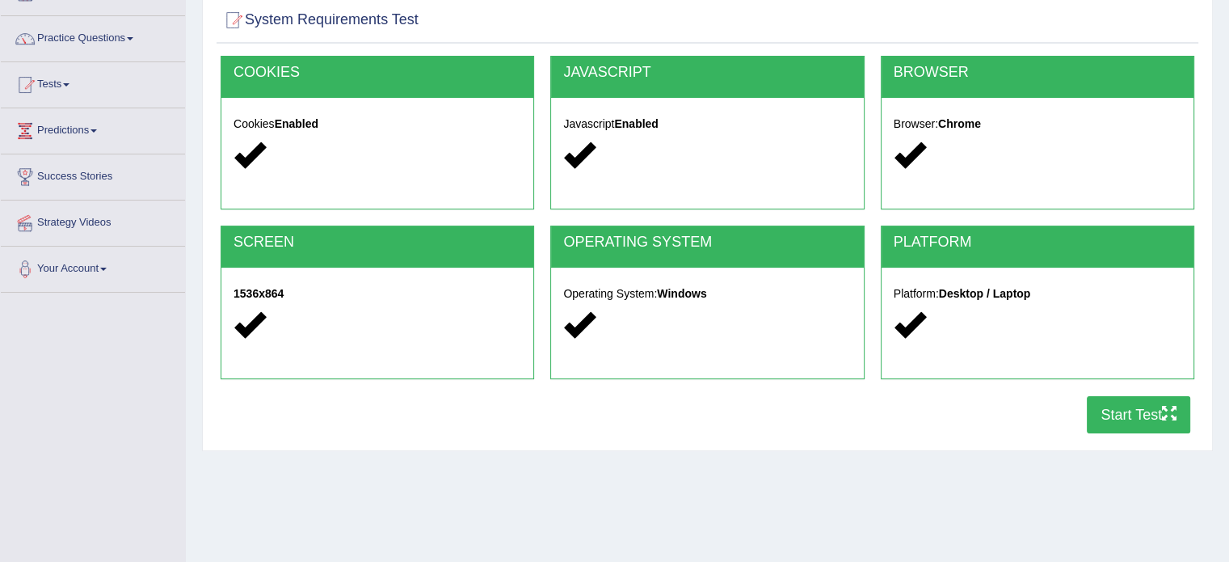
scroll to position [112, 0]
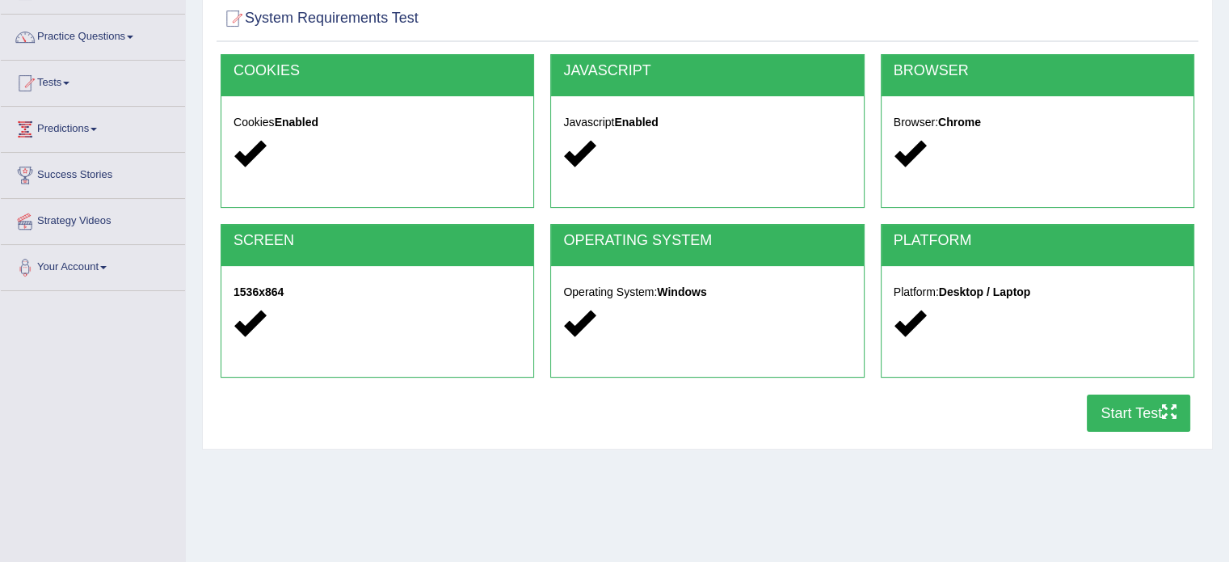
click at [1124, 410] on button "Start Test" at bounding box center [1138, 412] width 103 height 37
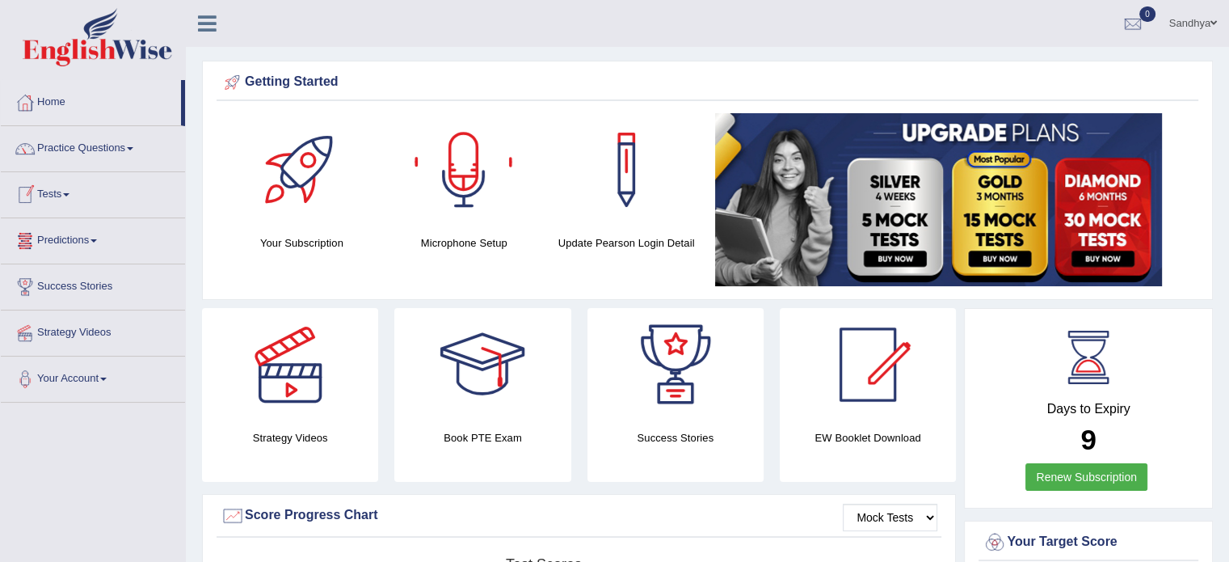
click at [69, 196] on span at bounding box center [66, 194] width 6 height 3
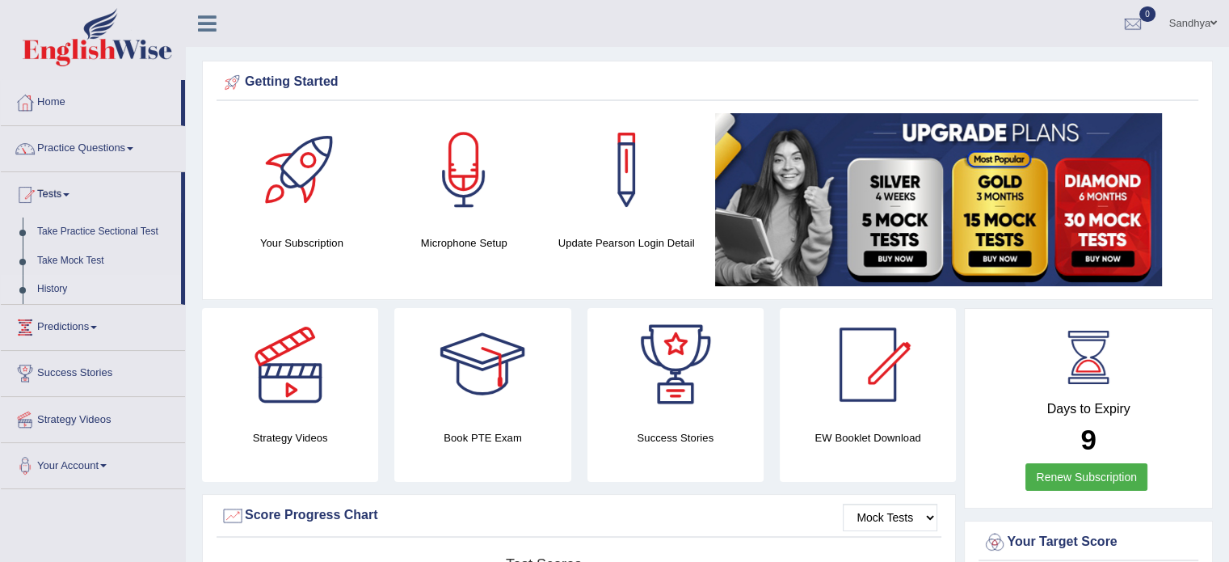
click at [48, 289] on link "History" at bounding box center [105, 289] width 151 height 29
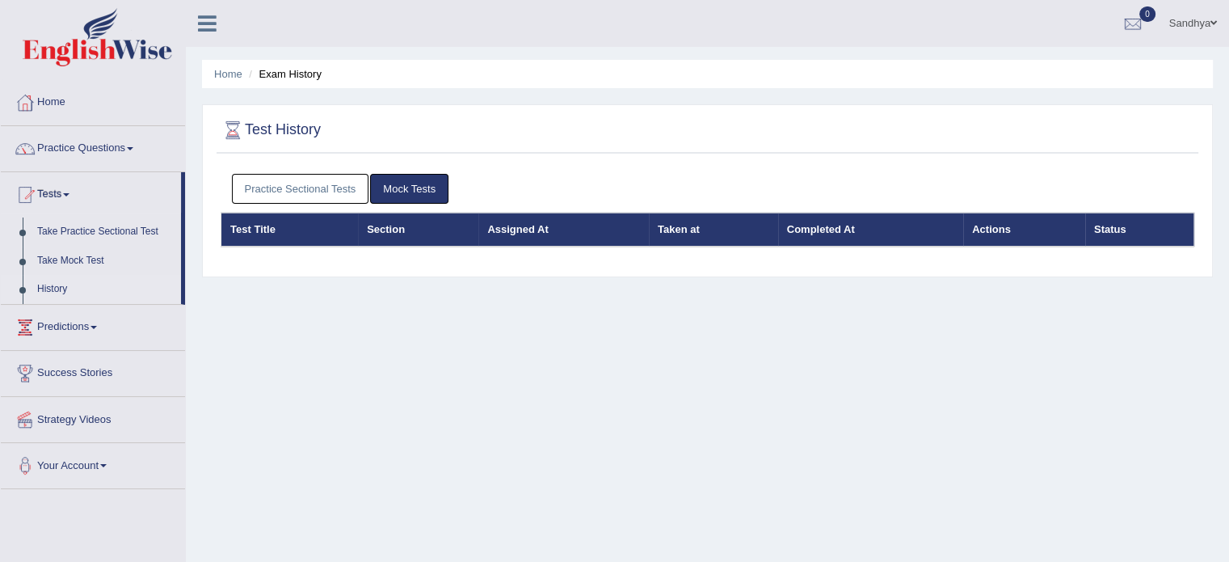
click at [380, 222] on th "Section" at bounding box center [418, 230] width 120 height 34
click at [427, 187] on link "Mock Tests" at bounding box center [409, 189] width 78 height 30
click at [45, 109] on link "Home" at bounding box center [93, 100] width 184 height 40
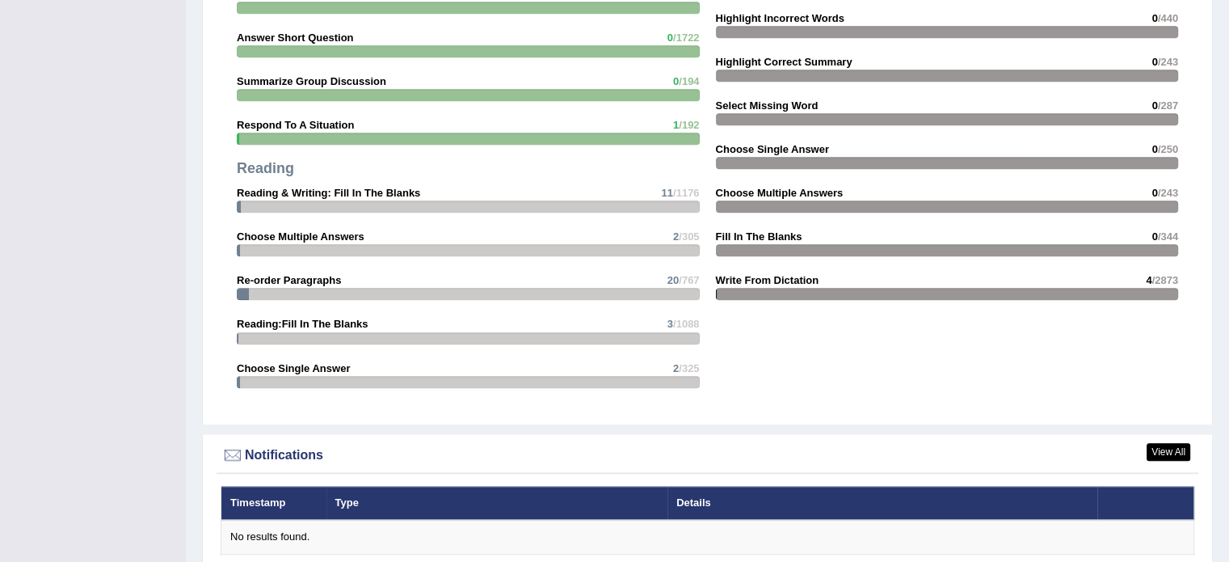
scroll to position [1769, 0]
